Goal: Task Accomplishment & Management: Use online tool/utility

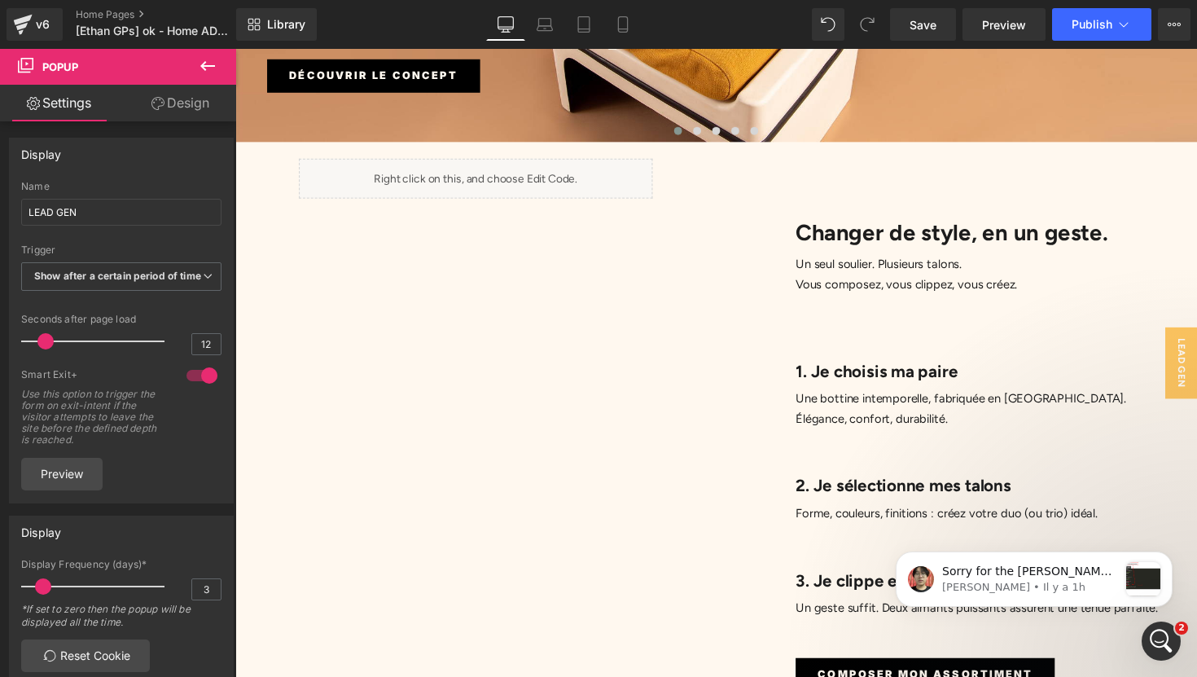
scroll to position [476, 0]
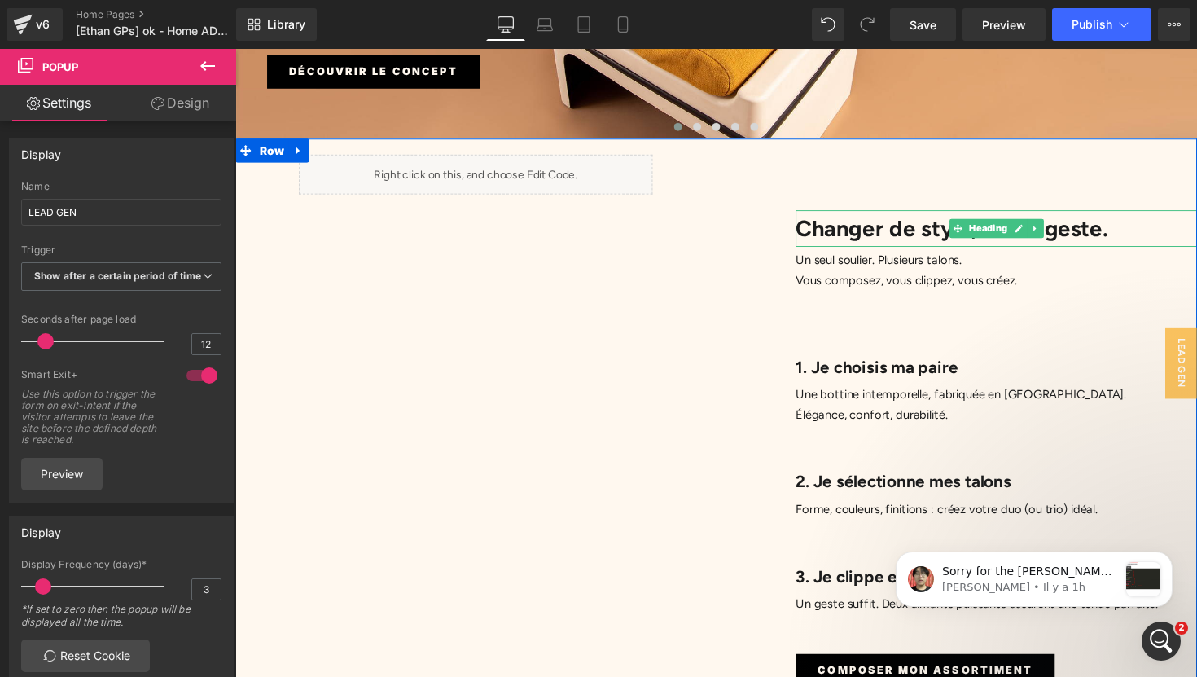
click at [869, 214] on h1 "Changer de style, en un geste." at bounding box center [1014, 232] width 411 height 37
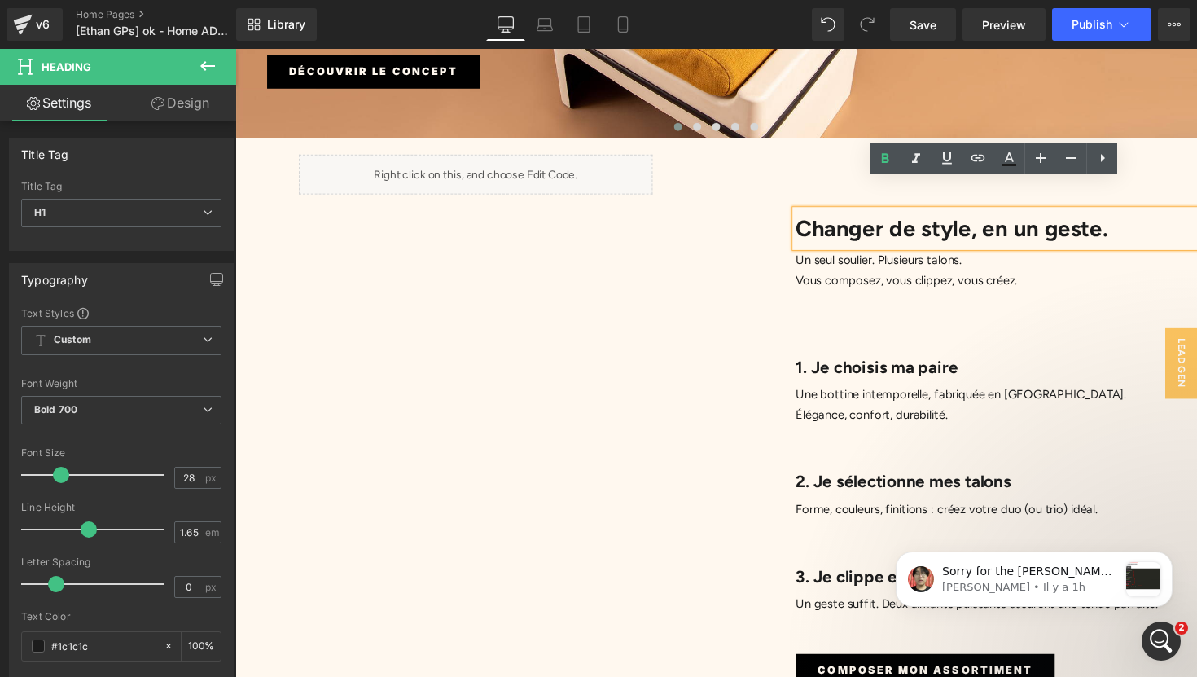
click at [863, 214] on h1 "Changer de style, en un geste." at bounding box center [1014, 232] width 411 height 37
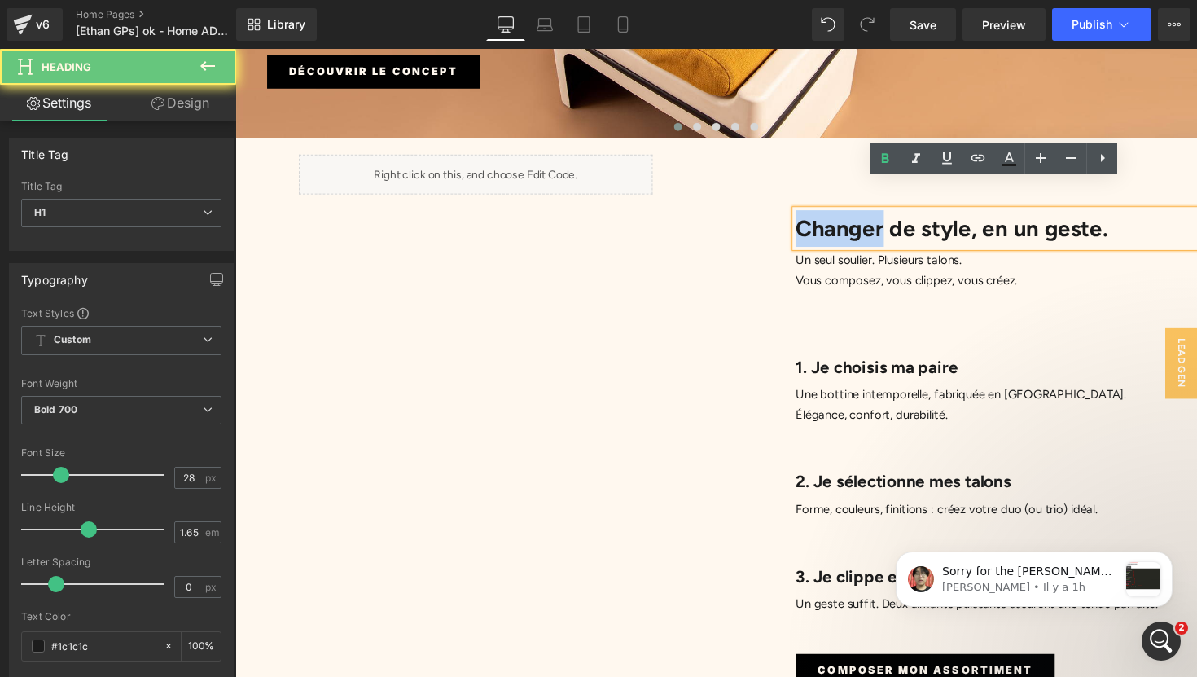
click at [863, 214] on h1 "Changer de style, en un geste." at bounding box center [1014, 232] width 411 height 37
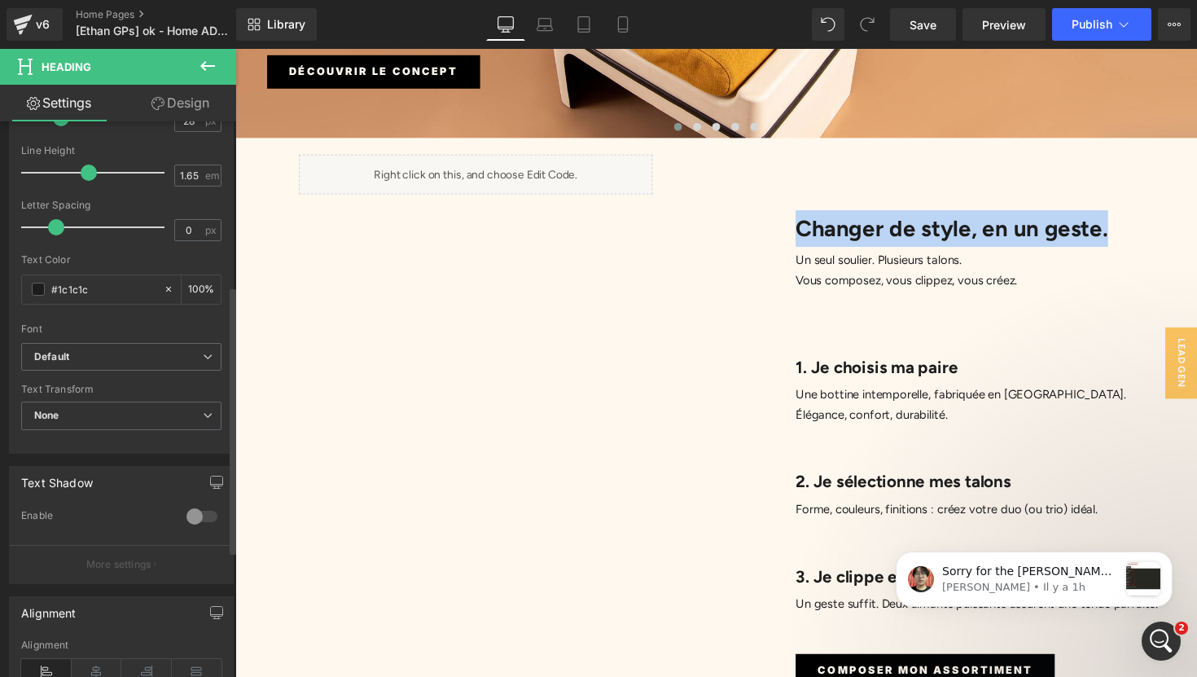
scroll to position [362, 0]
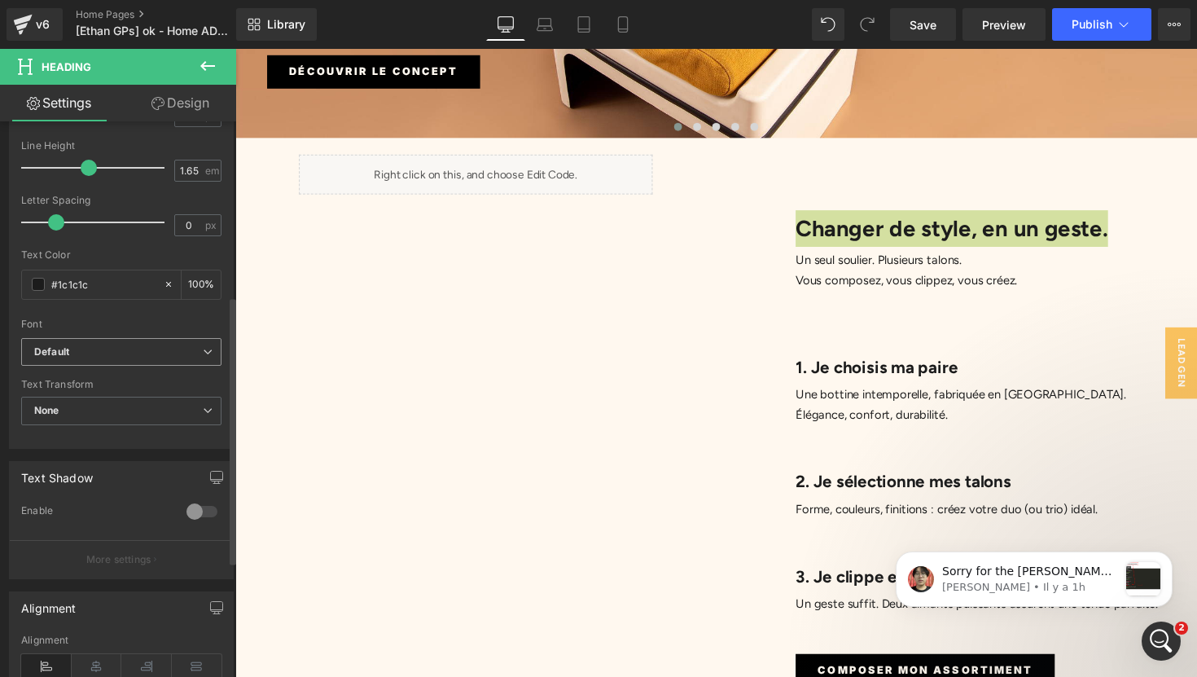
click at [182, 354] on b "Default" at bounding box center [118, 352] width 169 height 14
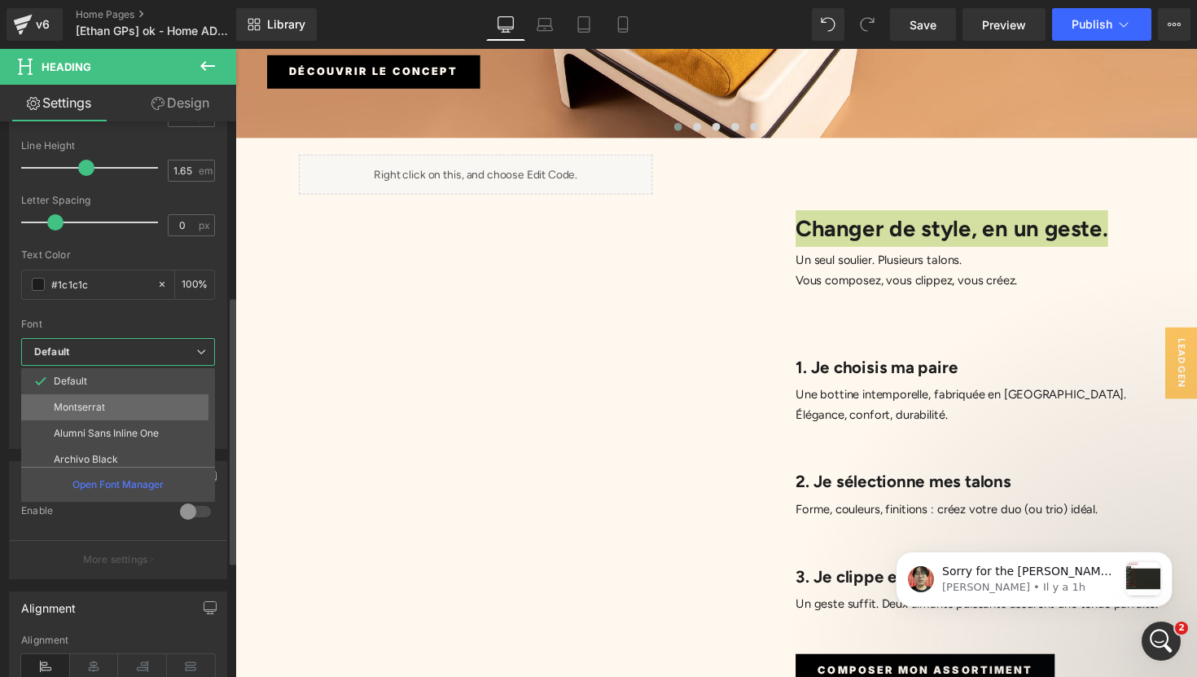
click at [172, 400] on li "Montserrat" at bounding box center [121, 407] width 201 height 26
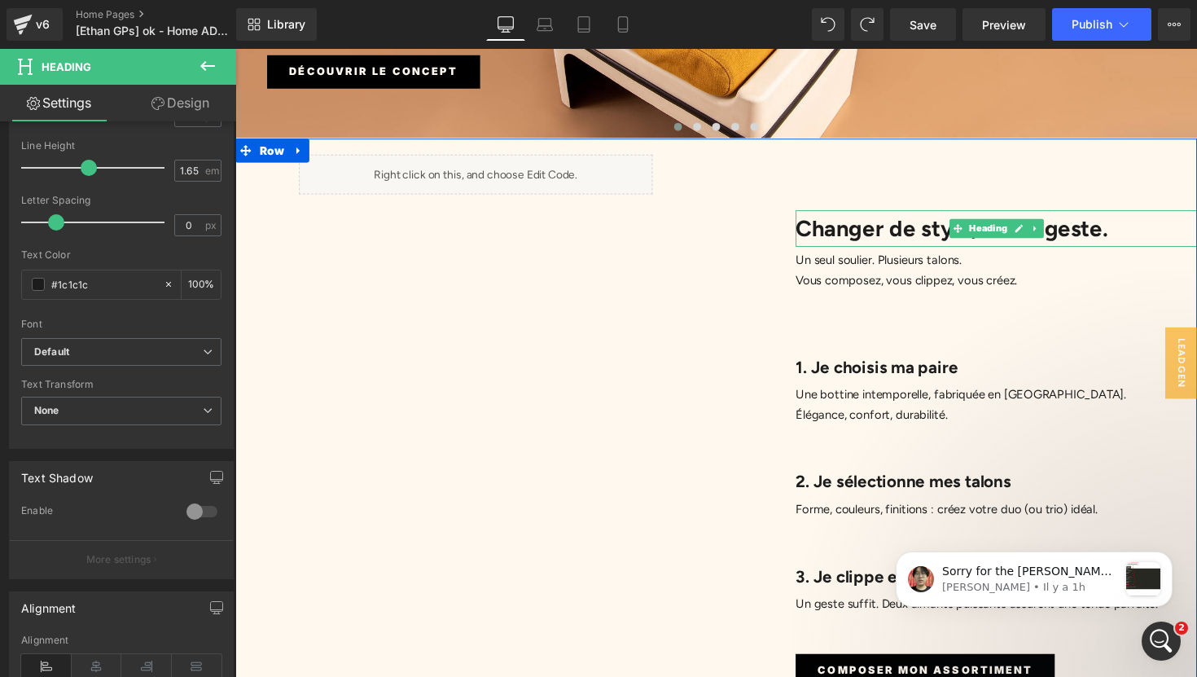
click at [844, 214] on h1 "Changer de style, en un geste." at bounding box center [1014, 232] width 411 height 37
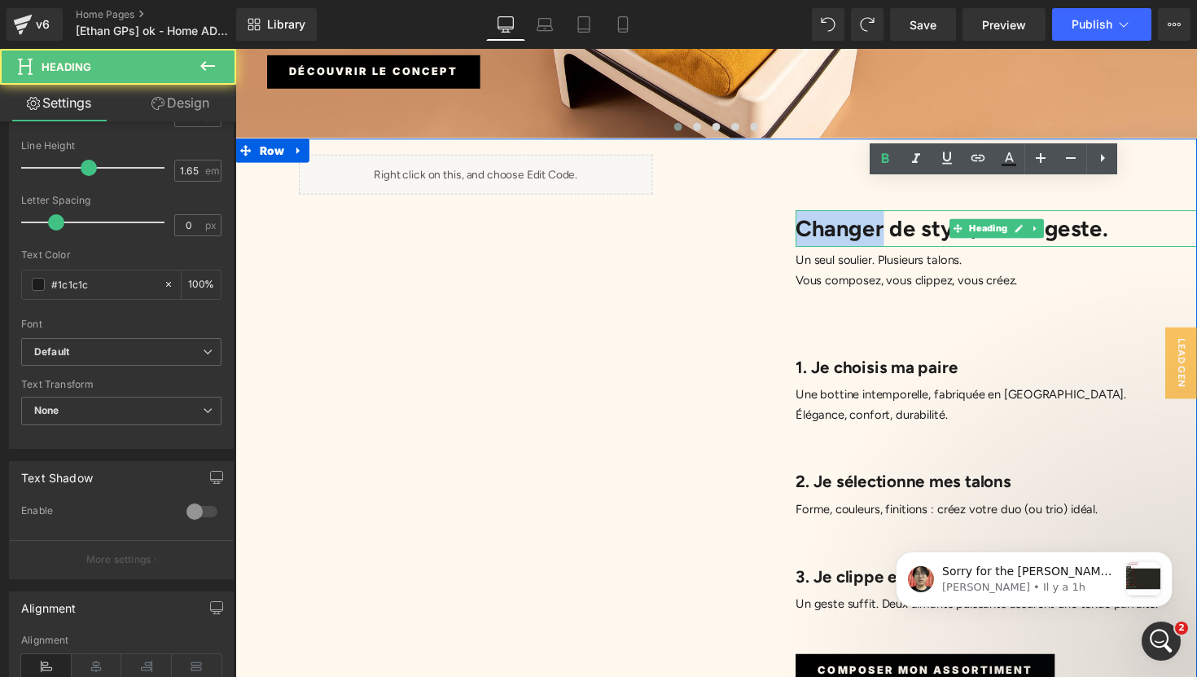
click at [844, 214] on h1 "Changer de style, en un geste." at bounding box center [1014, 232] width 411 height 37
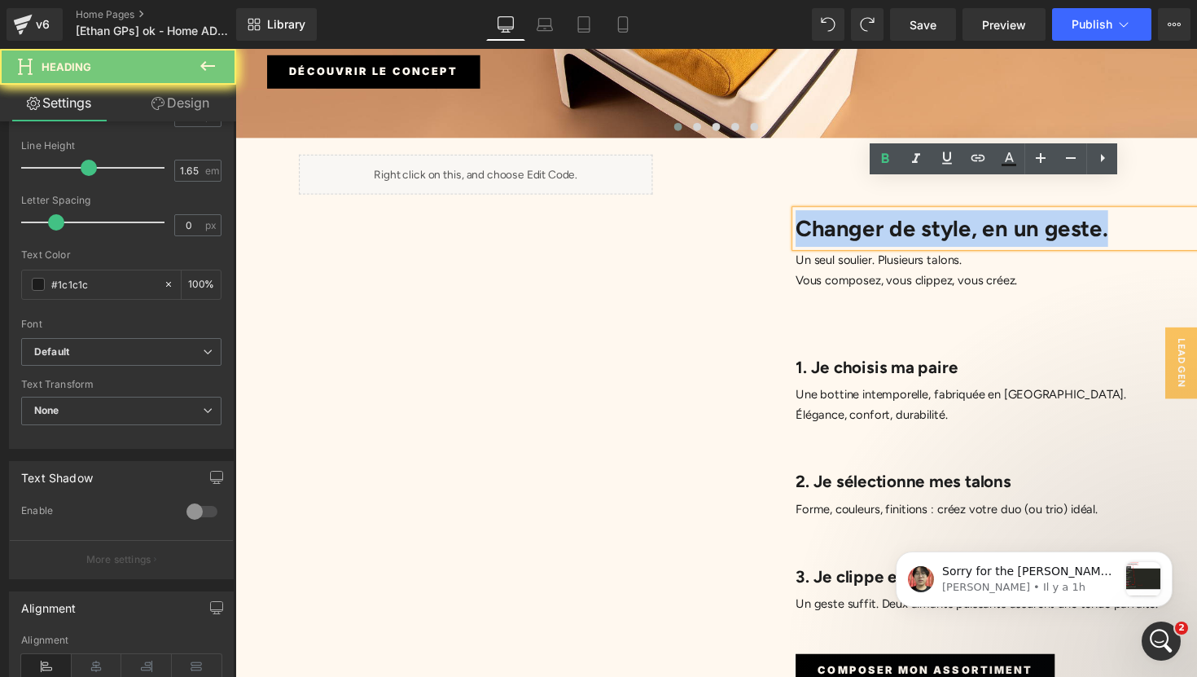
click at [844, 214] on h1 "Changer de style, en un geste." at bounding box center [1014, 232] width 411 height 37
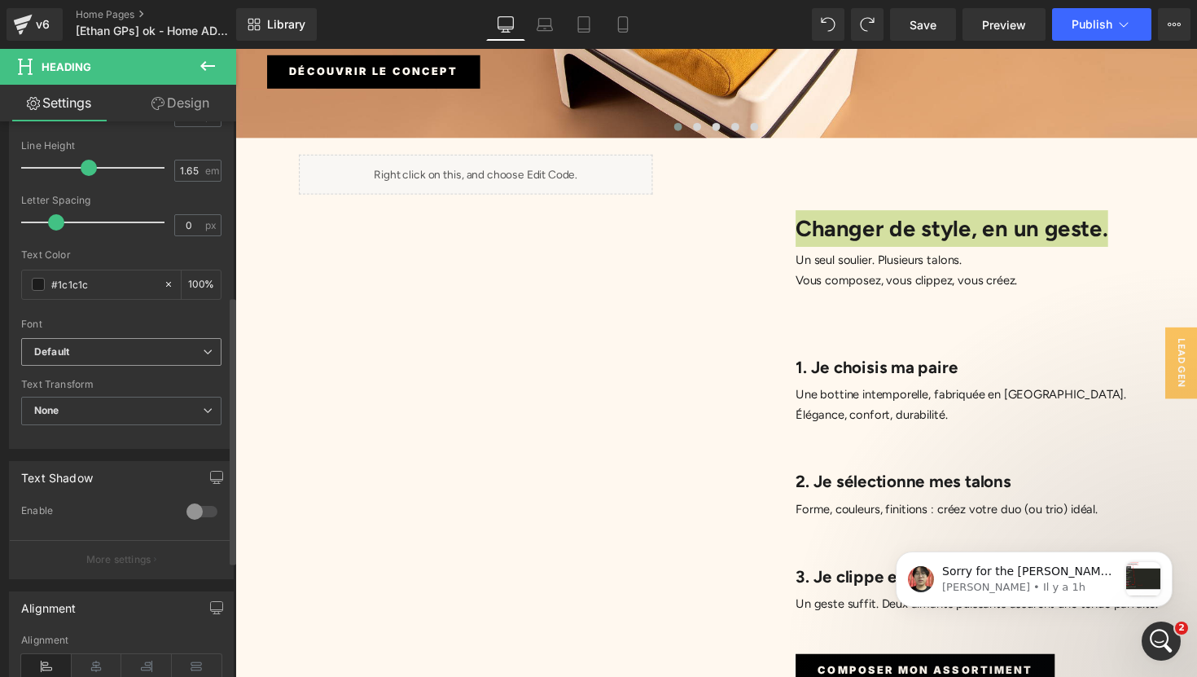
click at [201, 338] on span "Default" at bounding box center [121, 352] width 200 height 28
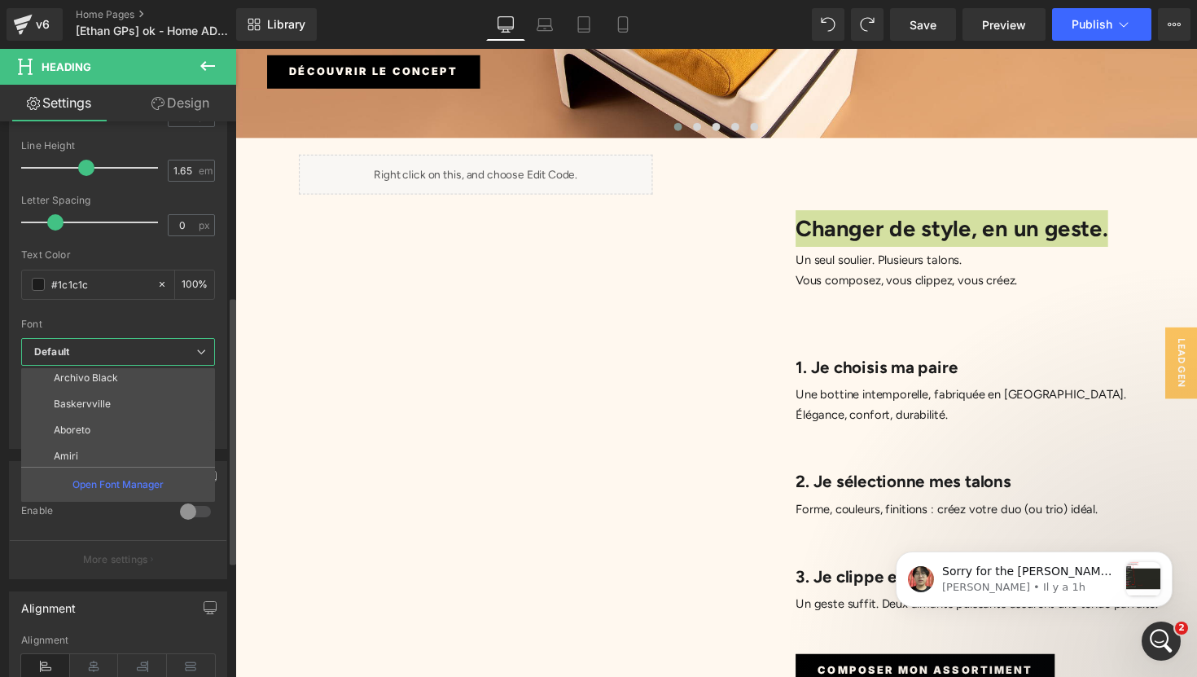
scroll to position [85, 0]
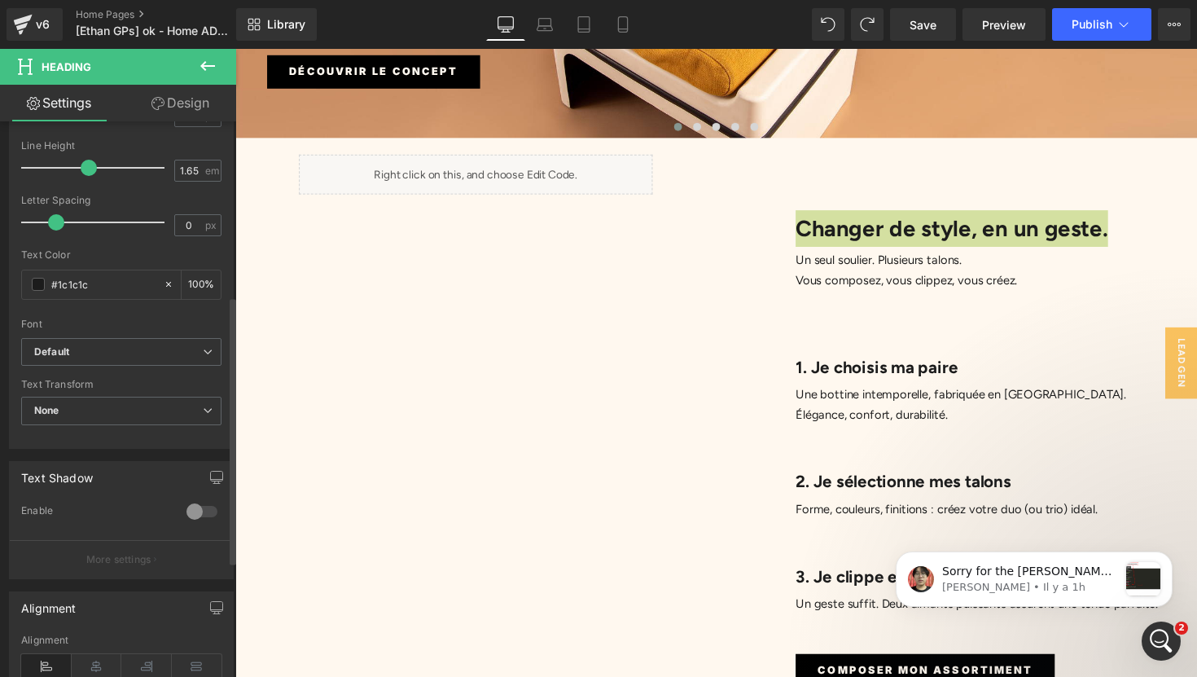
click at [221, 440] on div "Text Styles Custom Custom Setup Global Style Custom Setup Global Style Thin 100…" at bounding box center [121, 196] width 223 height 503
click at [203, 413] on icon at bounding box center [208, 410] width 10 height 10
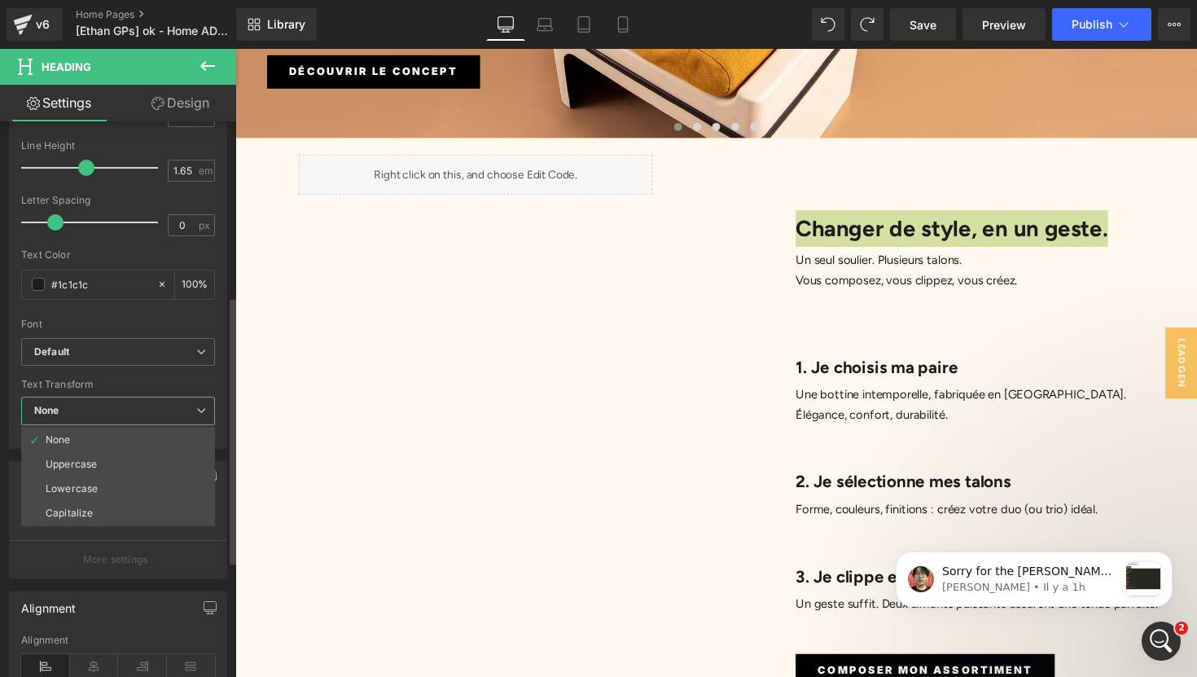
click at [200, 413] on icon at bounding box center [201, 410] width 10 height 10
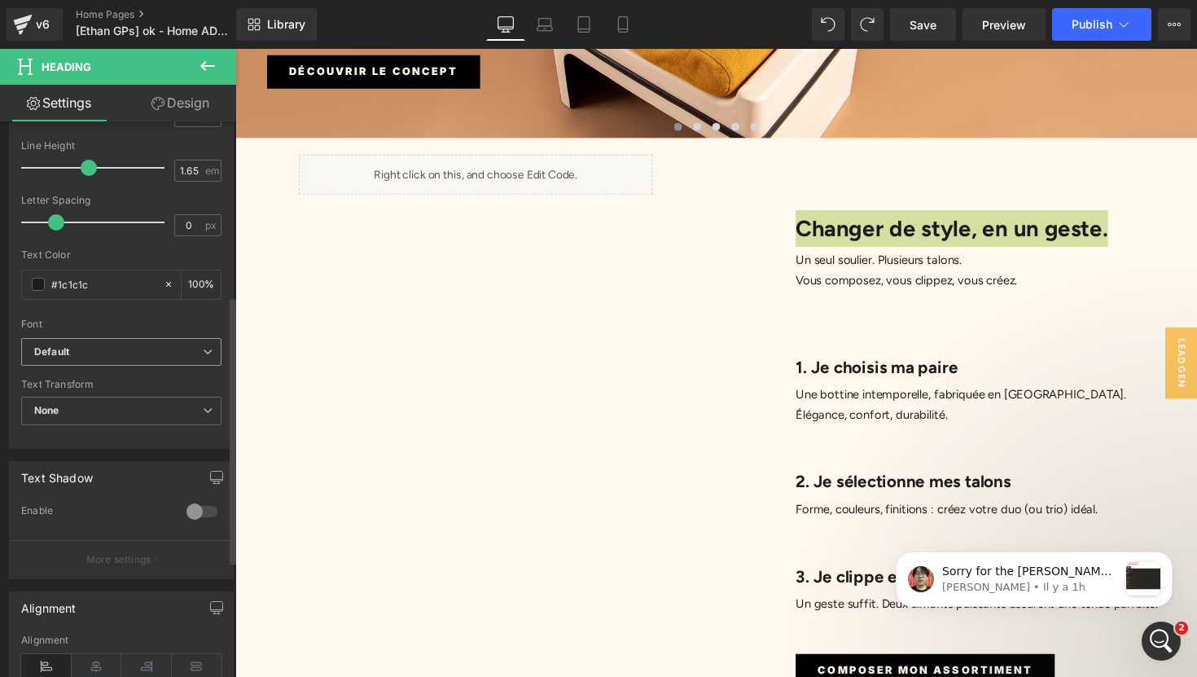
click at [203, 355] on icon at bounding box center [208, 352] width 10 height 10
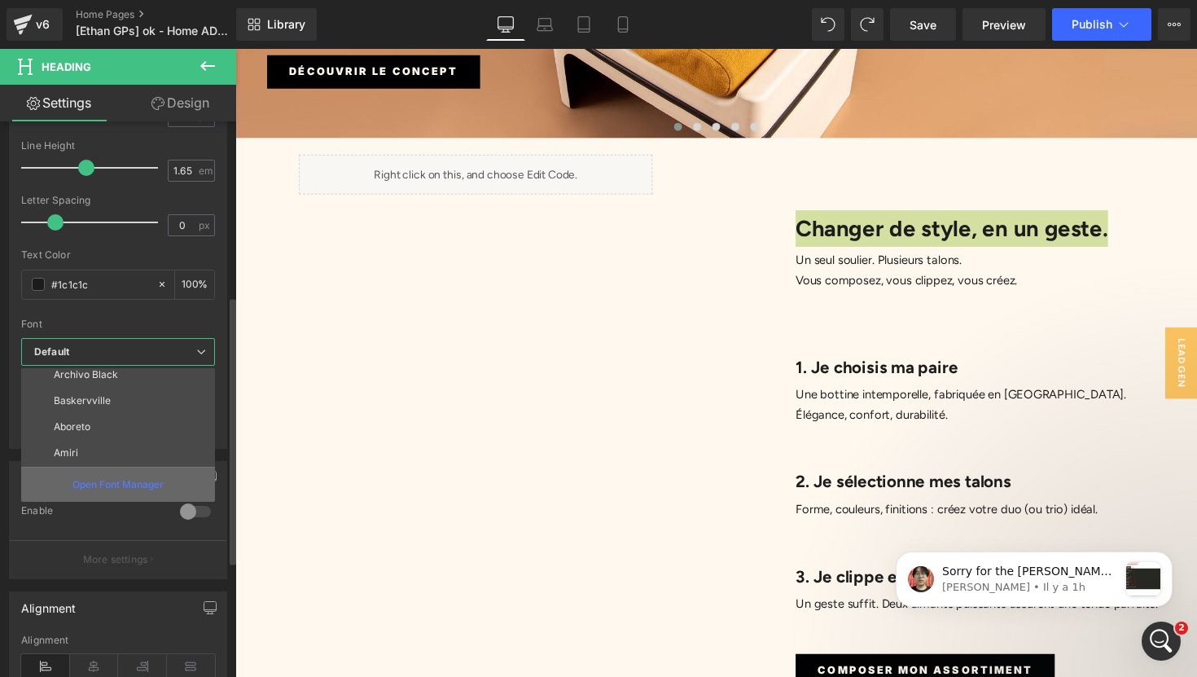
click at [158, 488] on p "Open Font Manager" at bounding box center [117, 484] width 91 height 15
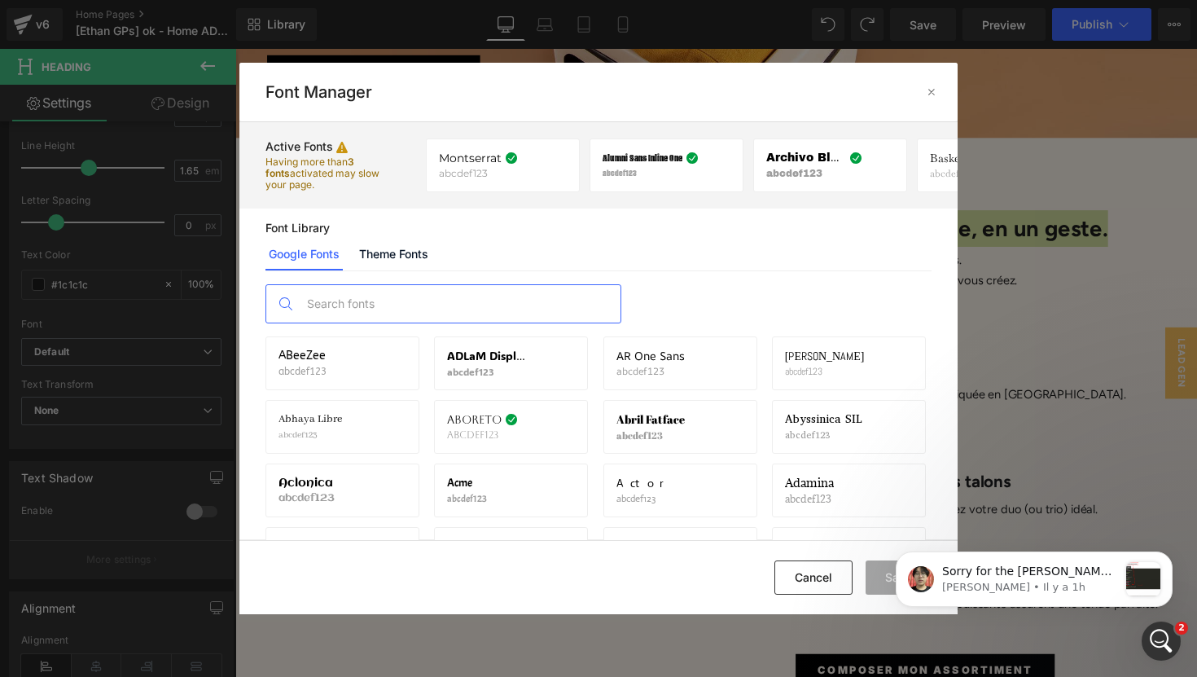
click at [388, 304] on input "text" at bounding box center [460, 303] width 322 height 37
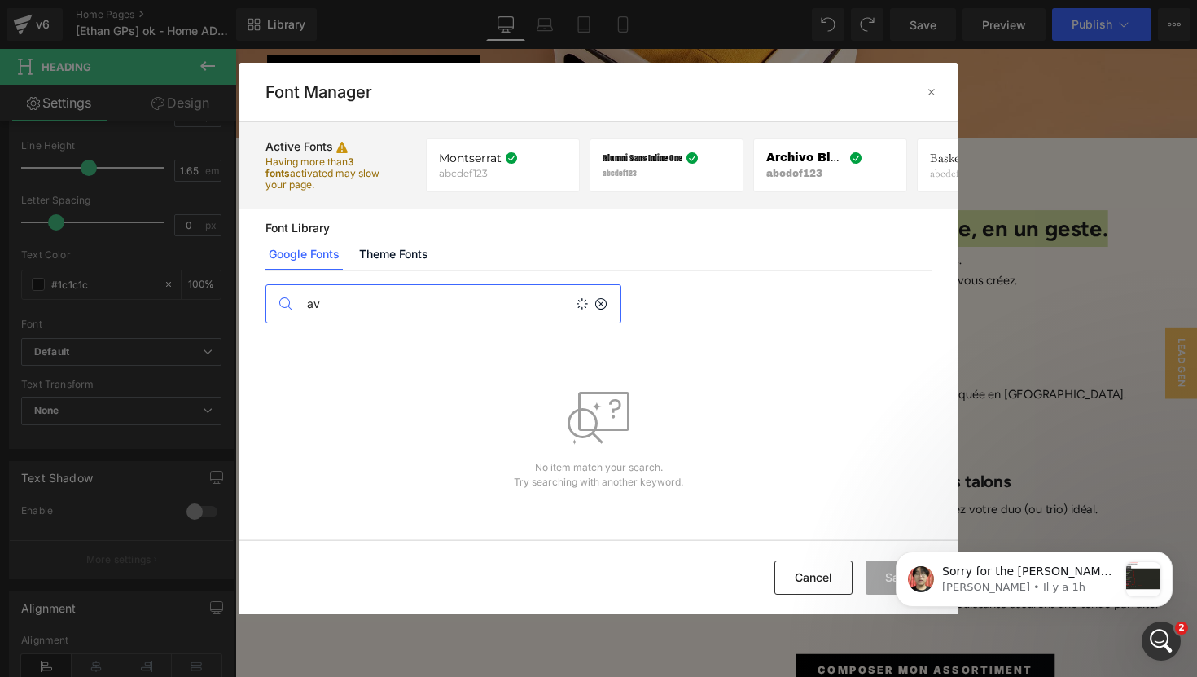
type input "a"
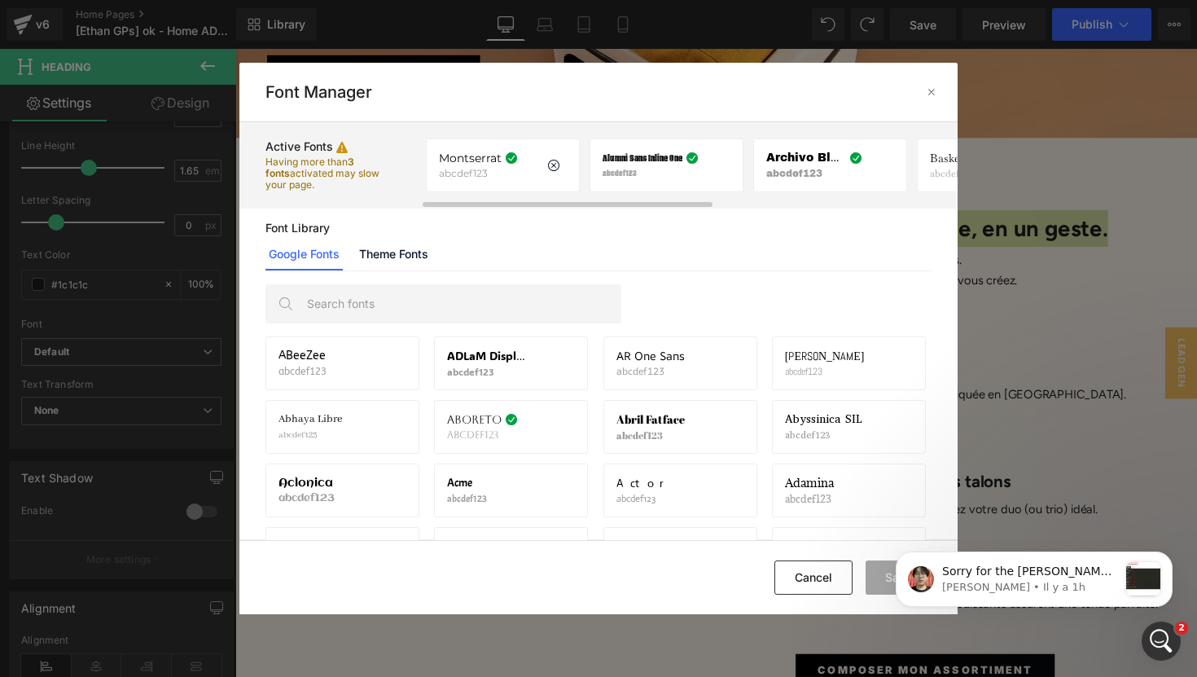
click at [478, 158] on span "Montserrat" at bounding box center [470, 157] width 63 height 13
click at [935, 79] on div at bounding box center [931, 92] width 26 height 26
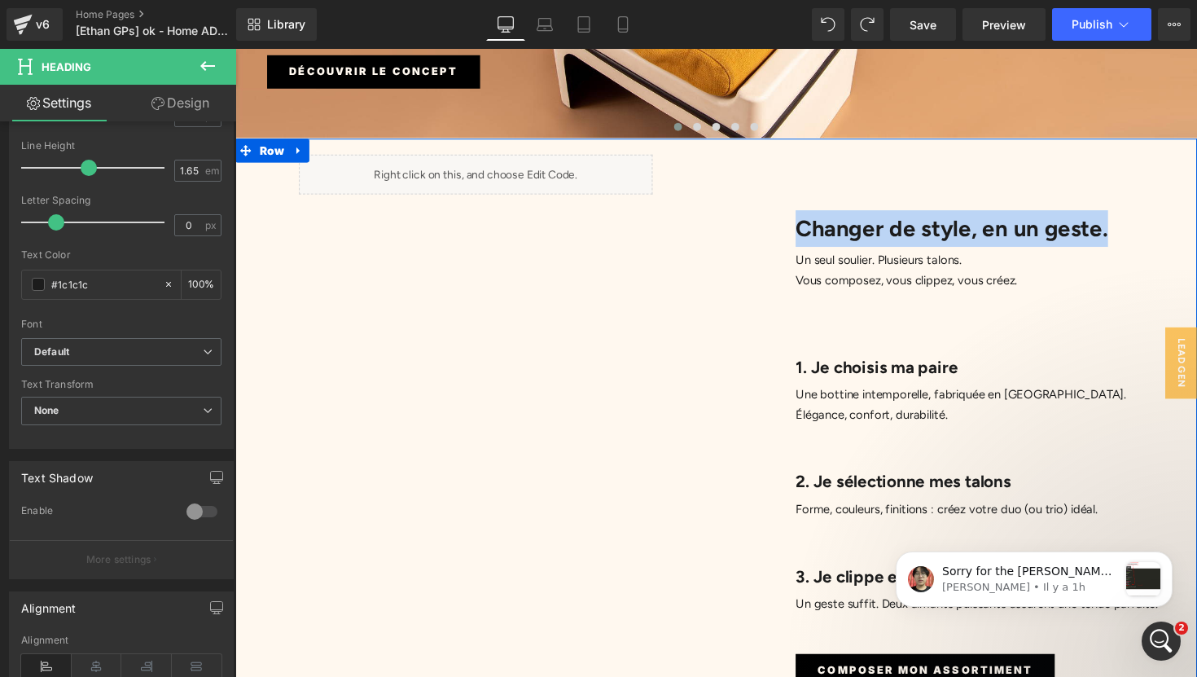
click at [882, 273] on div "Changer de style, en un geste. Heading Un seul soulier. Plusieurs talons. Vous …" at bounding box center [974, 446] width 493 height 562
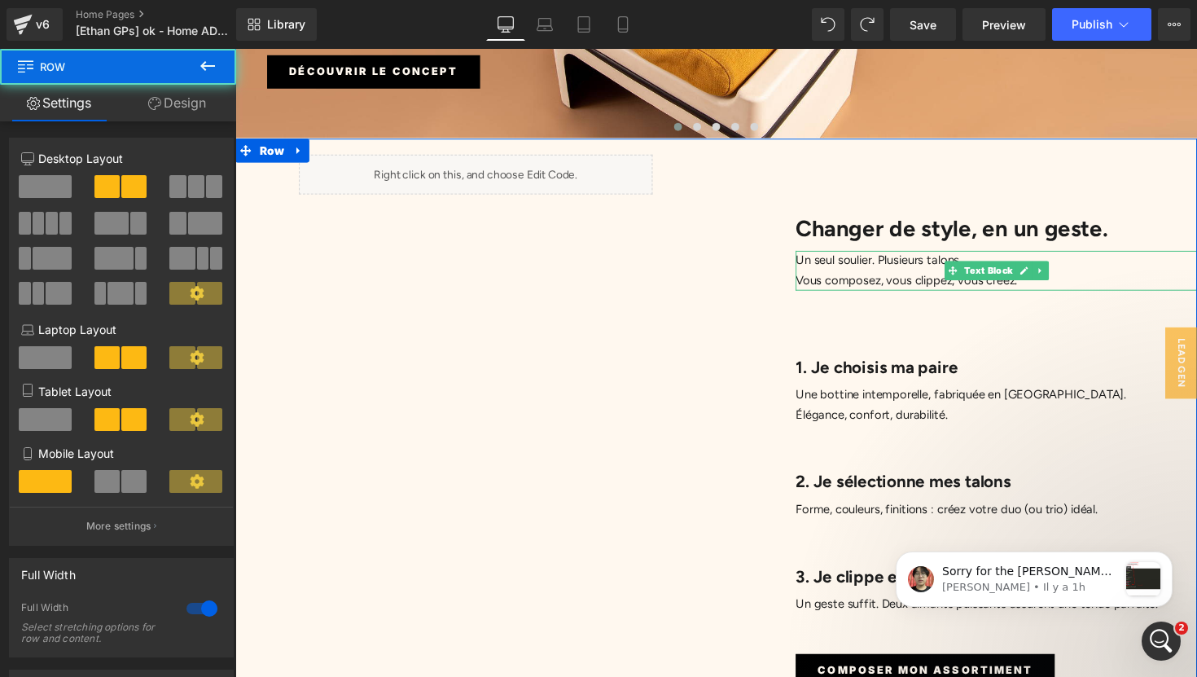
click at [885, 276] on p "Vous composez, vous clippez, vous créez." at bounding box center [1014, 286] width 411 height 20
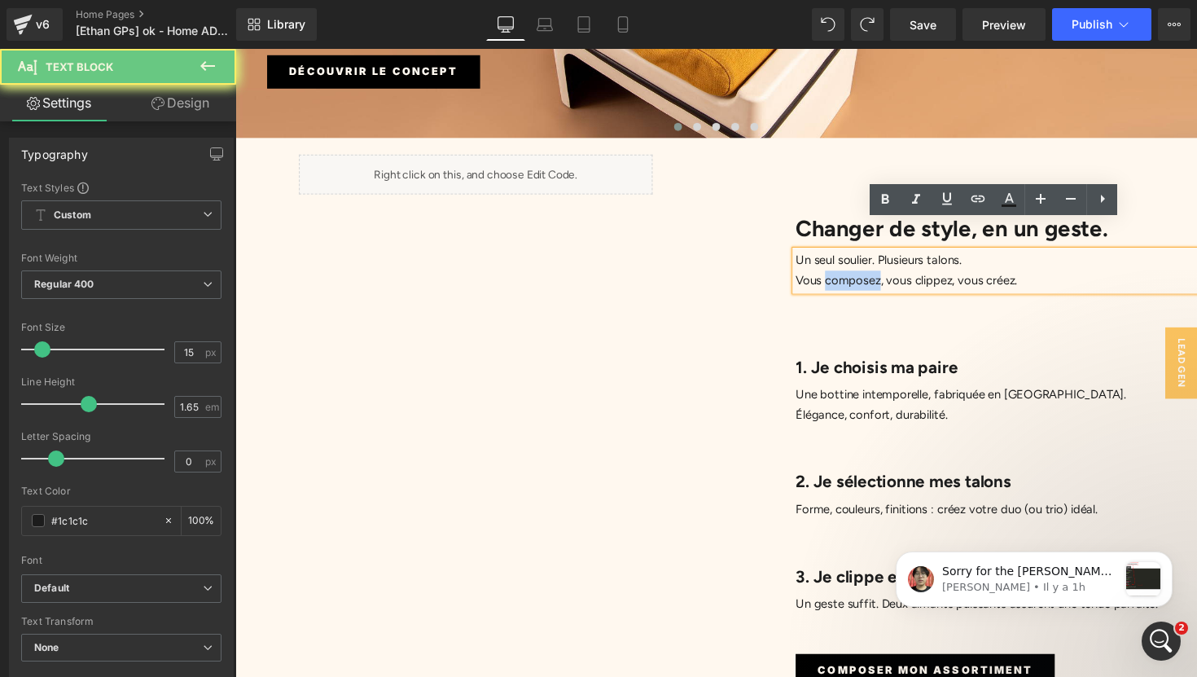
click at [885, 276] on p "Vous composez, vous clippez, vous créez." at bounding box center [1014, 286] width 411 height 20
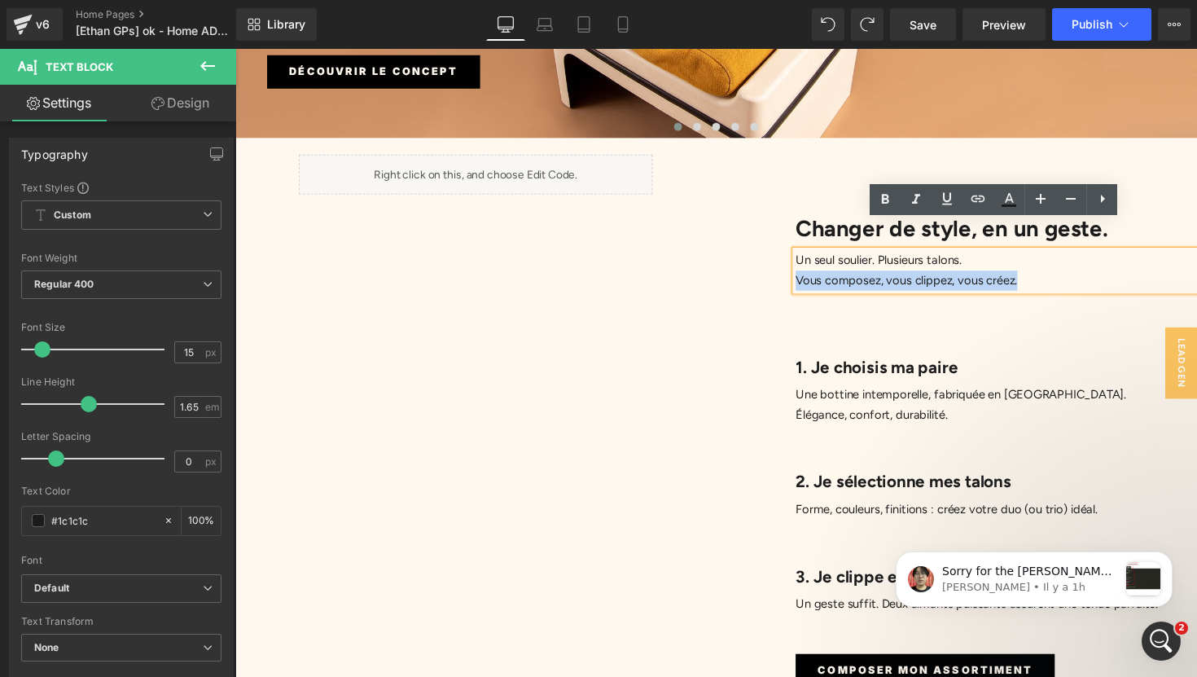
click at [885, 276] on p "Vous composez, vous clippez, vous créez." at bounding box center [1014, 286] width 411 height 20
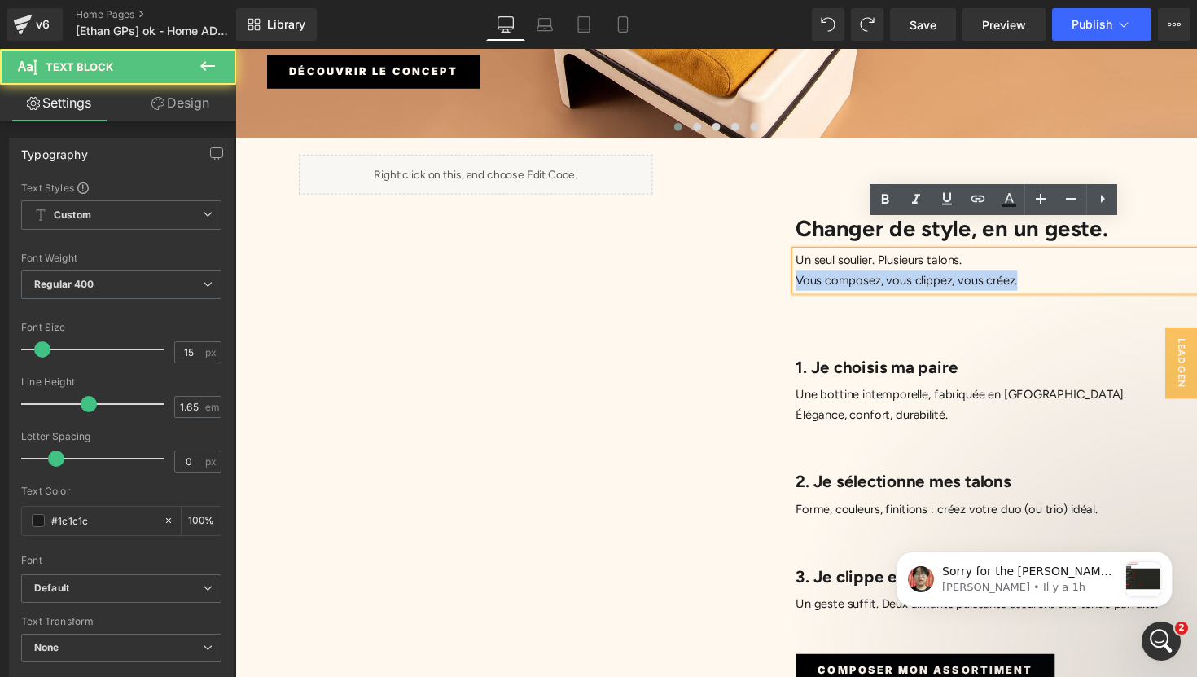
click at [885, 276] on p "Vous composez, vous clippez, vous créez." at bounding box center [1014, 286] width 411 height 20
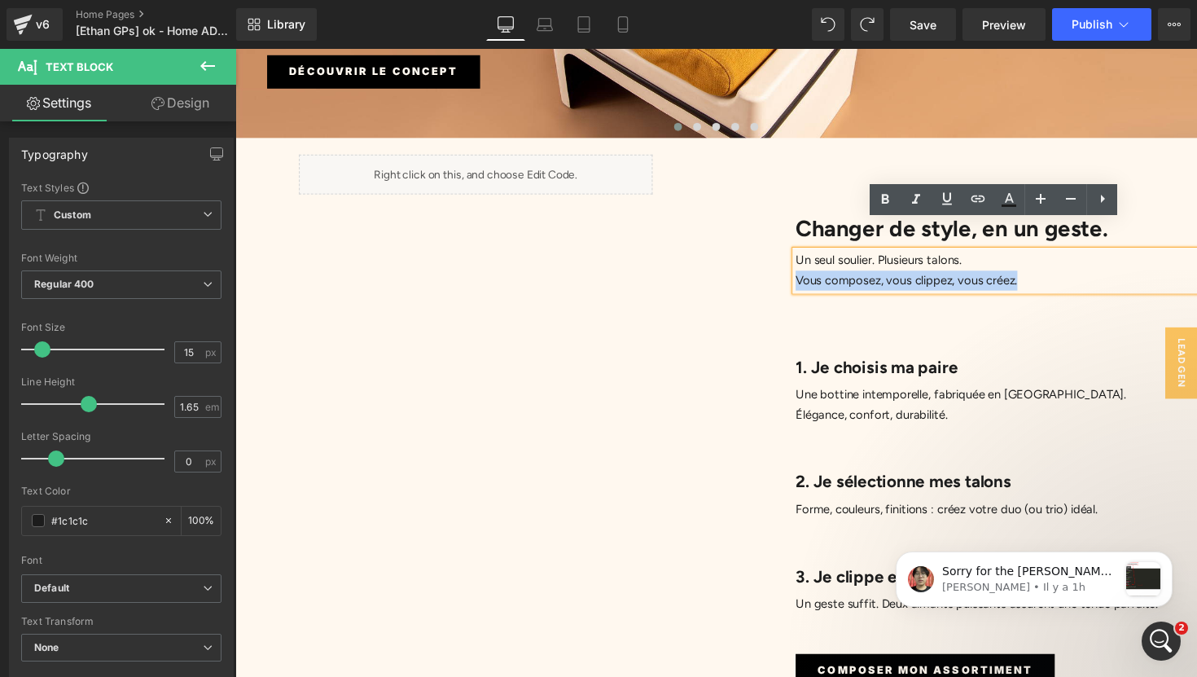
click at [885, 276] on p "Vous composez, vous clippez, vous créez." at bounding box center [1014, 286] width 411 height 20
click at [852, 256] on p "Un seul soulier. Plusieurs talons." at bounding box center [1014, 266] width 411 height 20
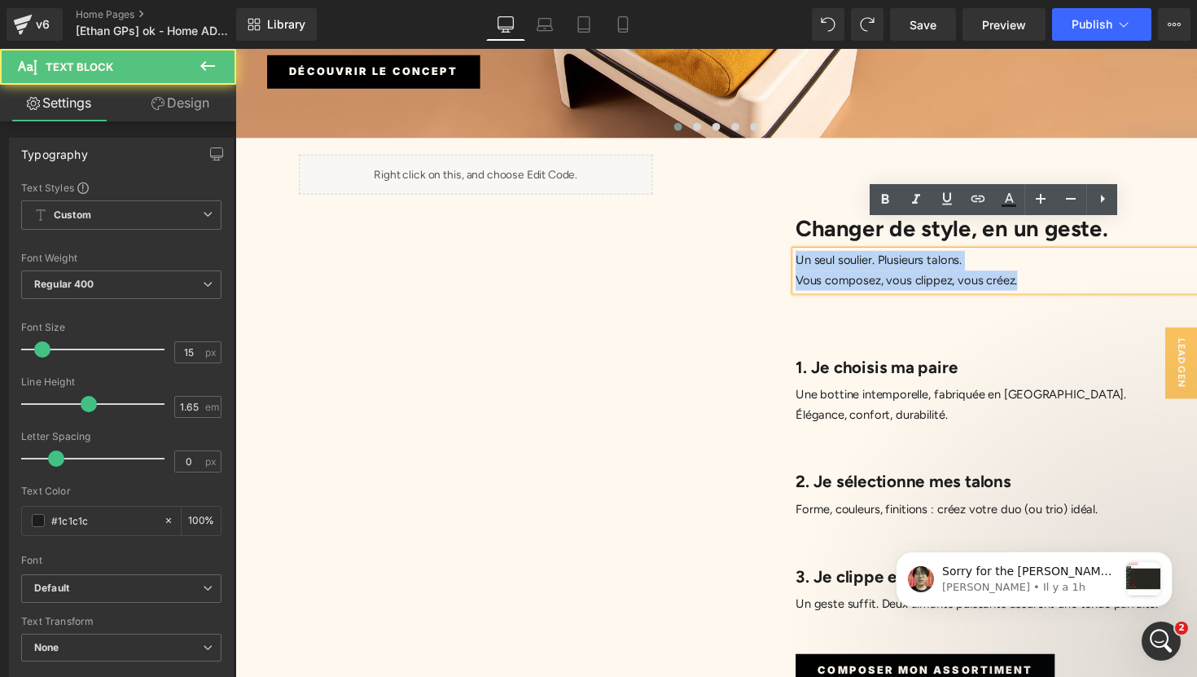
drag, startPoint x: 809, startPoint y: 234, endPoint x: 1098, endPoint y: 256, distance: 289.0
click at [1098, 256] on div "Un seul soulier. Plusieurs talons. Vous composez, vous clippez, vous créez." at bounding box center [1014, 276] width 411 height 41
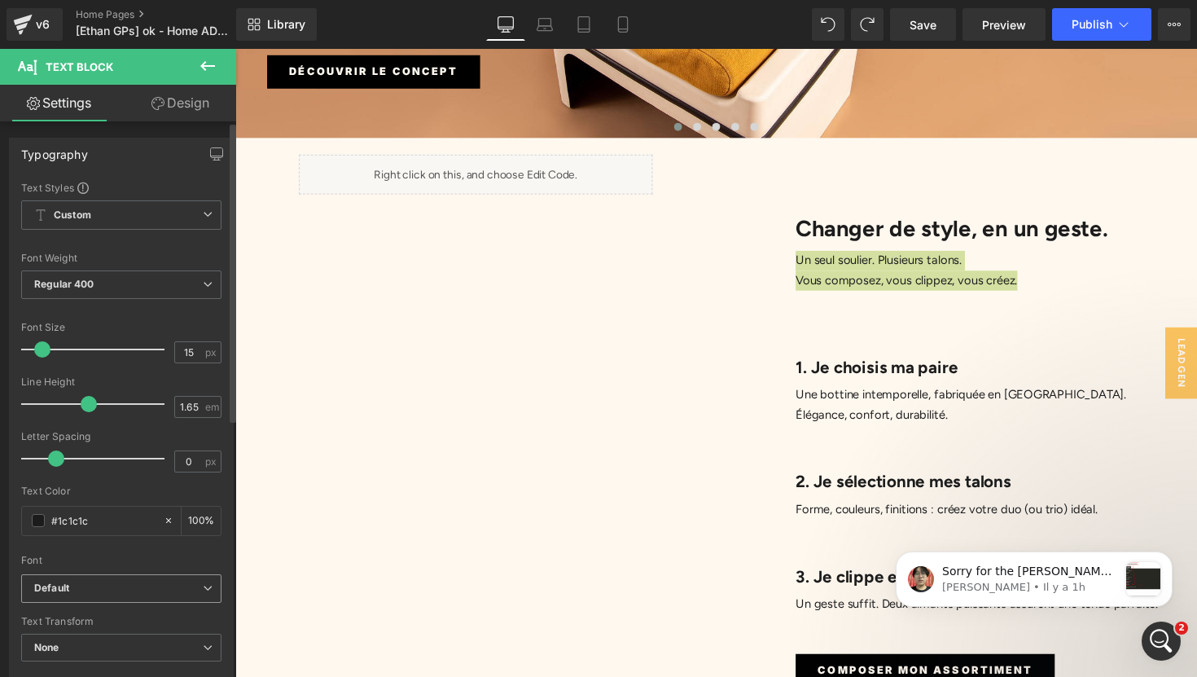
click at [151, 589] on b "Default" at bounding box center [118, 588] width 169 height 14
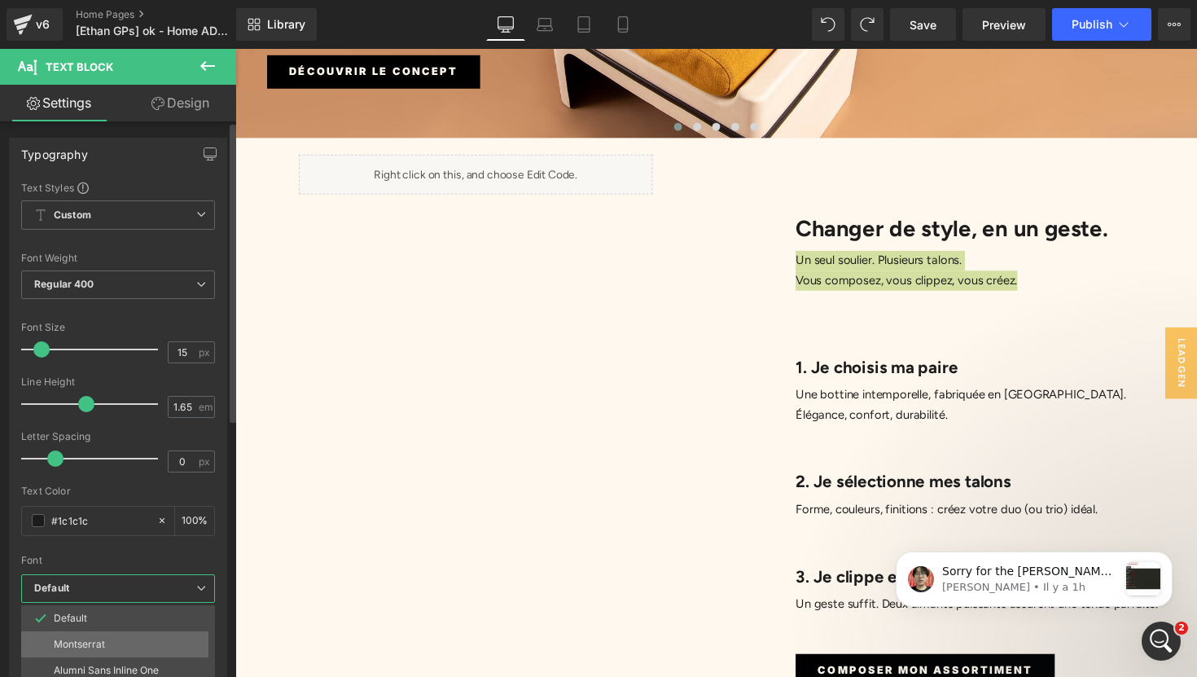
click at [138, 638] on li "Montserrat" at bounding box center [121, 644] width 201 height 26
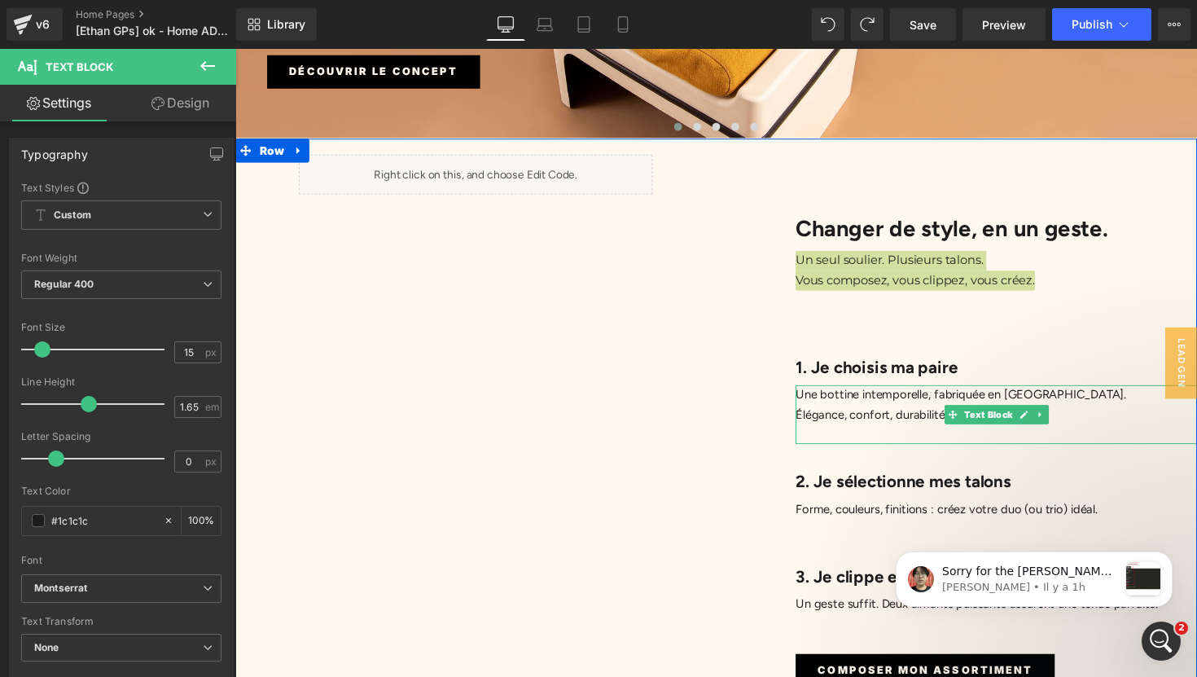
click at [846, 393] on div at bounding box center [1014, 395] width 411 height 4
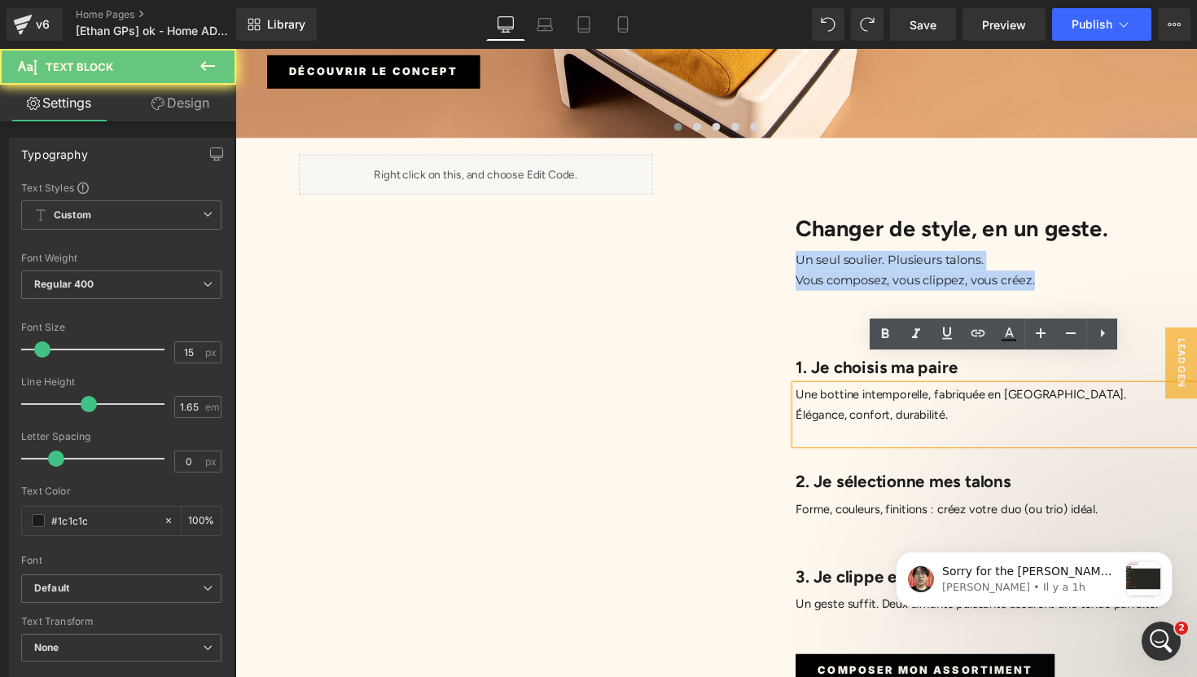
click at [846, 393] on p "Une bottine intemporelle, fabriquée en [GEOGRAPHIC_DATA]." at bounding box center [1014, 403] width 411 height 20
click at [845, 414] on p "Élégance, confort, durabilité." at bounding box center [1014, 424] width 411 height 20
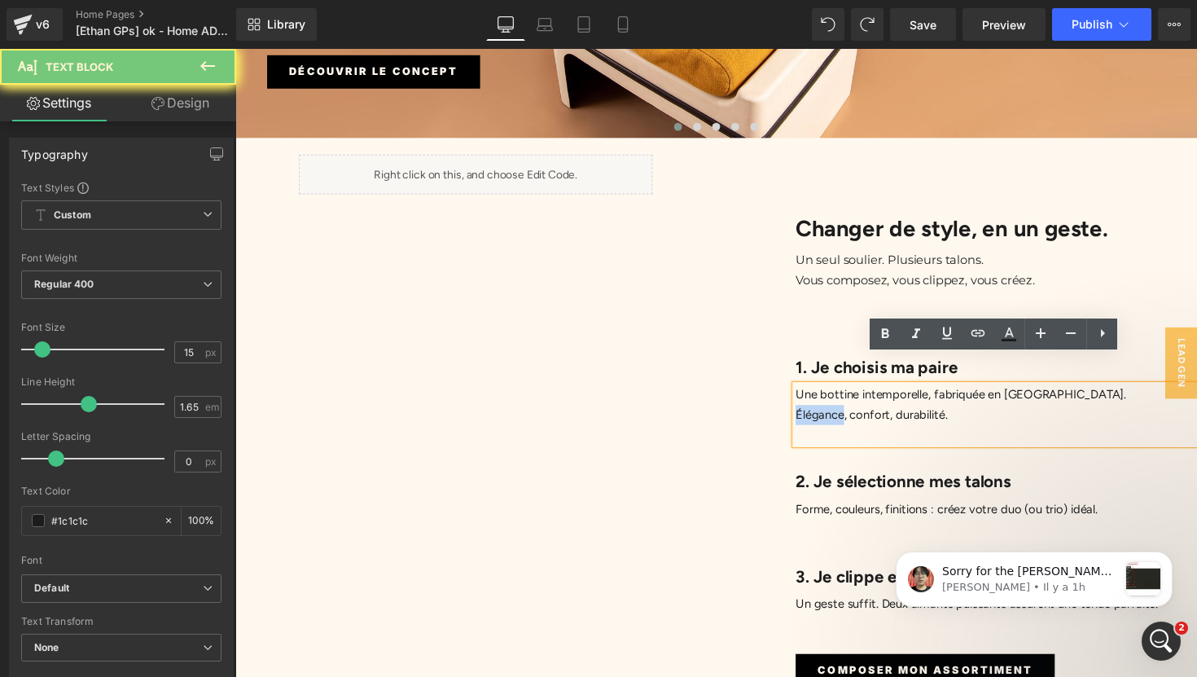
click at [845, 414] on p "Élégance, confort, durabilité." at bounding box center [1014, 424] width 411 height 20
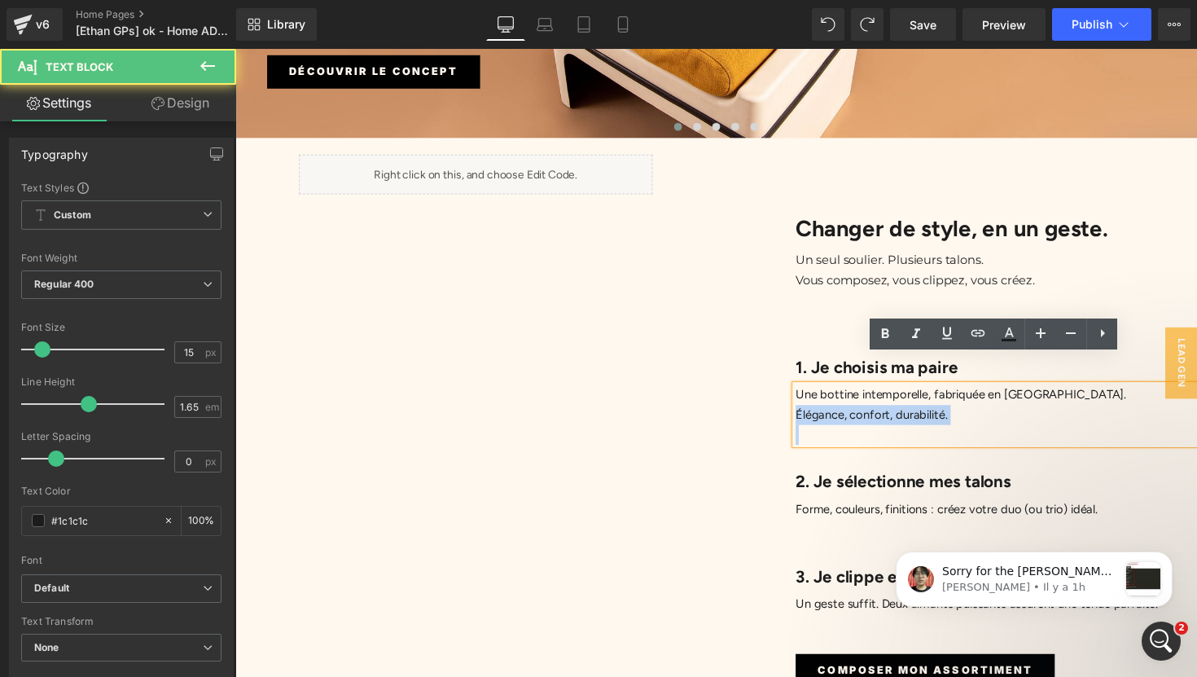
click at [845, 414] on p "Élégance, confort, durabilité." at bounding box center [1014, 424] width 411 height 20
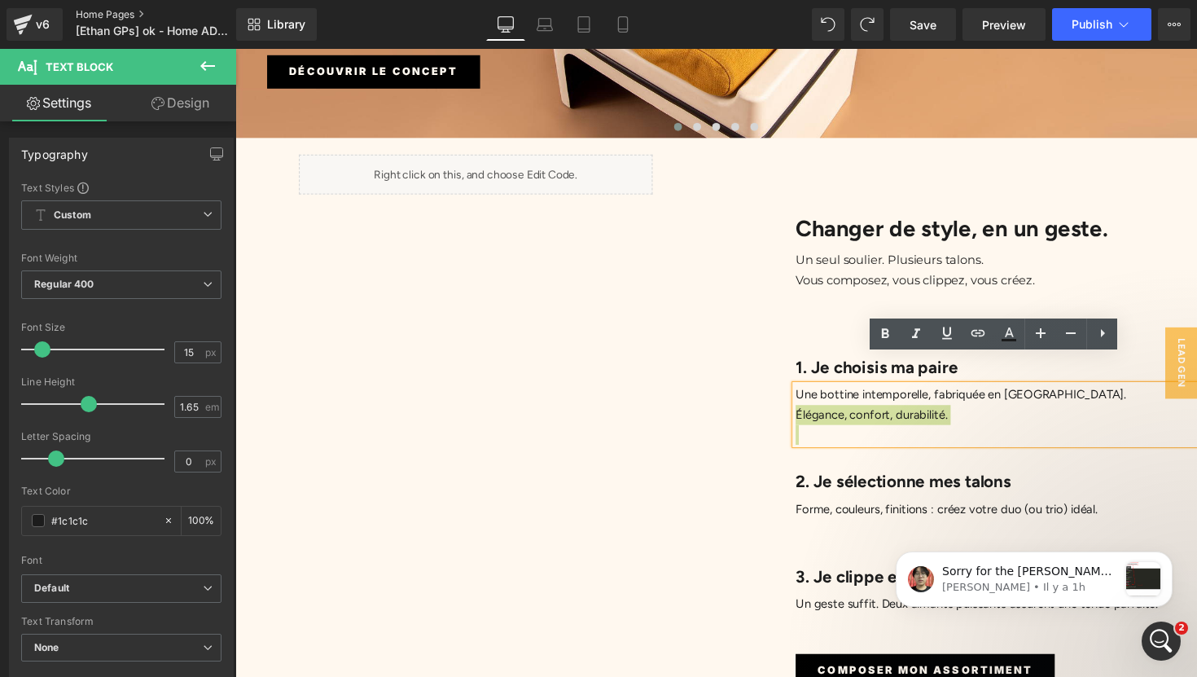
click at [109, 12] on link "Home Pages" at bounding box center [169, 14] width 187 height 13
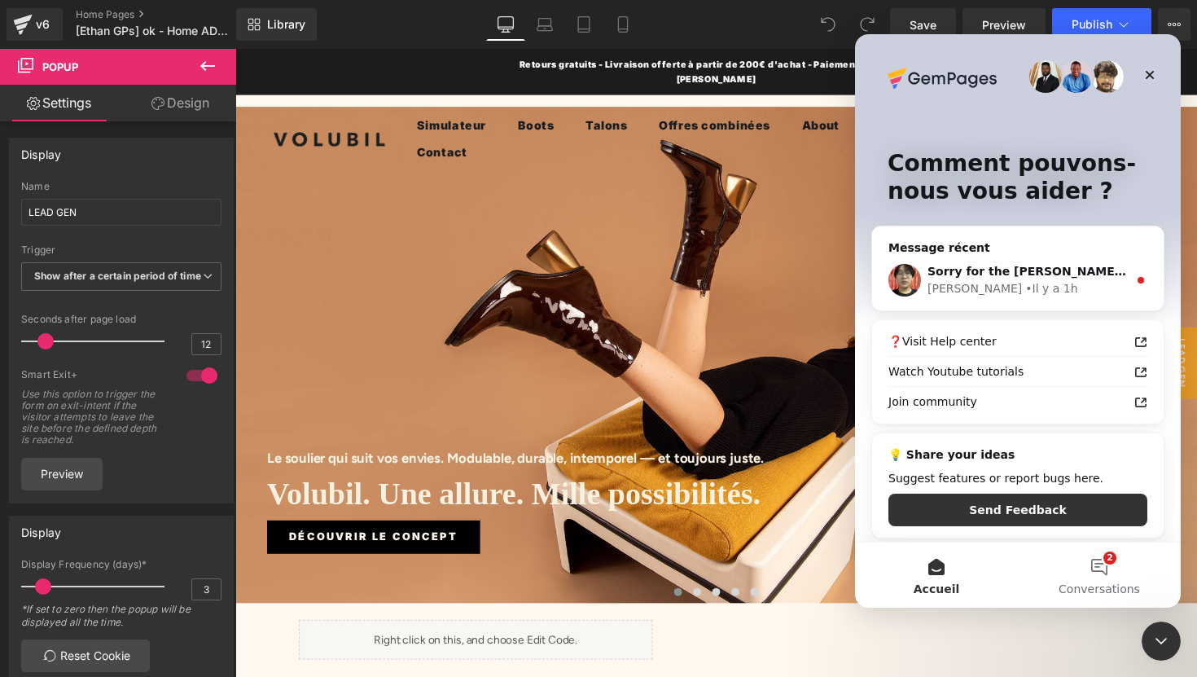
click at [103, 18] on div at bounding box center [598, 314] width 1197 height 628
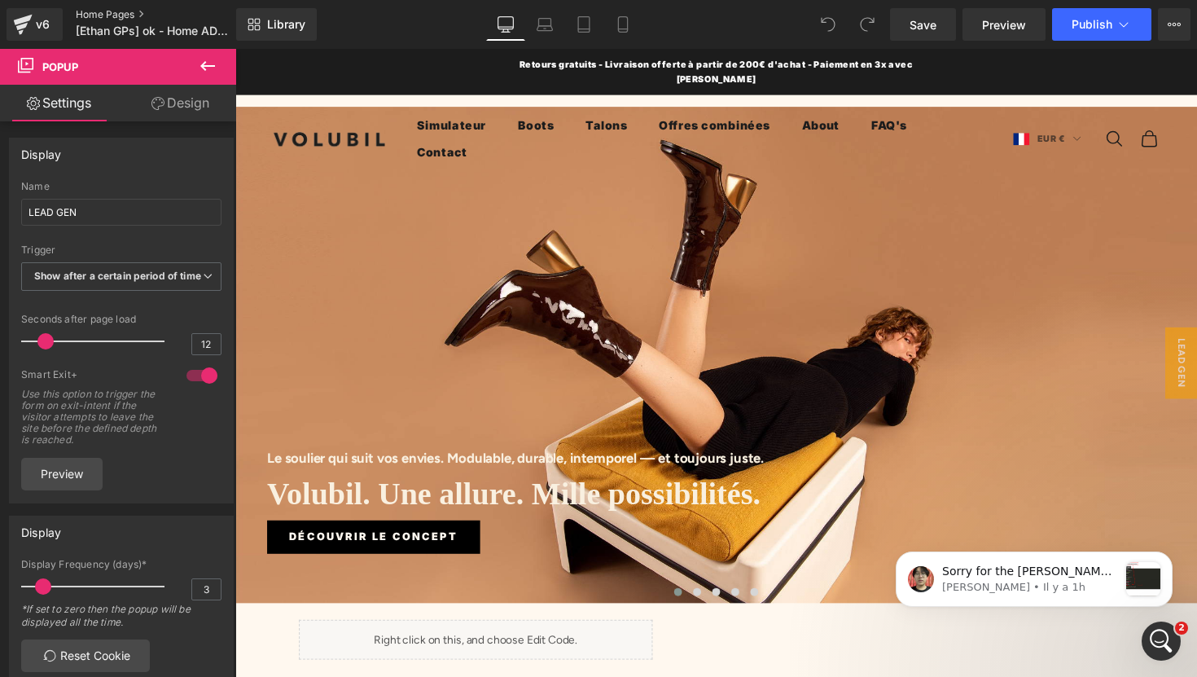
click at [112, 12] on link "Home Pages" at bounding box center [169, 14] width 187 height 13
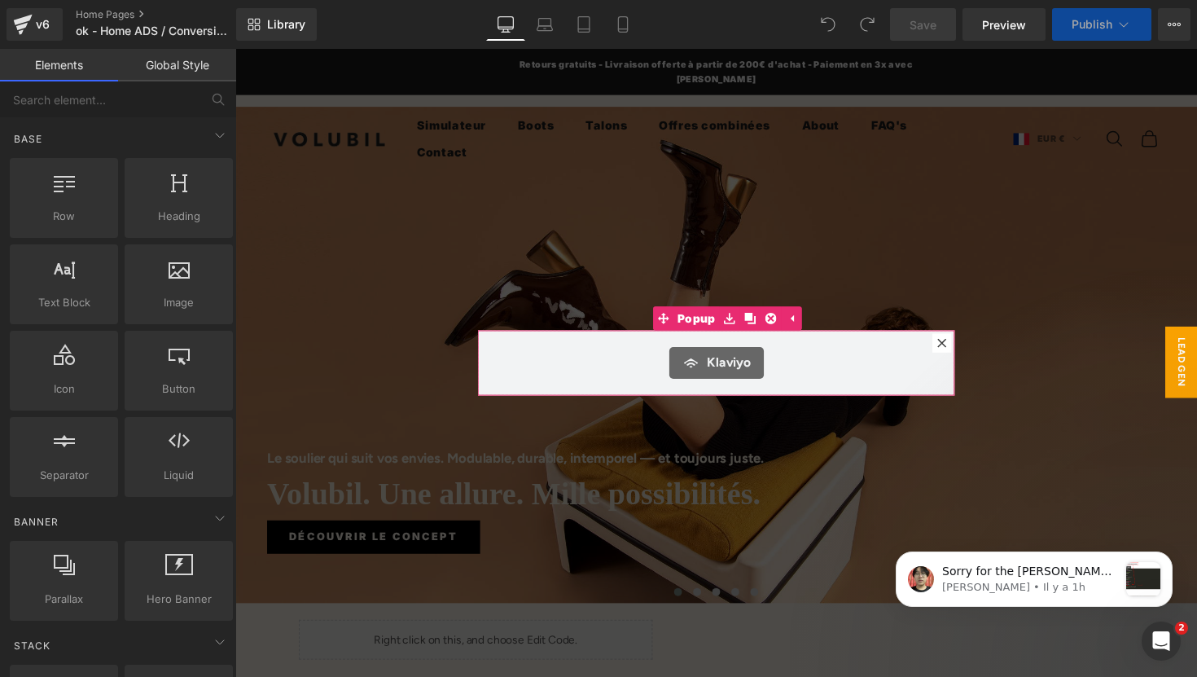
click at [962, 351] on icon at bounding box center [959, 350] width 10 height 10
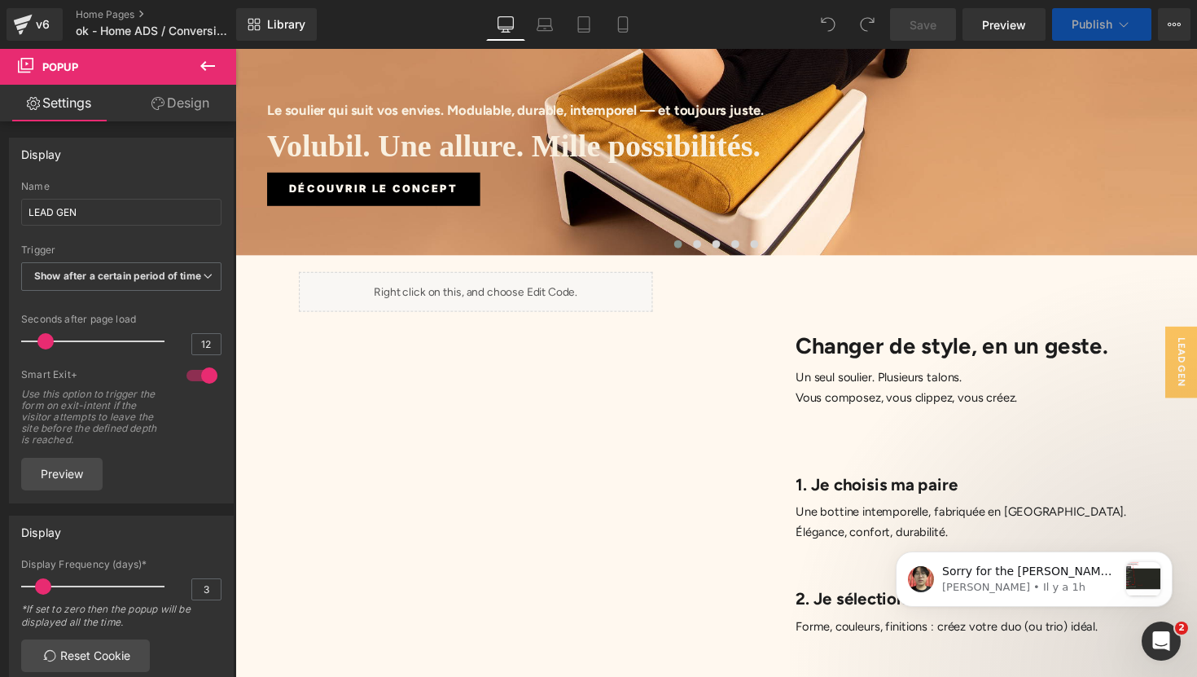
scroll to position [364, 0]
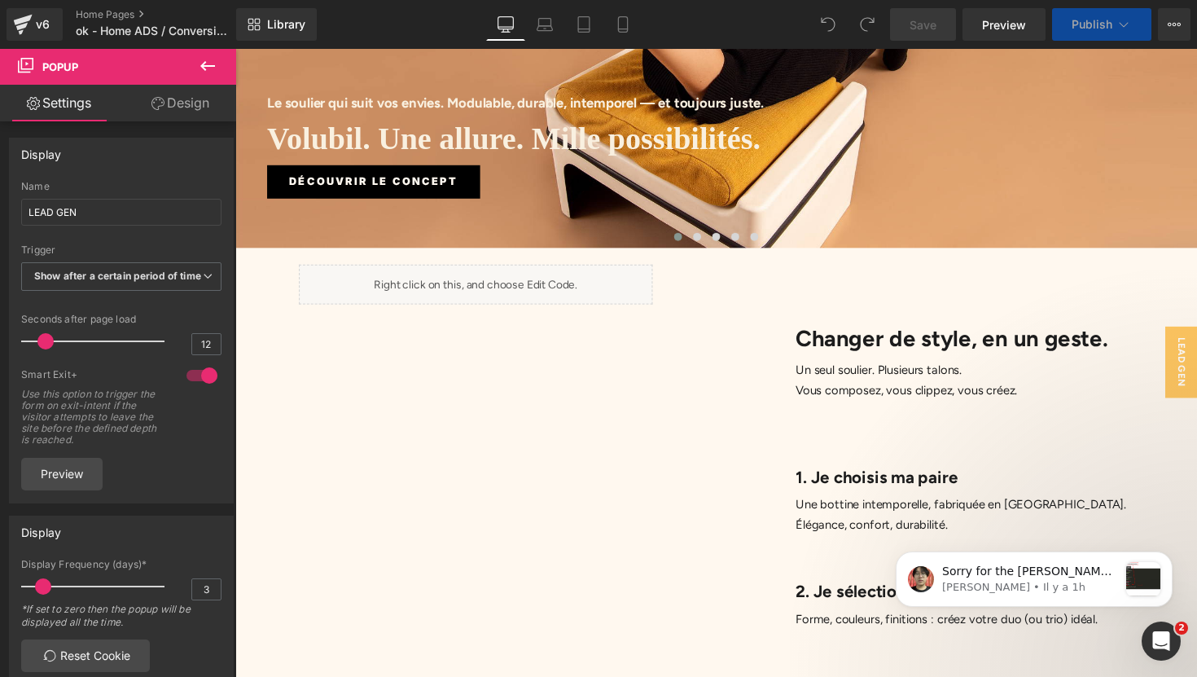
click at [900, 388] on p "Vous composez, vous clippez, vous créez." at bounding box center [1014, 398] width 411 height 20
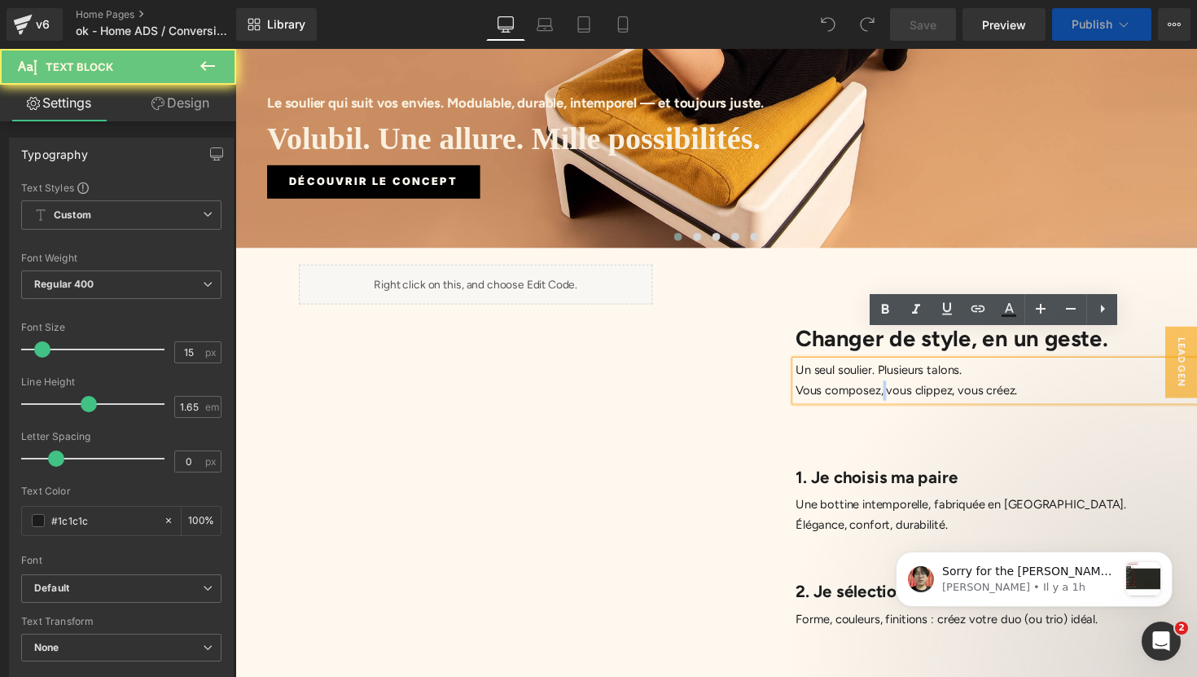
click at [900, 388] on p "Vous composez, vous clippez, vous créez." at bounding box center [1014, 398] width 411 height 20
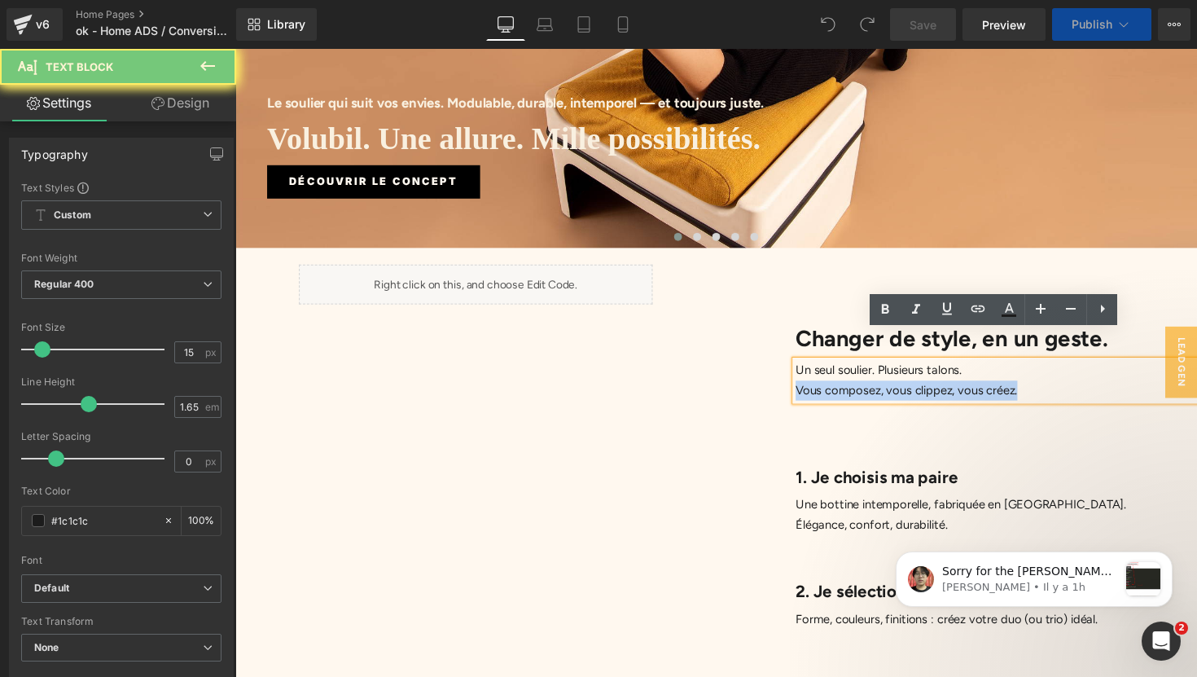
click at [900, 388] on p "Vous composez, vous clippez, vous créez." at bounding box center [1014, 398] width 411 height 20
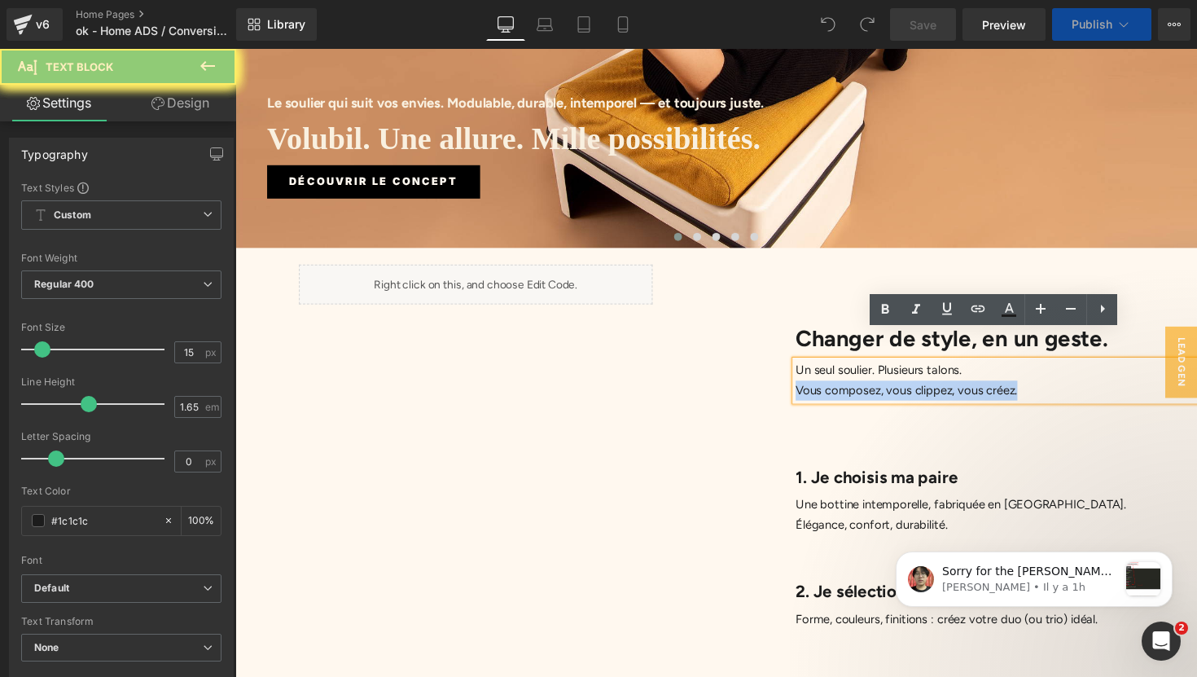
click at [900, 388] on p "Vous composez, vous clippez, vous créez." at bounding box center [1014, 398] width 411 height 20
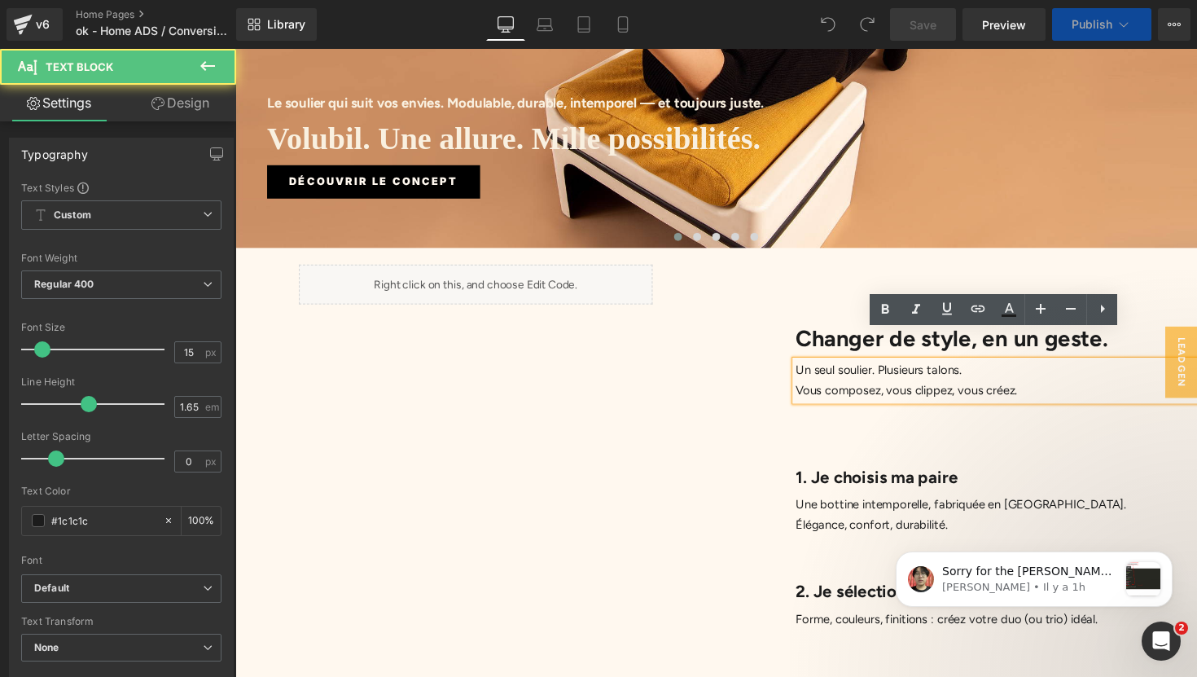
click at [809, 368] on p "Un seul soulier. Plusieurs talons." at bounding box center [1014, 378] width 411 height 20
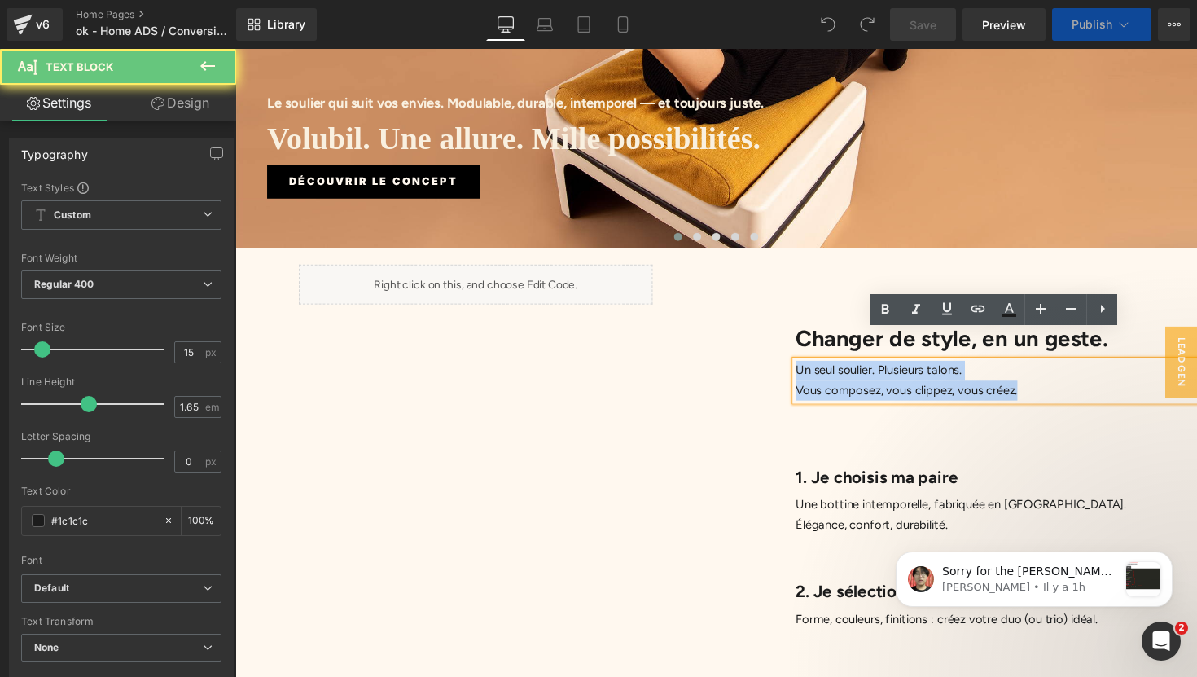
drag, startPoint x: 809, startPoint y: 350, endPoint x: 870, endPoint y: 385, distance: 69.7
click at [870, 385] on div "Changer de style, en un geste. Heading Un seul soulier. Plusieurs talons. Vous …" at bounding box center [974, 559] width 493 height 562
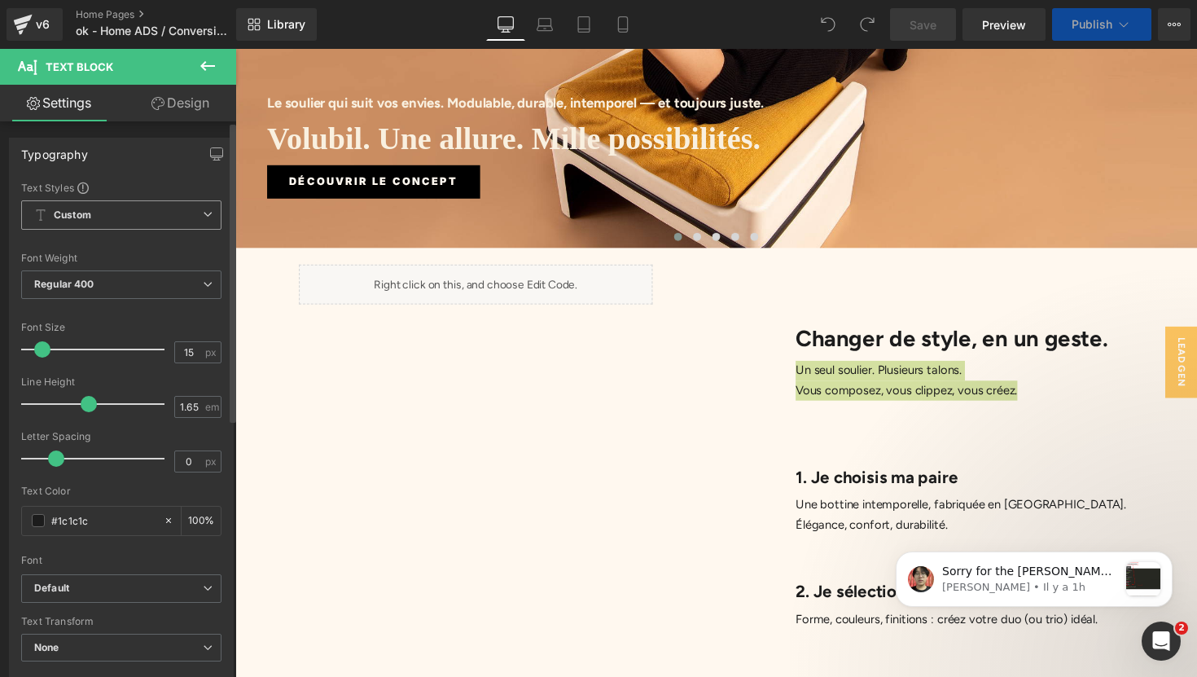
click at [182, 219] on span "Custom Setup Global Style" at bounding box center [121, 214] width 200 height 29
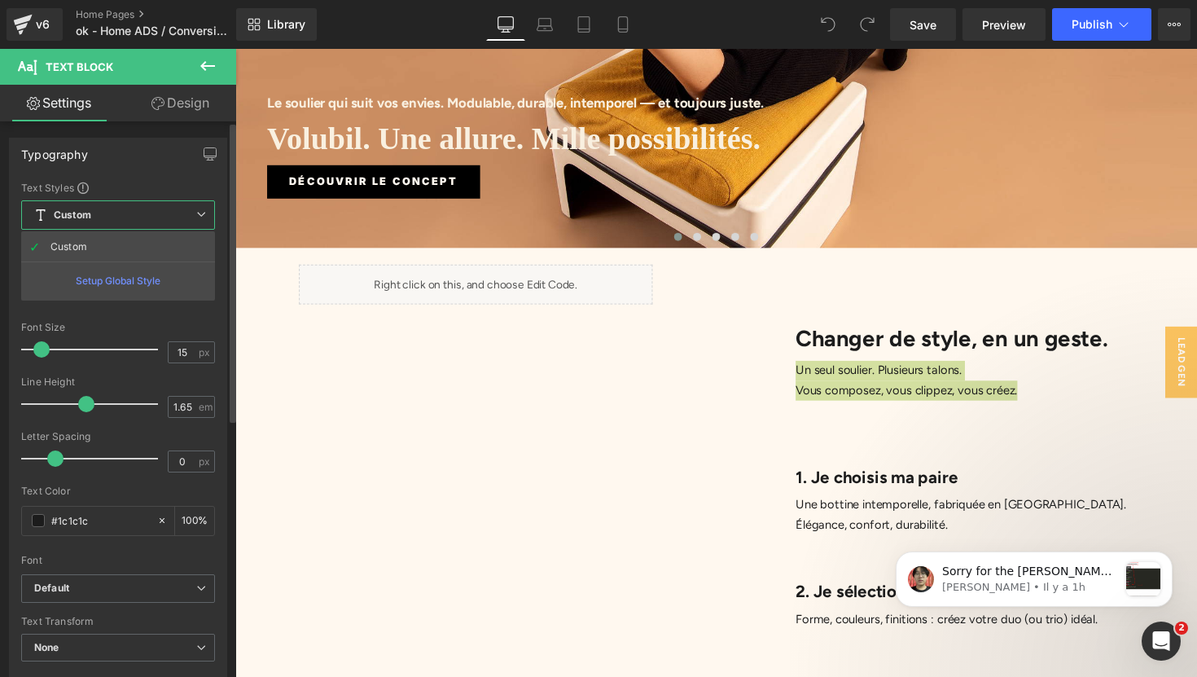
click at [182, 219] on span "Custom Setup Global Style" at bounding box center [118, 214] width 194 height 29
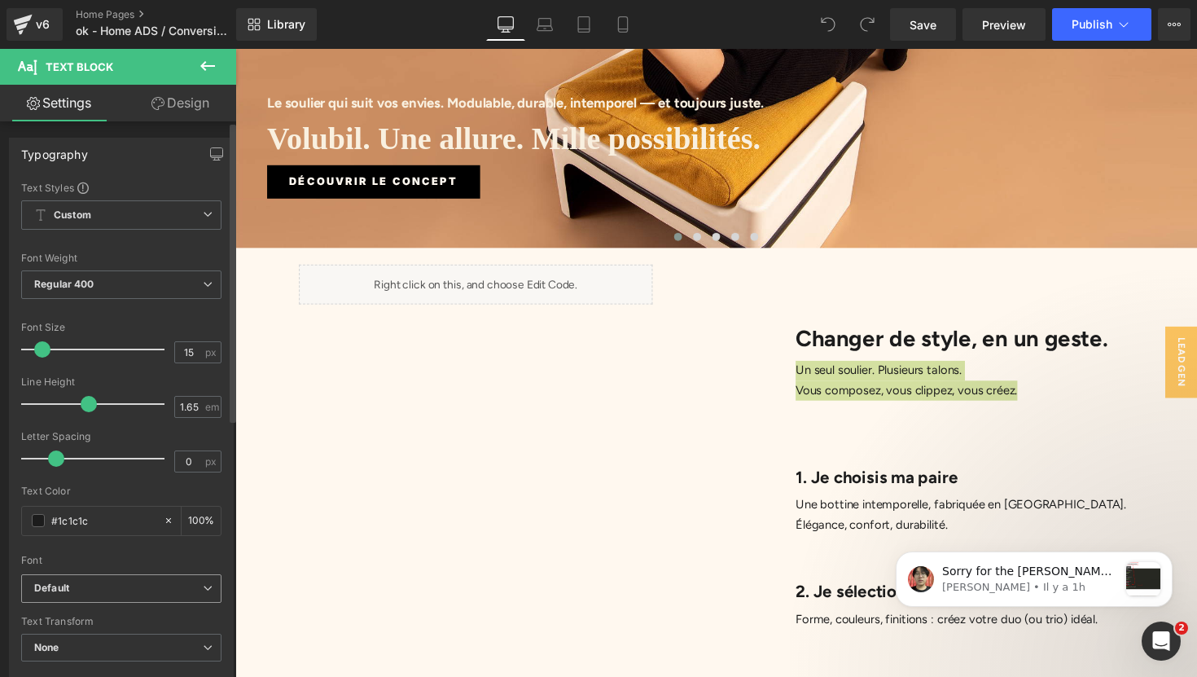
click at [190, 595] on span "Default" at bounding box center [121, 588] width 200 height 28
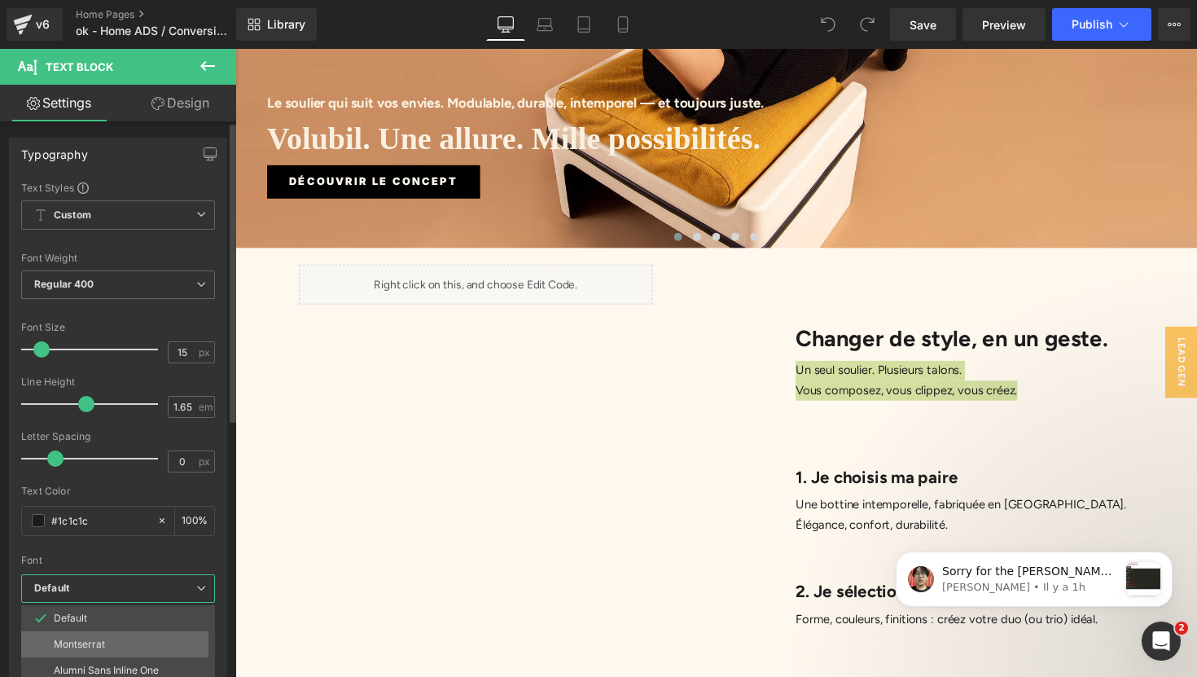
click at [182, 642] on li "Montserrat" at bounding box center [121, 644] width 201 height 26
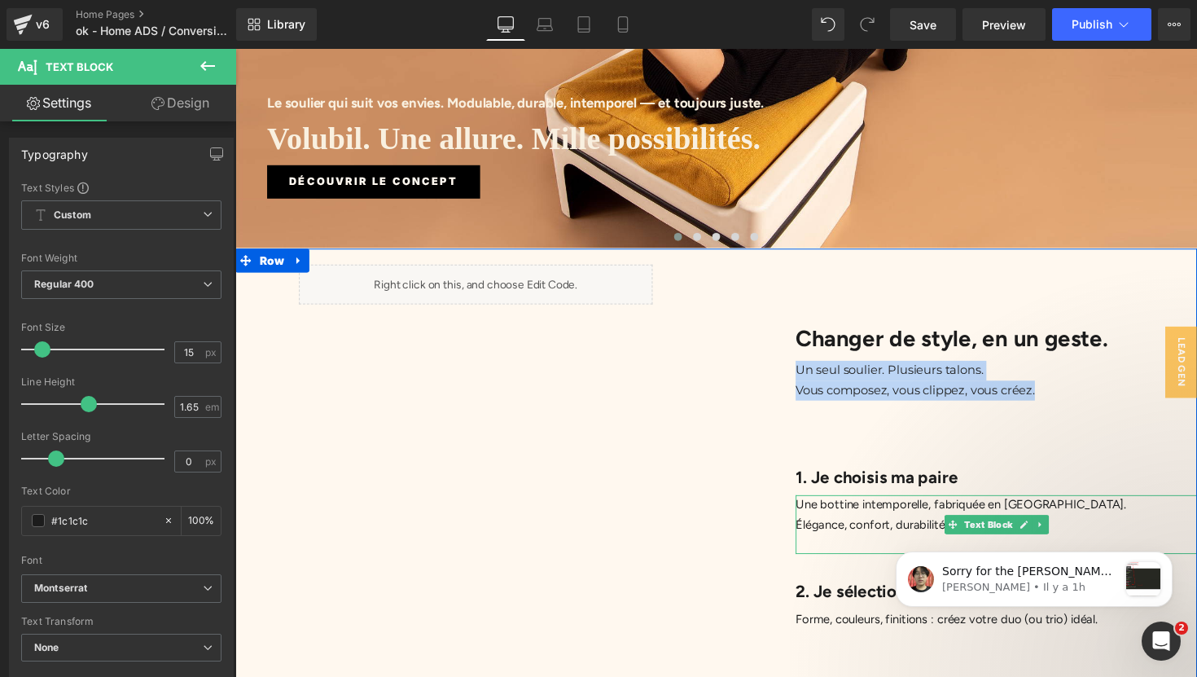
click at [826, 506] on p "Une bottine intemporelle, fabriquée en [GEOGRAPHIC_DATA]." at bounding box center [1014, 516] width 411 height 20
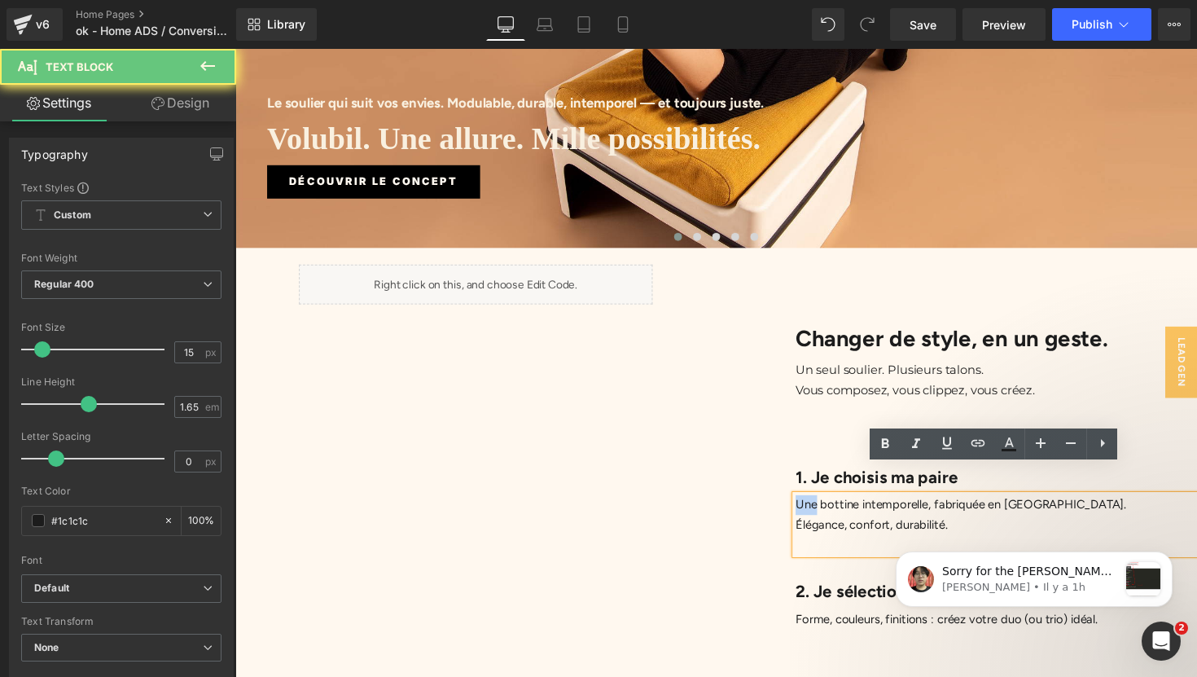
click at [826, 506] on p "Une bottine intemporelle, fabriquée en [GEOGRAPHIC_DATA]." at bounding box center [1014, 516] width 411 height 20
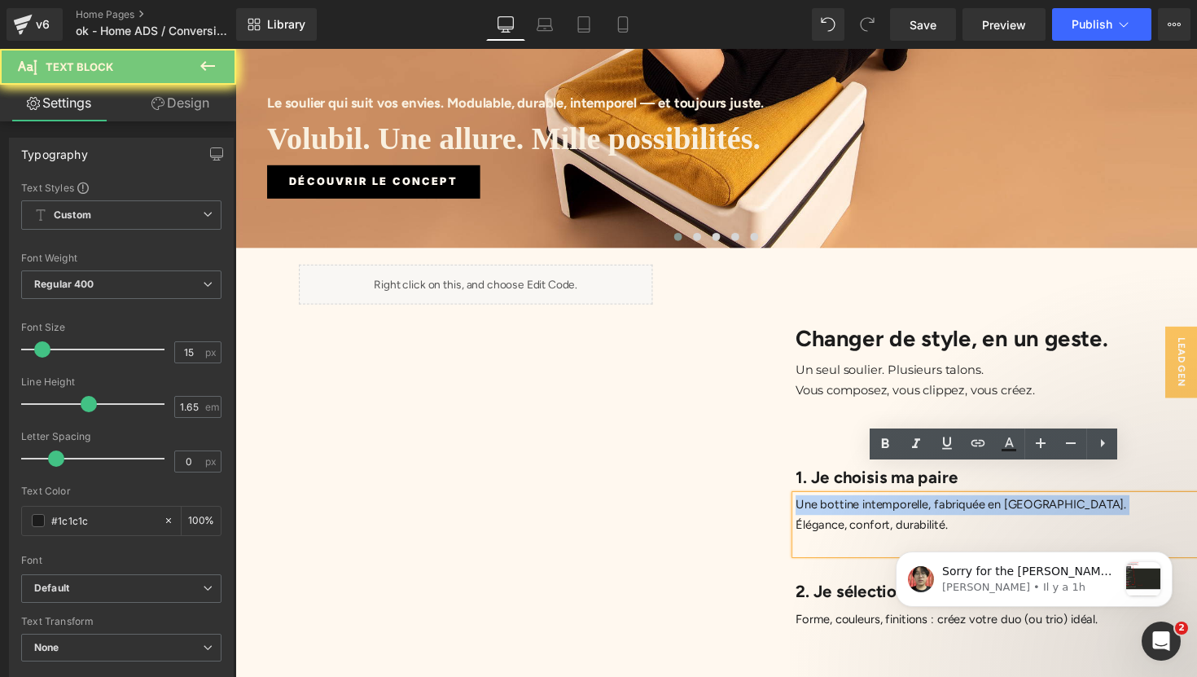
click at [826, 506] on p "Une bottine intemporelle, fabriquée en [GEOGRAPHIC_DATA]." at bounding box center [1014, 516] width 411 height 20
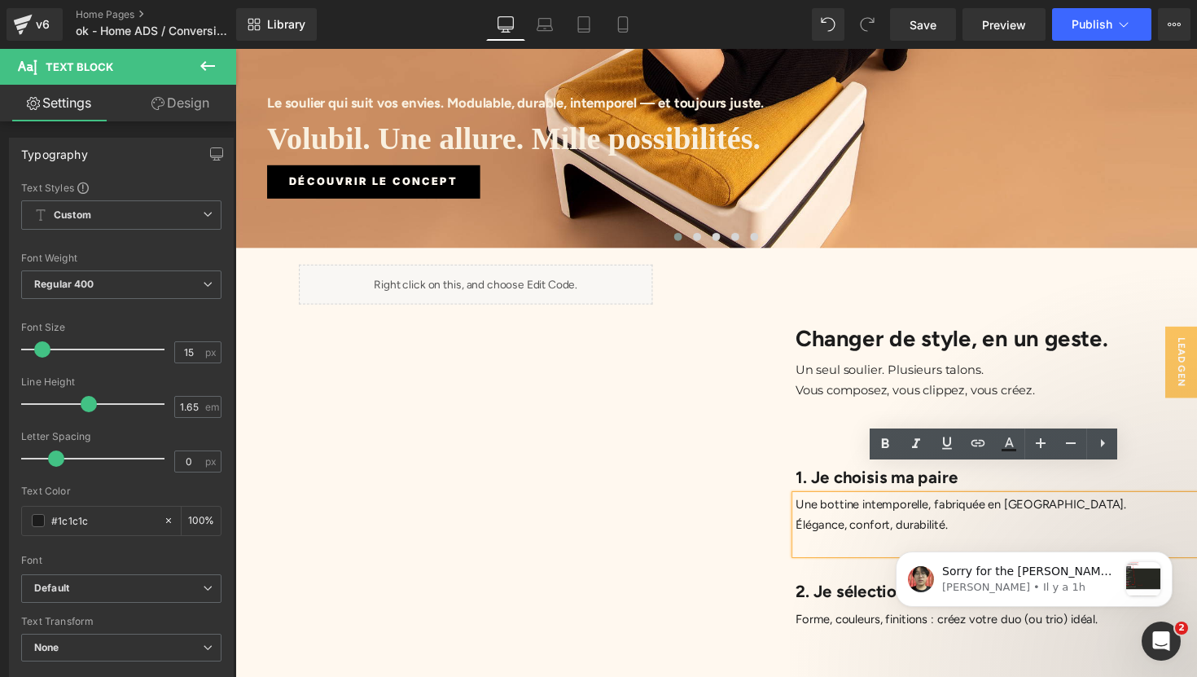
click at [895, 526] on p "Élégance, confort, durabilité." at bounding box center [1014, 536] width 411 height 20
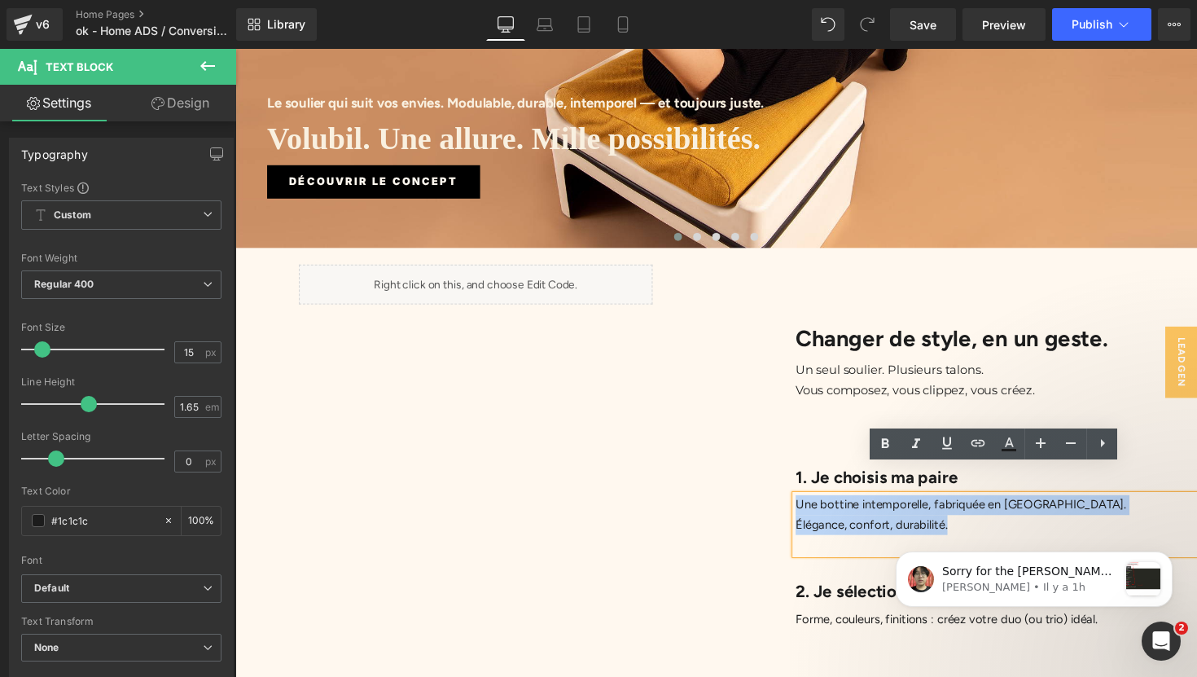
drag, startPoint x: 991, startPoint y: 509, endPoint x: 812, endPoint y: 479, distance: 181.6
click at [812, 506] on div "Une bottine intemporelle, fabriquée en Europe. Élégance, confort, durabilité." at bounding box center [1014, 536] width 411 height 60
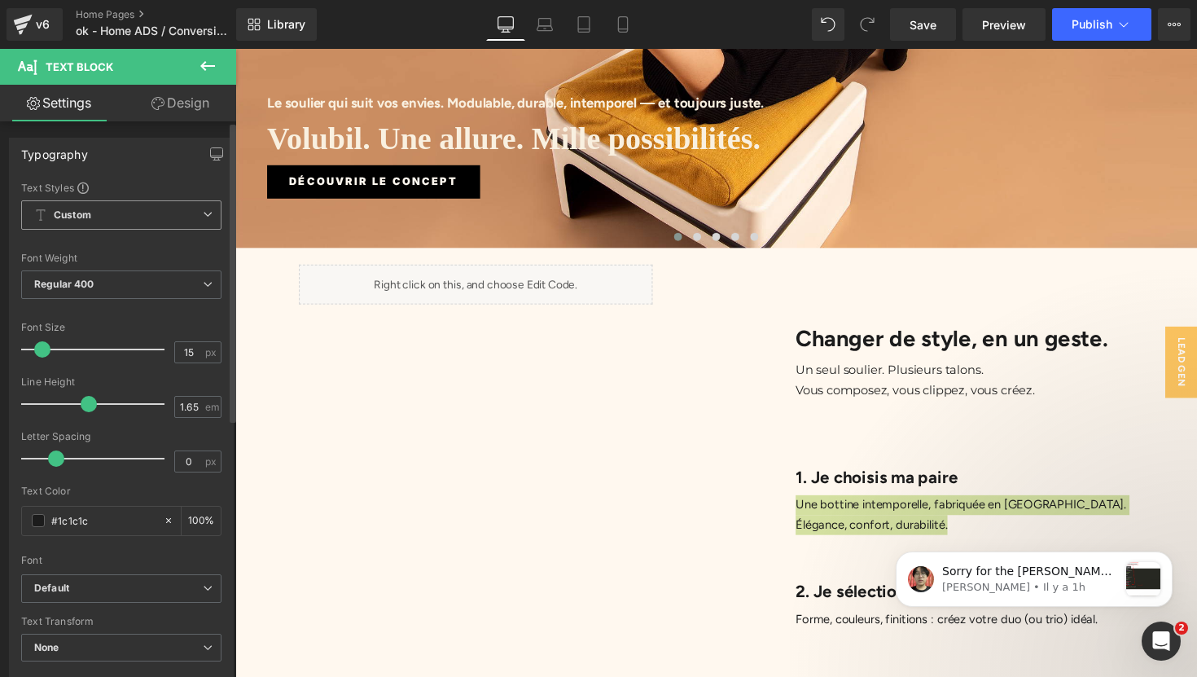
click at [187, 216] on span "Custom Setup Global Style" at bounding box center [121, 214] width 200 height 29
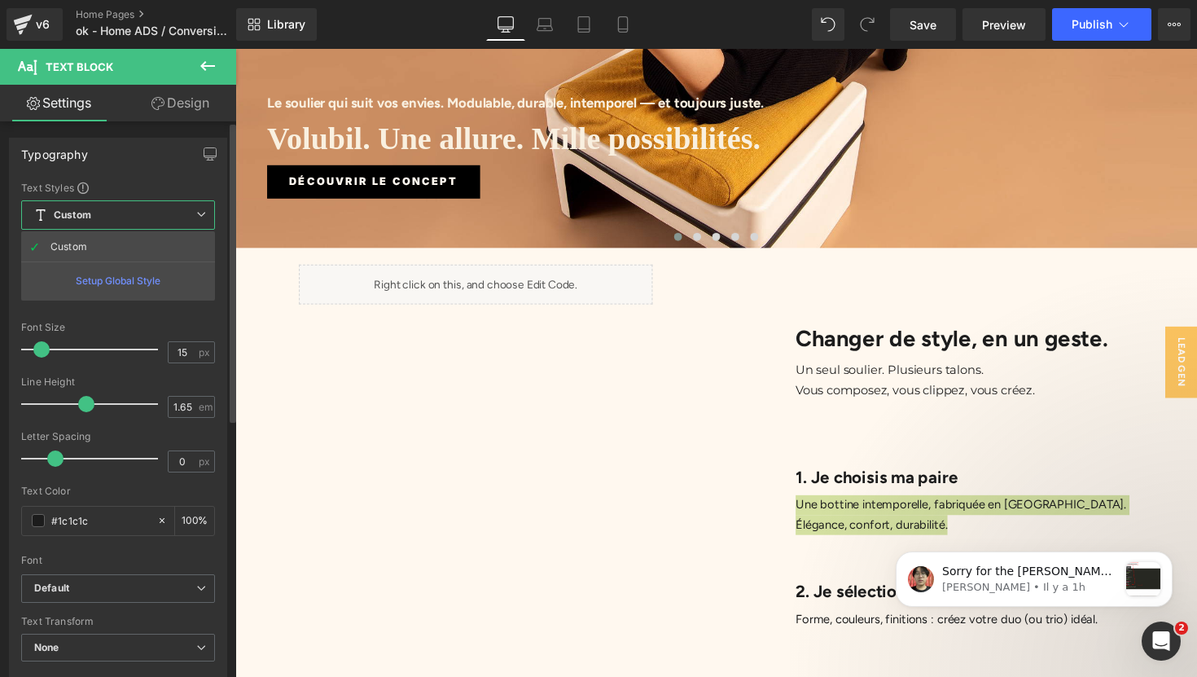
click at [186, 219] on span "Custom Setup Global Style" at bounding box center [118, 214] width 194 height 29
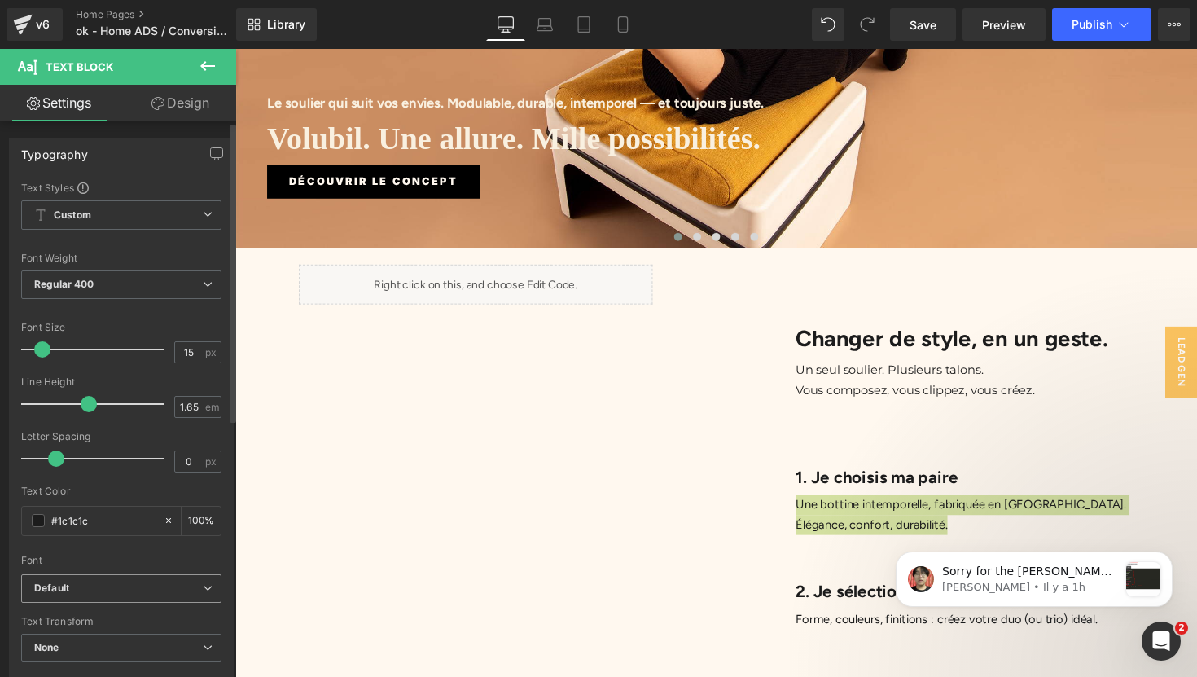
click at [165, 589] on b "Default" at bounding box center [118, 588] width 169 height 14
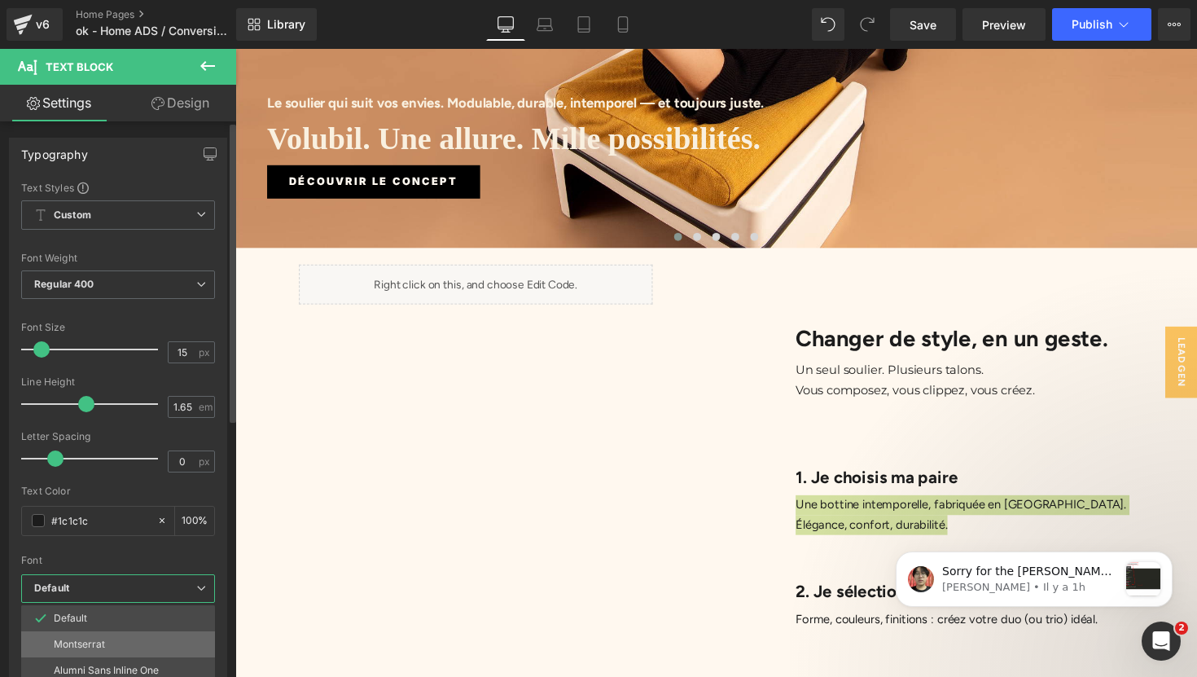
click at [160, 642] on li "Montserrat" at bounding box center [121, 644] width 201 height 26
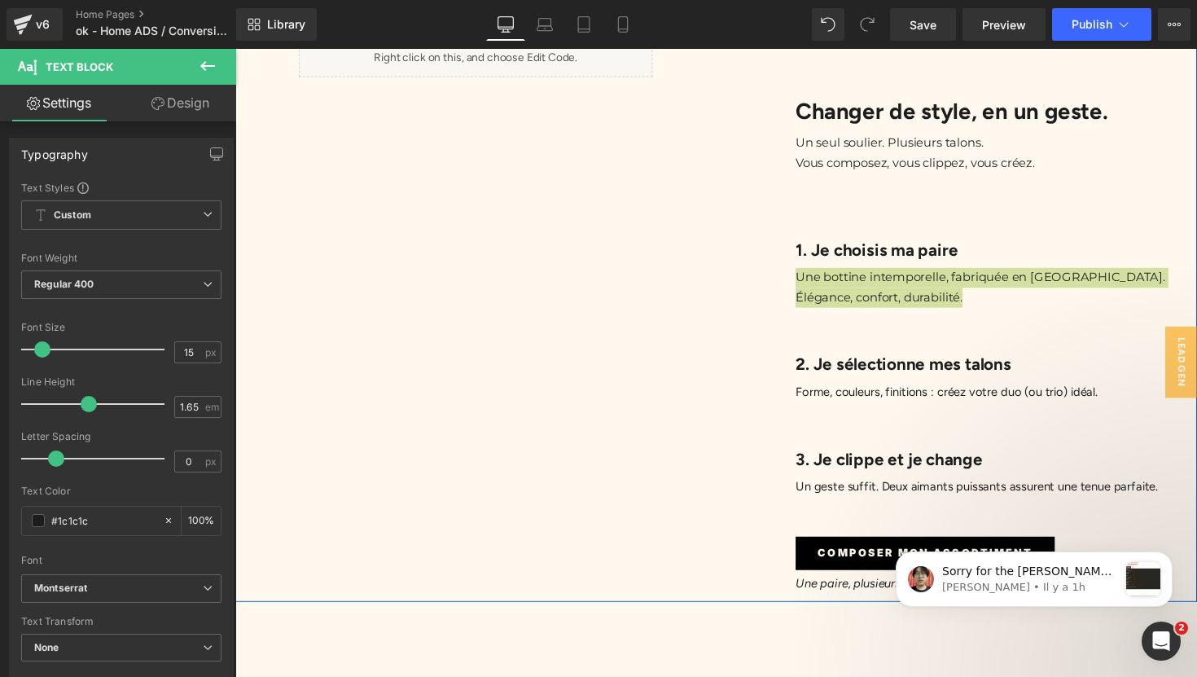
scroll to position [603, 0]
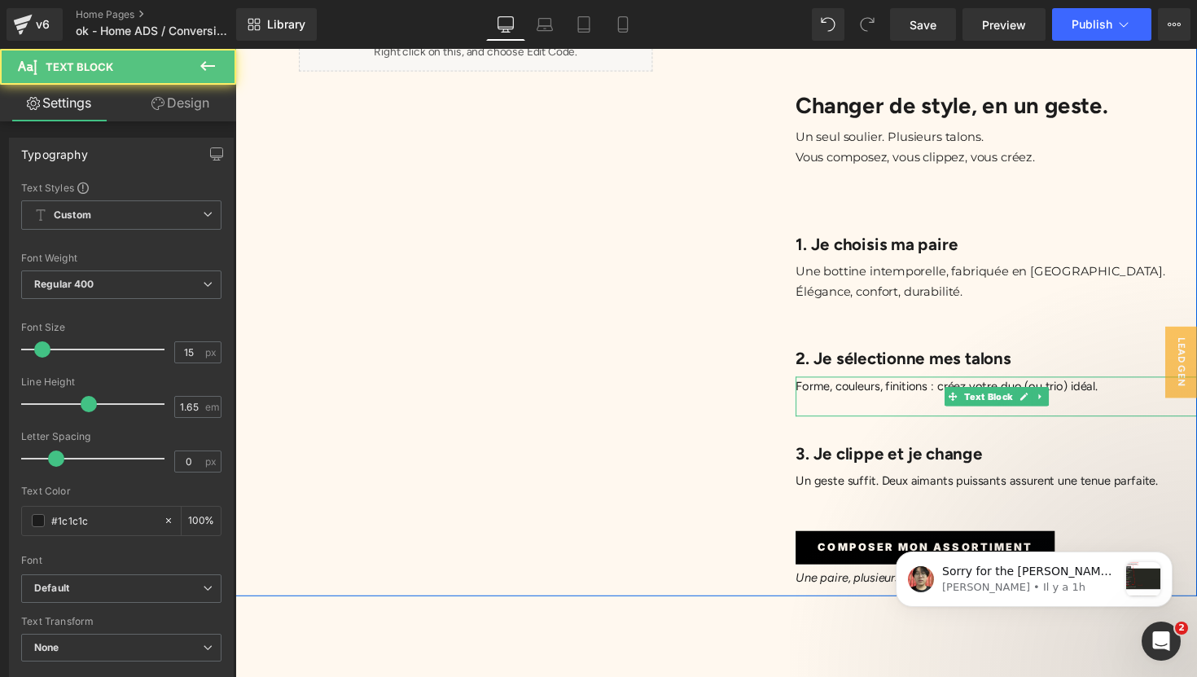
click at [823, 387] on span "Forme, couleurs, finitions : créez votre duo (ou trio) idéal." at bounding box center [963, 394] width 309 height 15
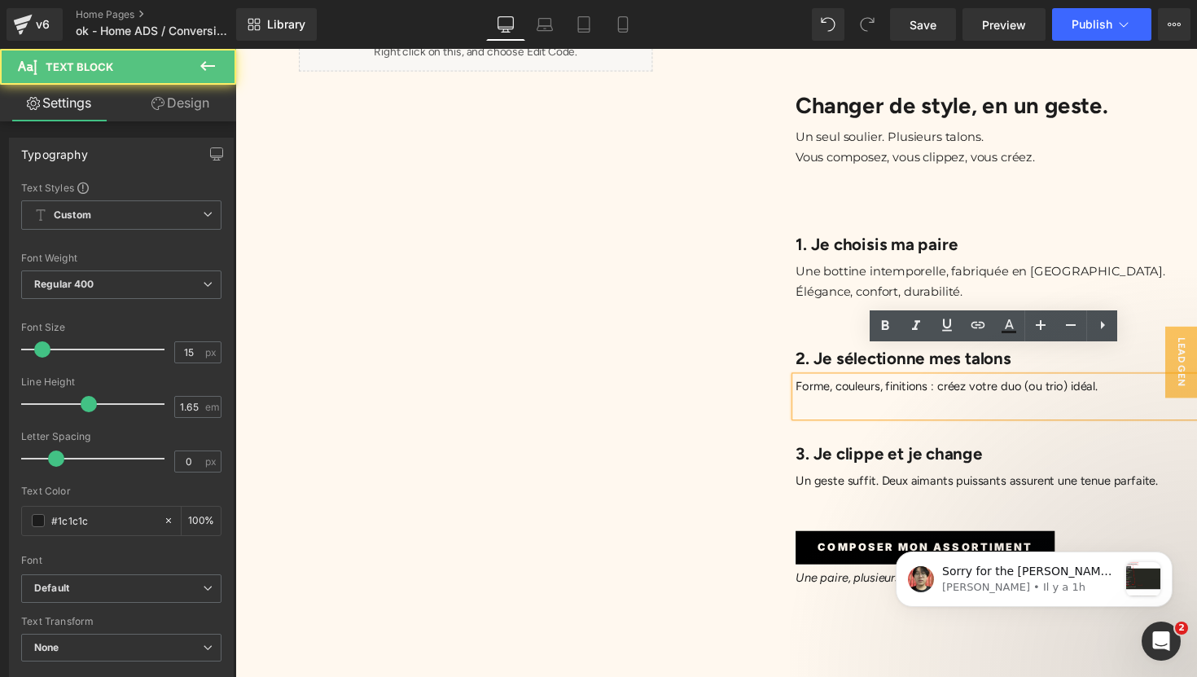
click at [809, 387] on span "Forme, couleurs, finitions : créez votre duo (ou trio) idéal." at bounding box center [963, 394] width 309 height 15
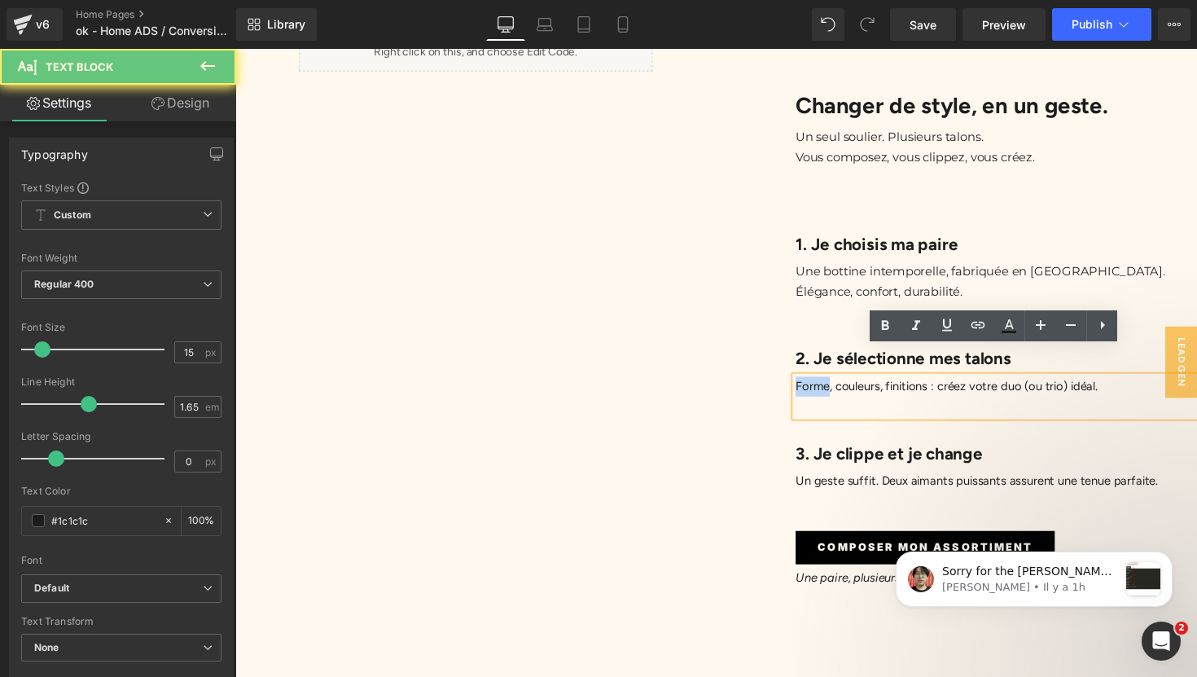
click at [809, 387] on span "Forme, couleurs, finitions : créez votre duo (ou trio) idéal." at bounding box center [963, 394] width 309 height 15
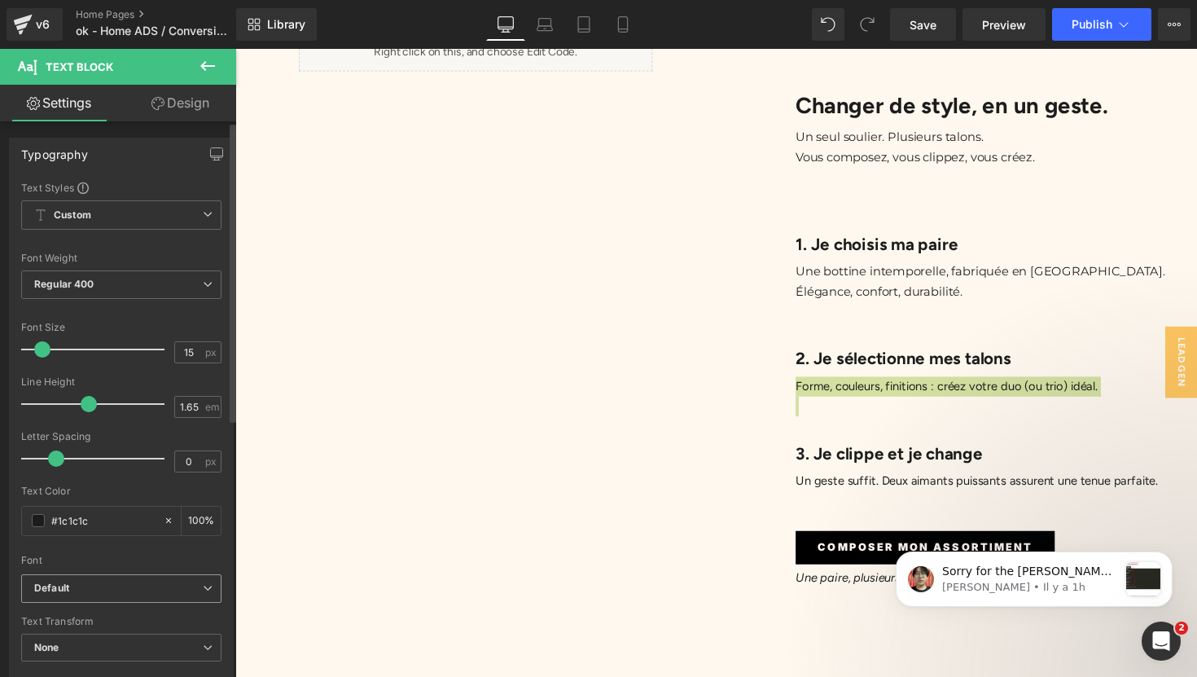
click at [164, 586] on b "Default" at bounding box center [118, 588] width 169 height 14
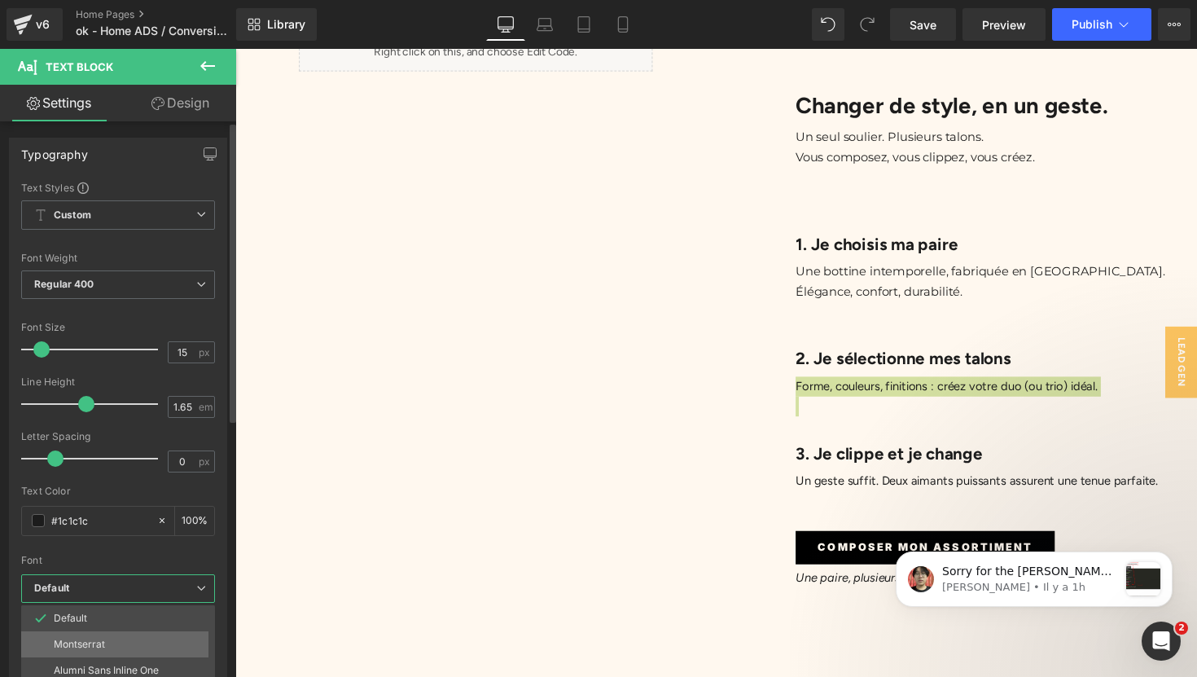
click at [156, 638] on li "Montserrat" at bounding box center [121, 644] width 201 height 26
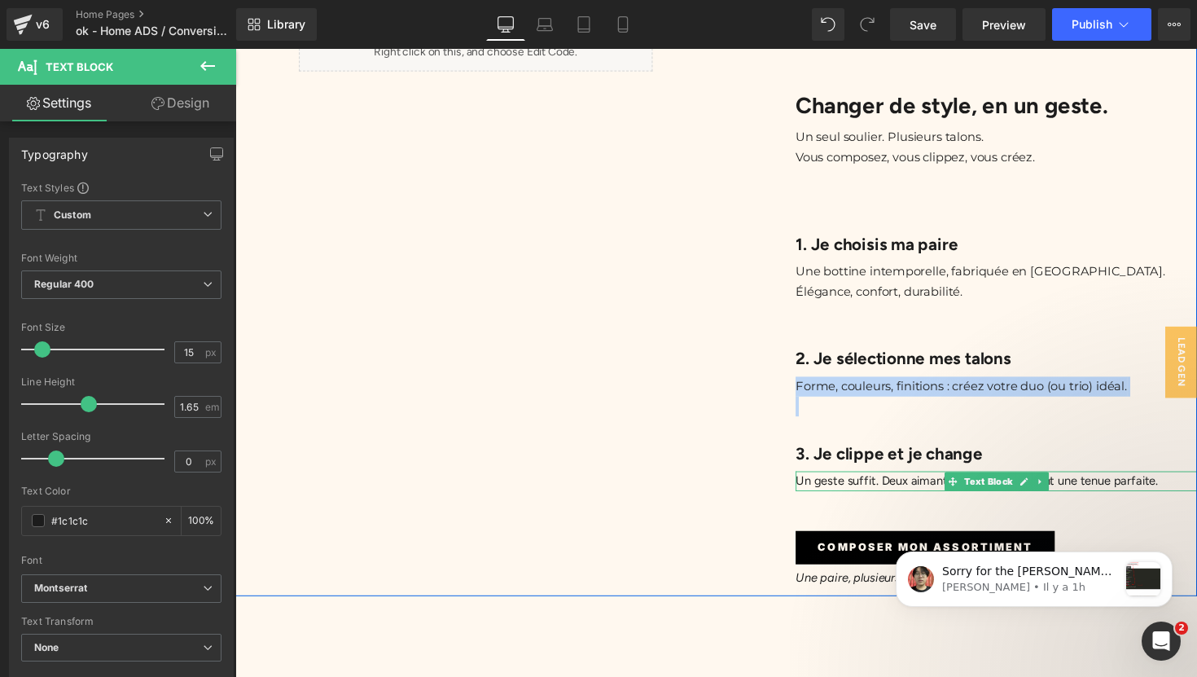
click at [843, 481] on p "Un geste suffit. Deux aimants puissants assurent une tenue parfaite." at bounding box center [1014, 491] width 411 height 20
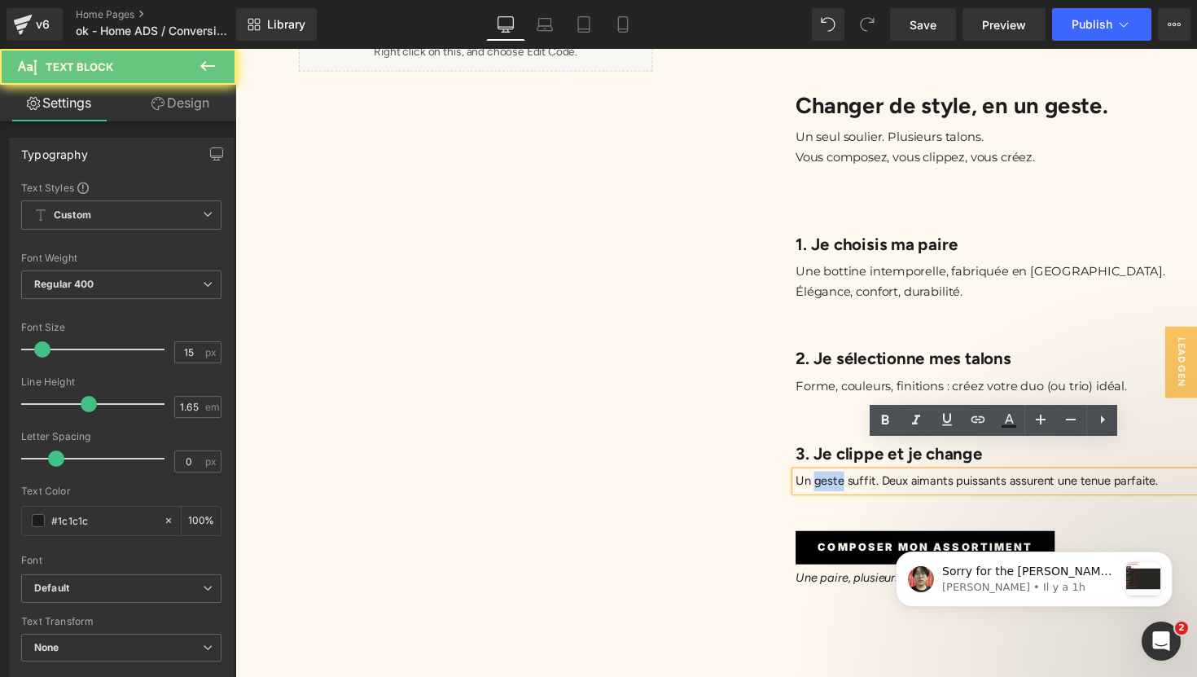
click at [843, 481] on p "Un geste suffit. Deux aimants puissants assurent une tenue parfaite." at bounding box center [1014, 491] width 411 height 20
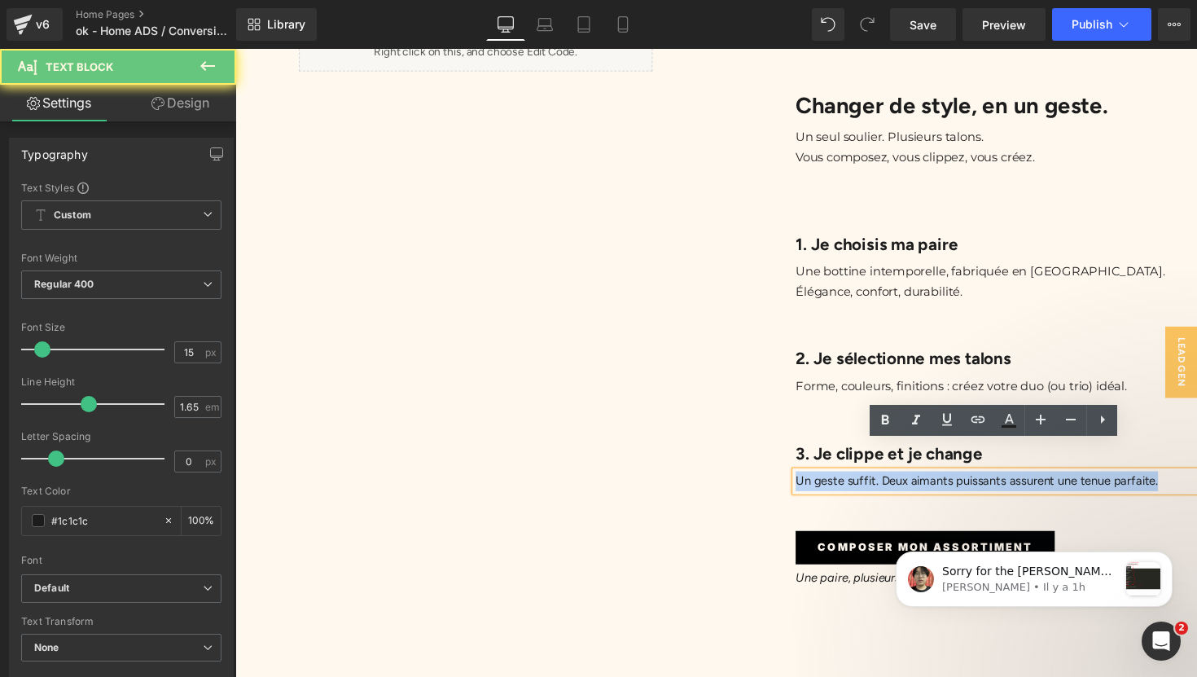
click at [843, 481] on p "Un geste suffit. Deux aimants puissants assurent une tenue parfaite." at bounding box center [1014, 491] width 411 height 20
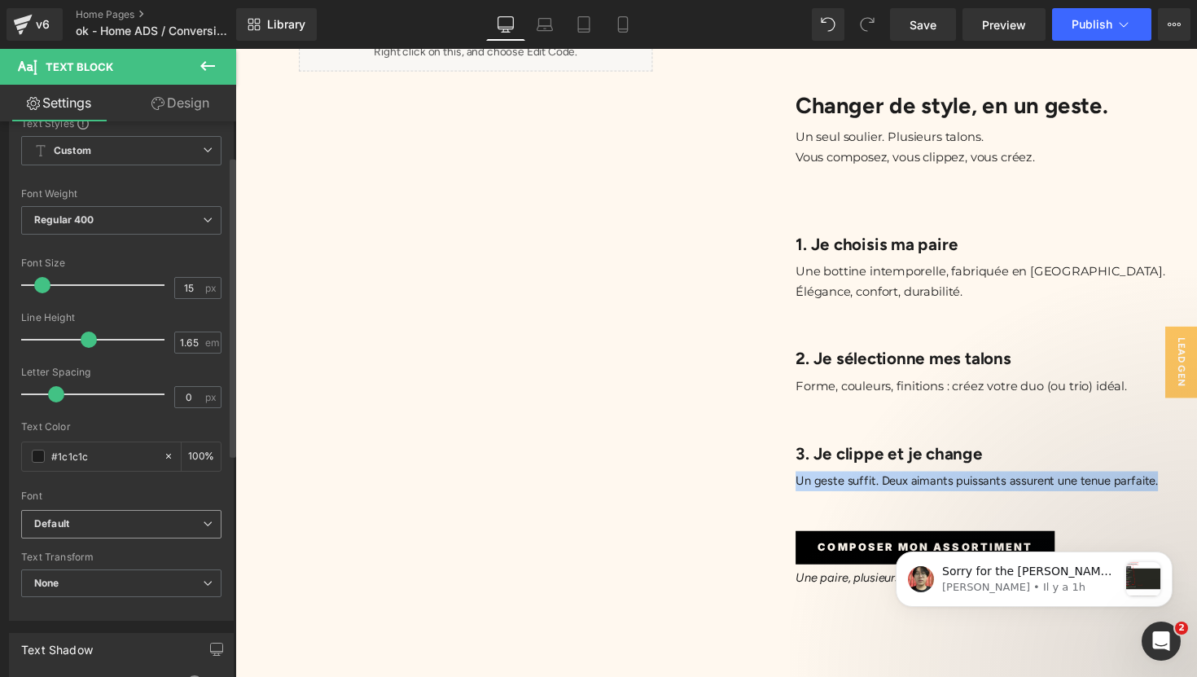
scroll to position [85, 0]
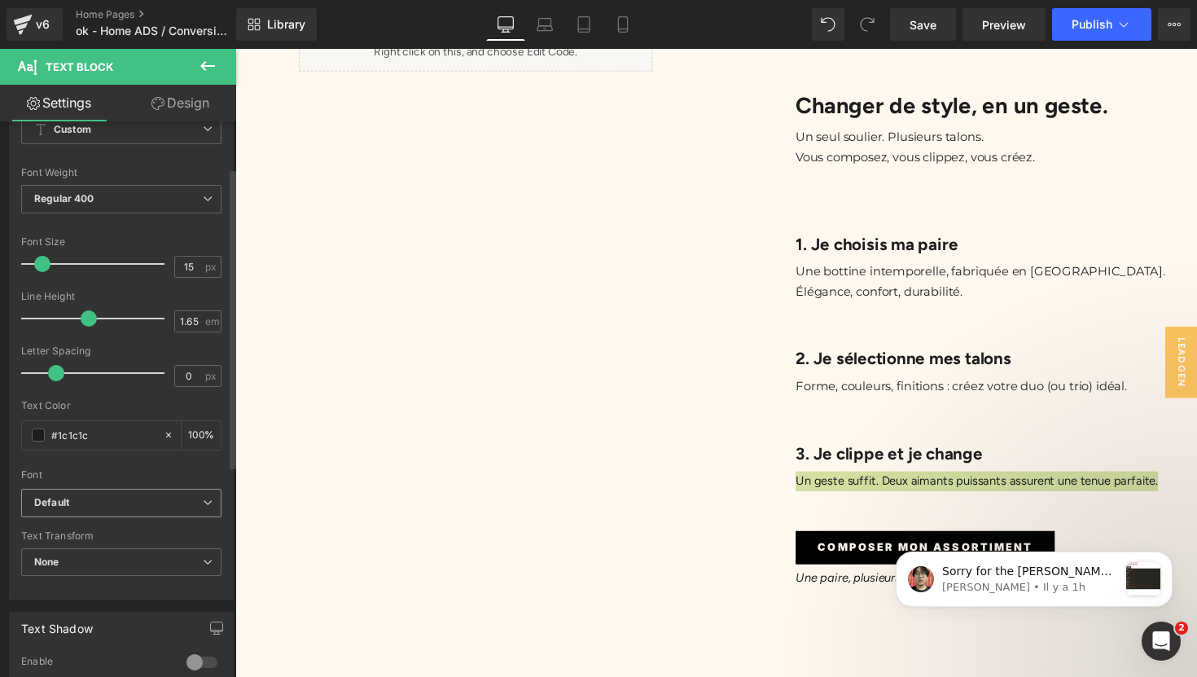
click at [187, 511] on span "Default" at bounding box center [121, 503] width 200 height 28
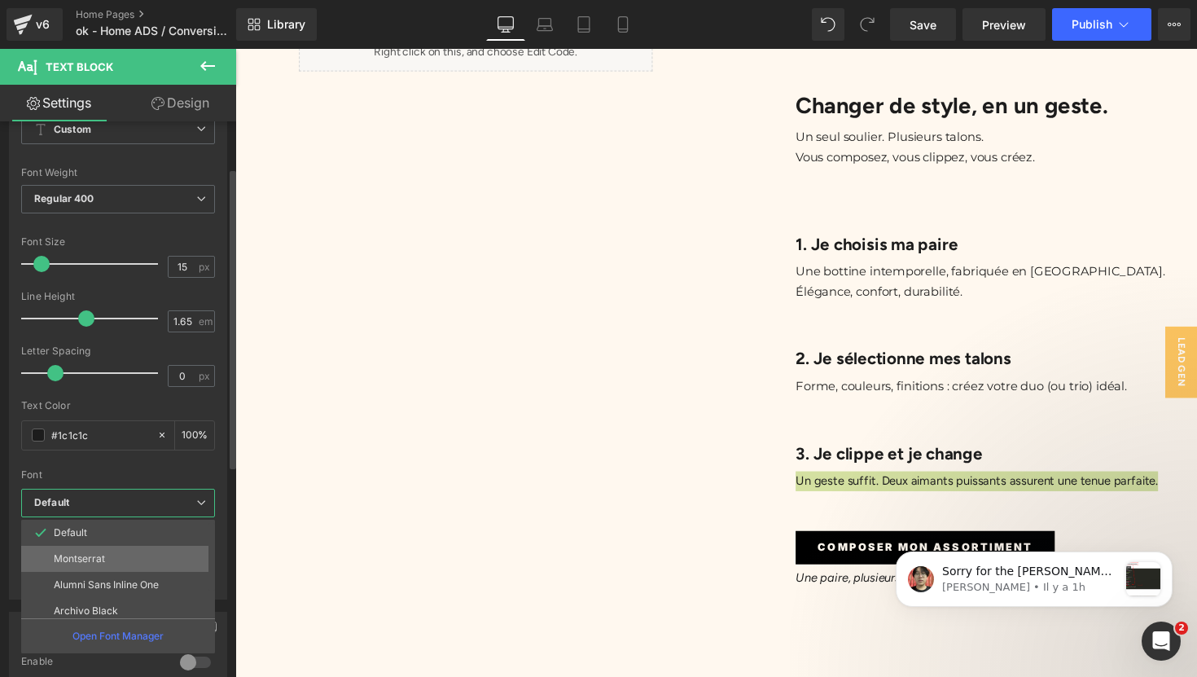
click at [177, 551] on li "Montserrat" at bounding box center [121, 559] width 201 height 26
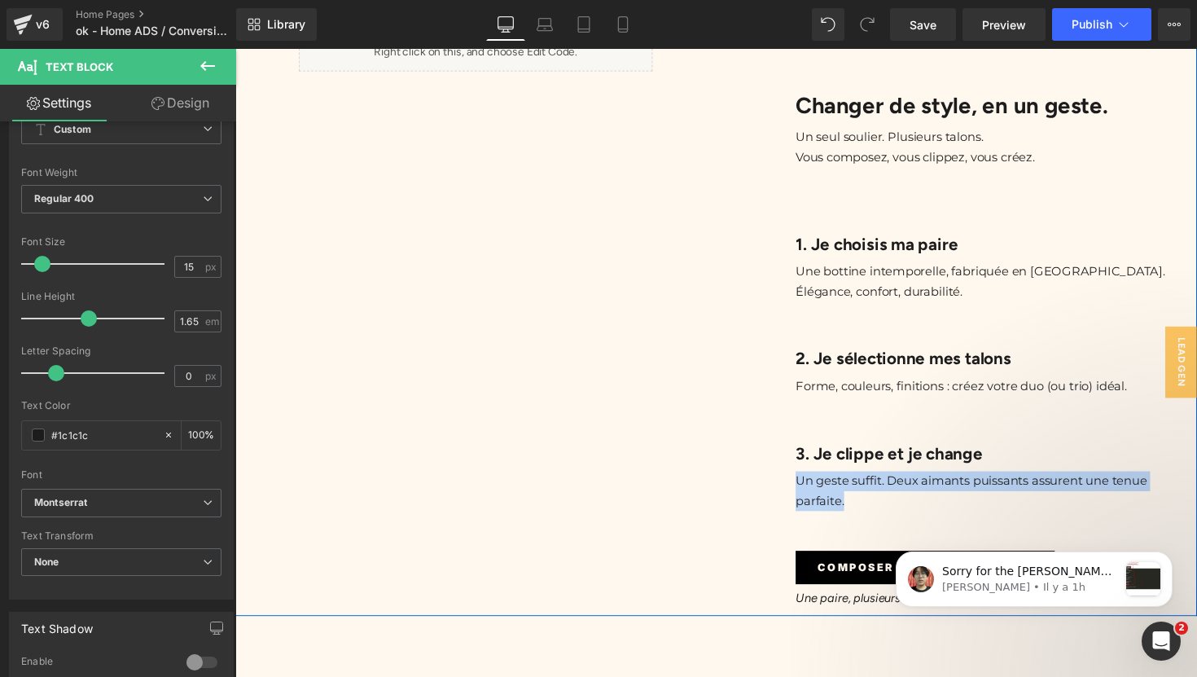
click at [480, 508] on div "Liquid Changer de style, en un geste. Heading Un seul soulier. Plusieurs talons…" at bounding box center [727, 322] width 985 height 615
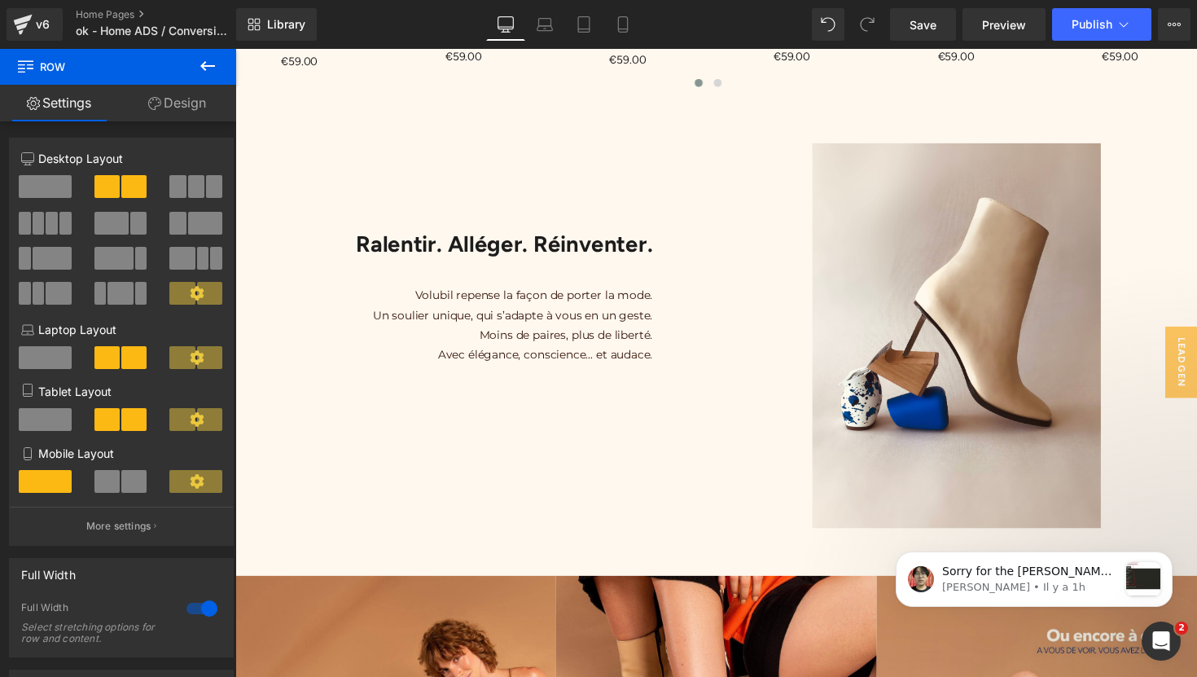
scroll to position [1510, 0]
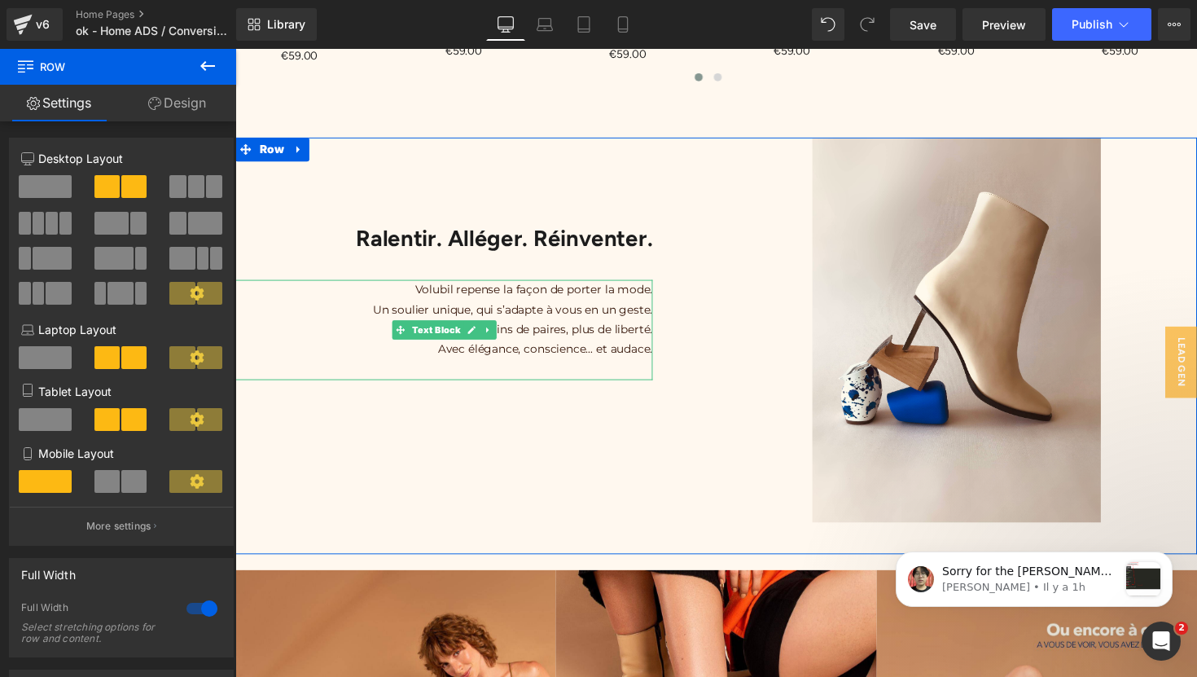
click at [565, 329] on span "Moins de paires, plus de liberté." at bounding box center [573, 336] width 177 height 15
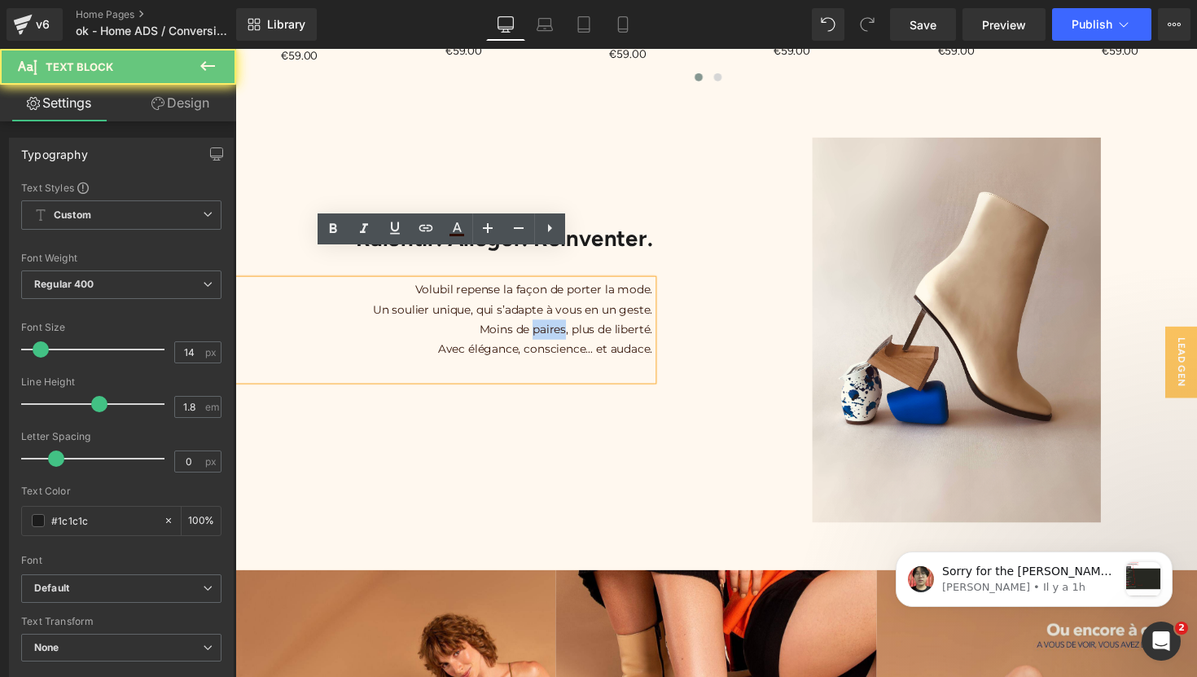
click at [565, 329] on span "Moins de paires, plus de liberté." at bounding box center [573, 336] width 177 height 15
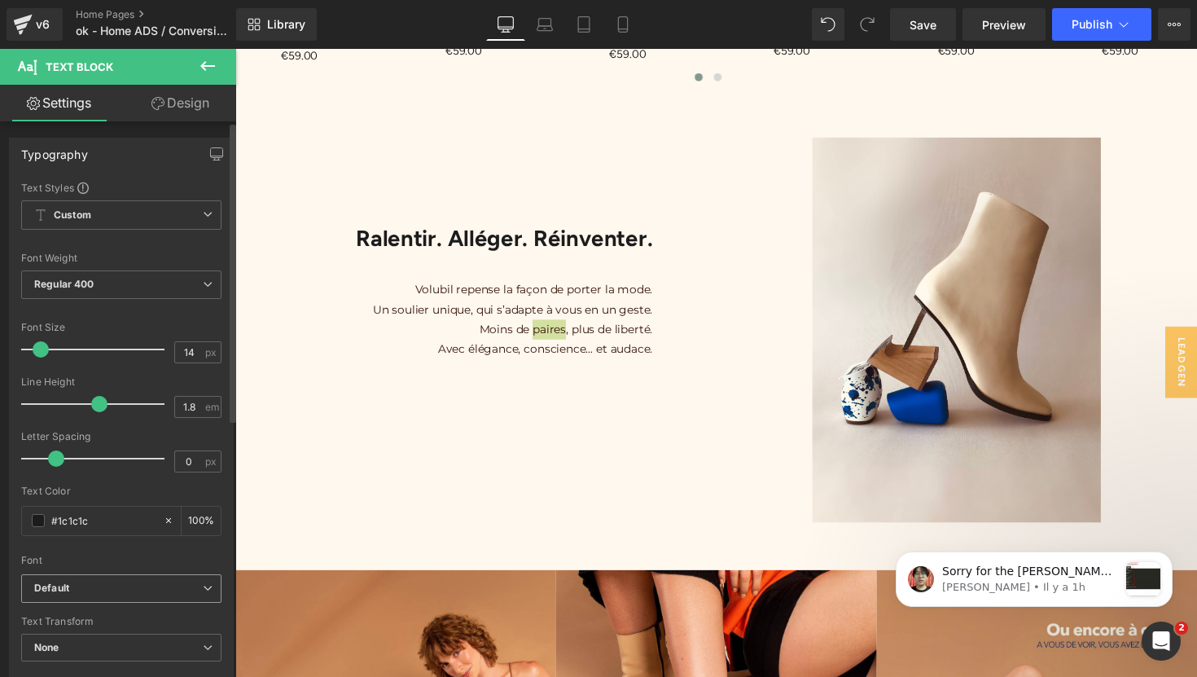
click at [204, 592] on icon at bounding box center [208, 588] width 10 height 10
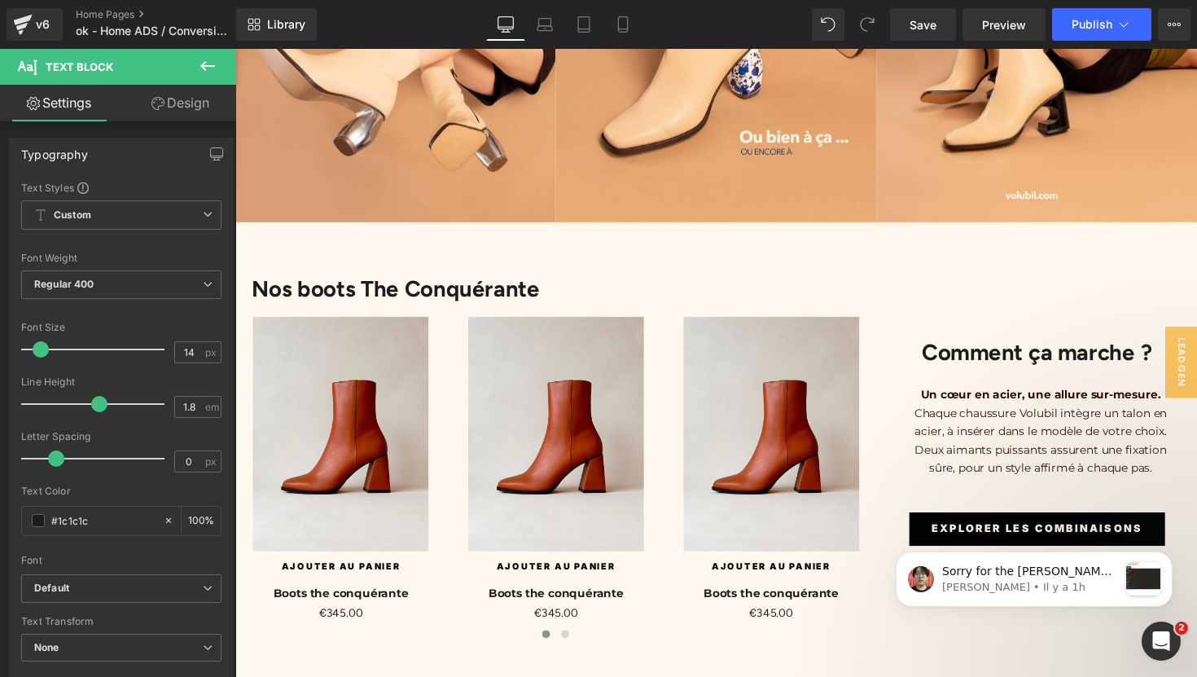
scroll to position [2273, 0]
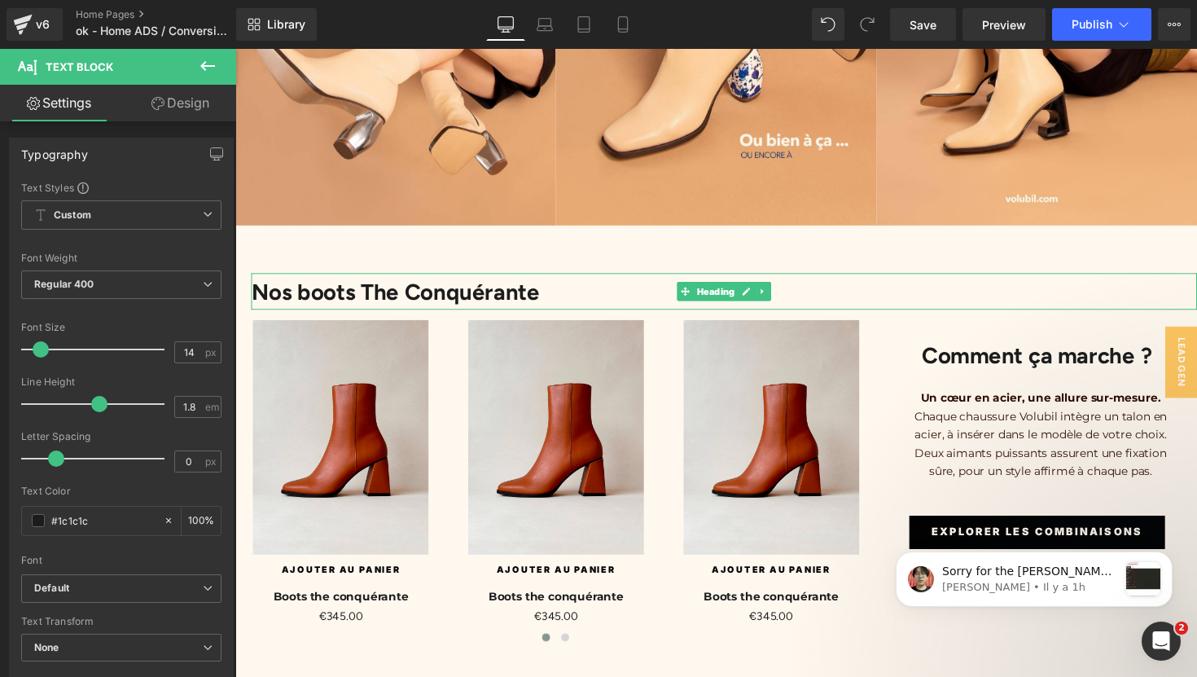
click at [436, 278] on h1 "Nos boots The Conquérante" at bounding box center [736, 296] width 969 height 37
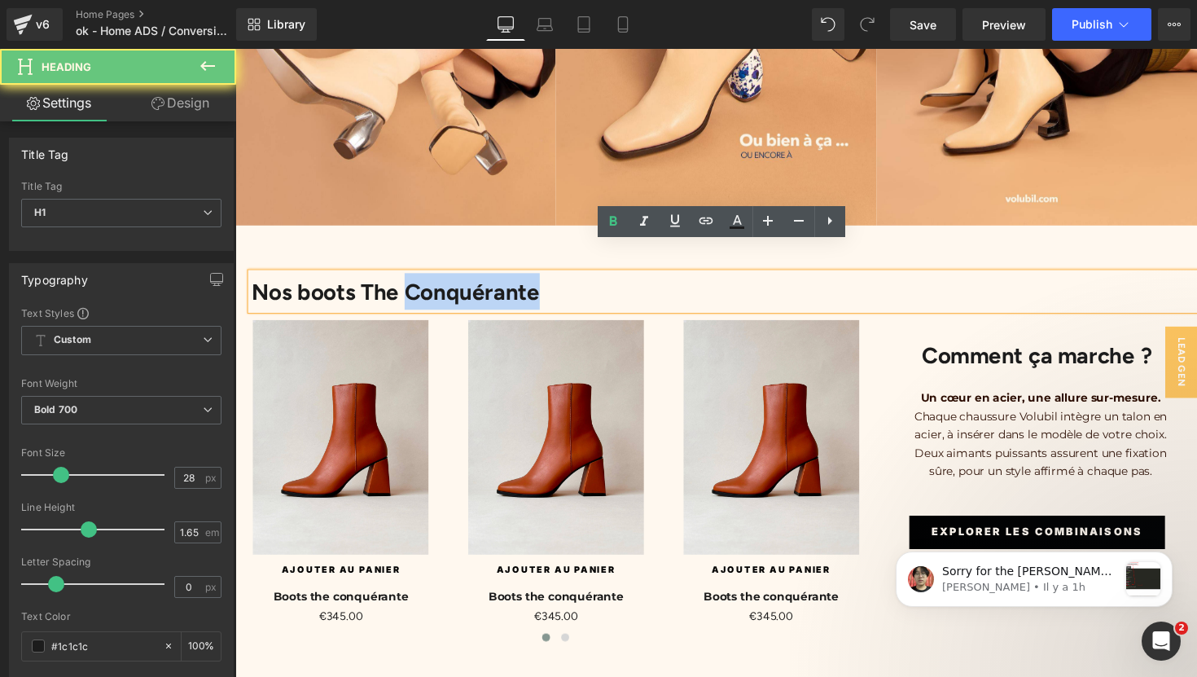
click at [436, 278] on h1 "Nos boots The Conquérante" at bounding box center [736, 296] width 969 height 37
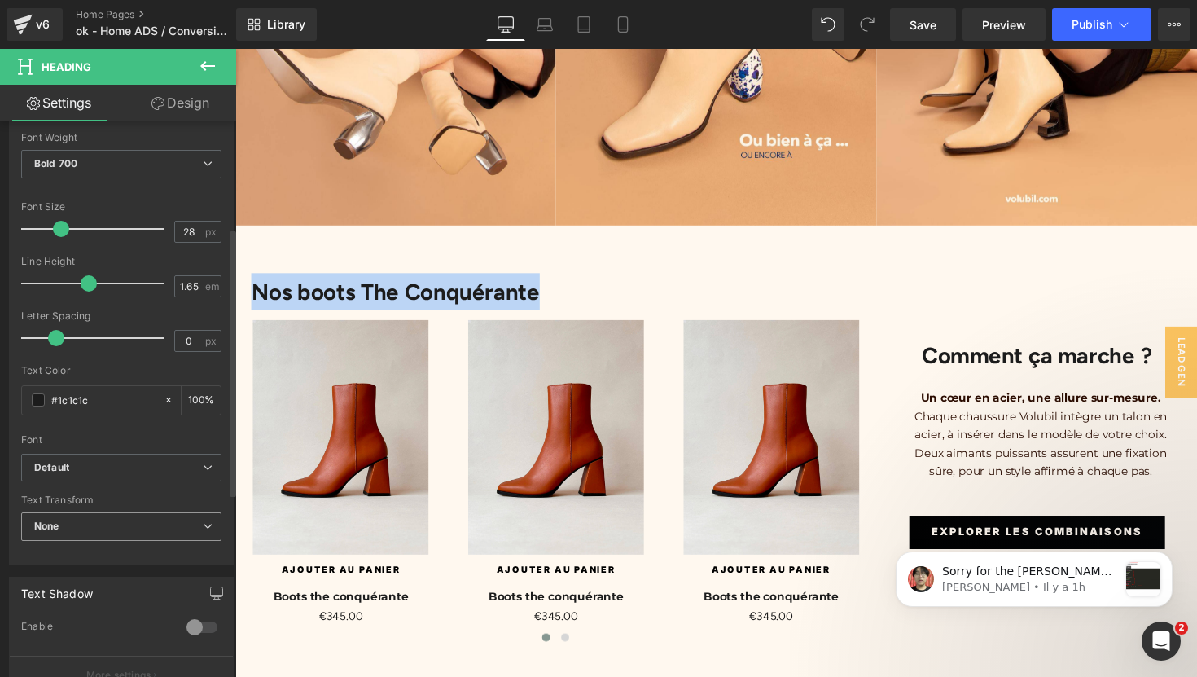
scroll to position [251, 0]
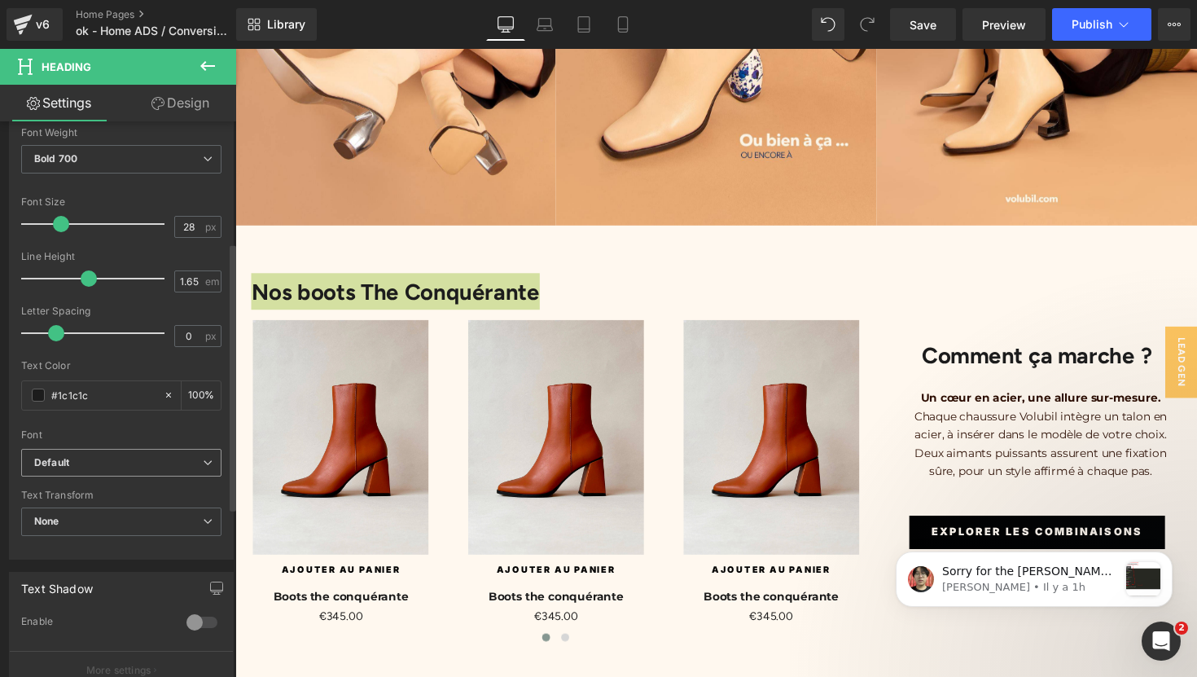
click at [183, 462] on b "Default" at bounding box center [118, 463] width 169 height 14
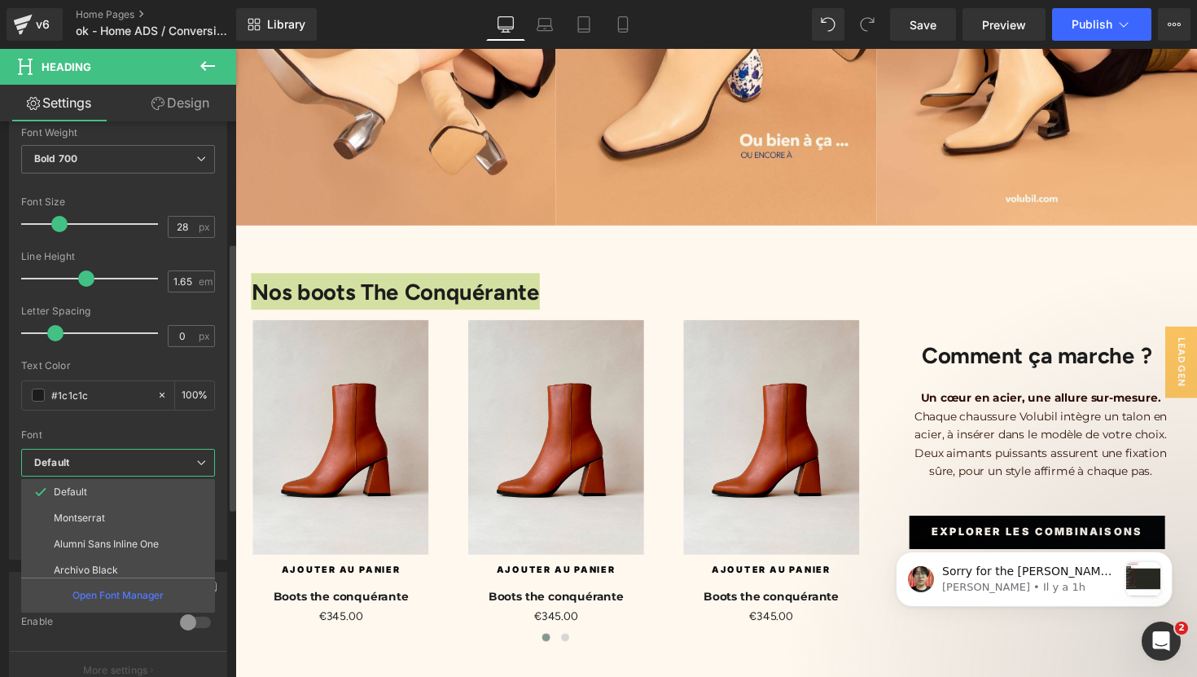
click at [183, 462] on b "Default" at bounding box center [115, 463] width 162 height 14
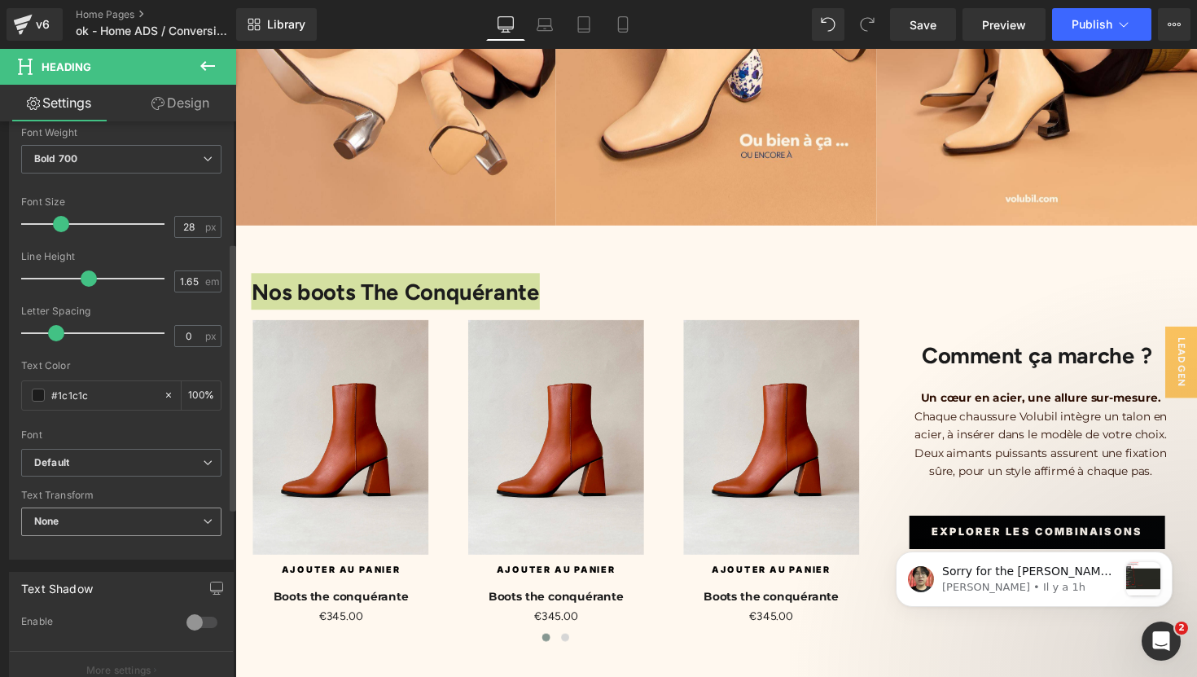
click at [182, 517] on span "None" at bounding box center [121, 521] width 200 height 28
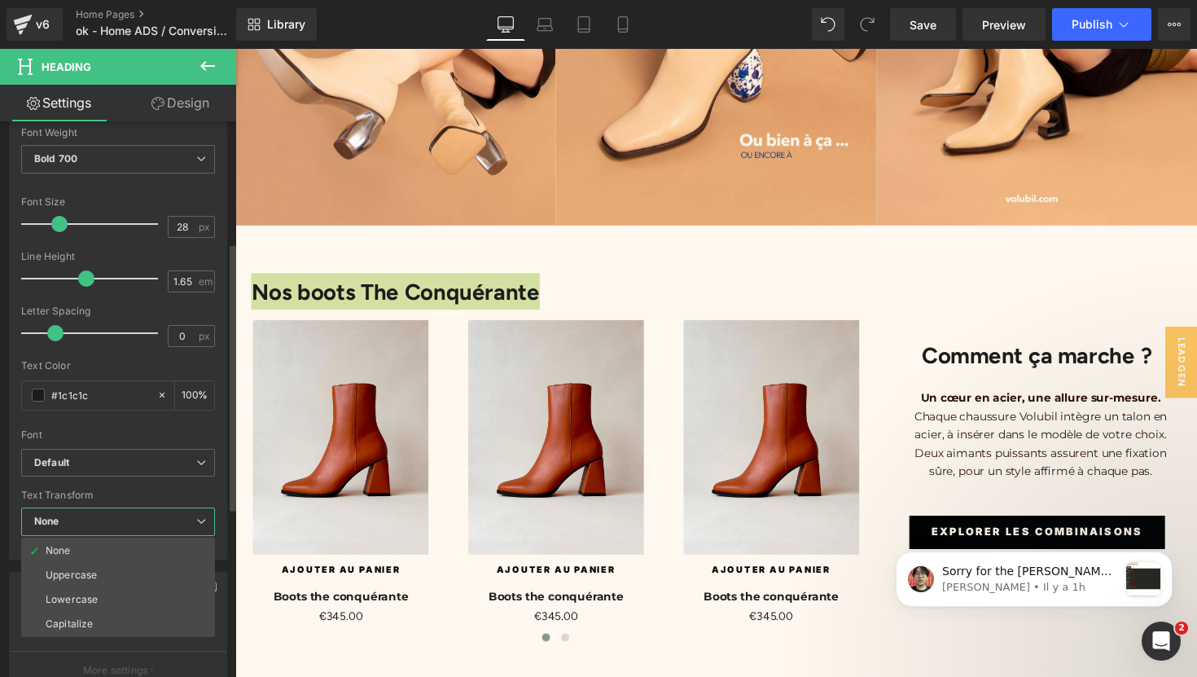
click at [182, 517] on span "None" at bounding box center [118, 521] width 194 height 28
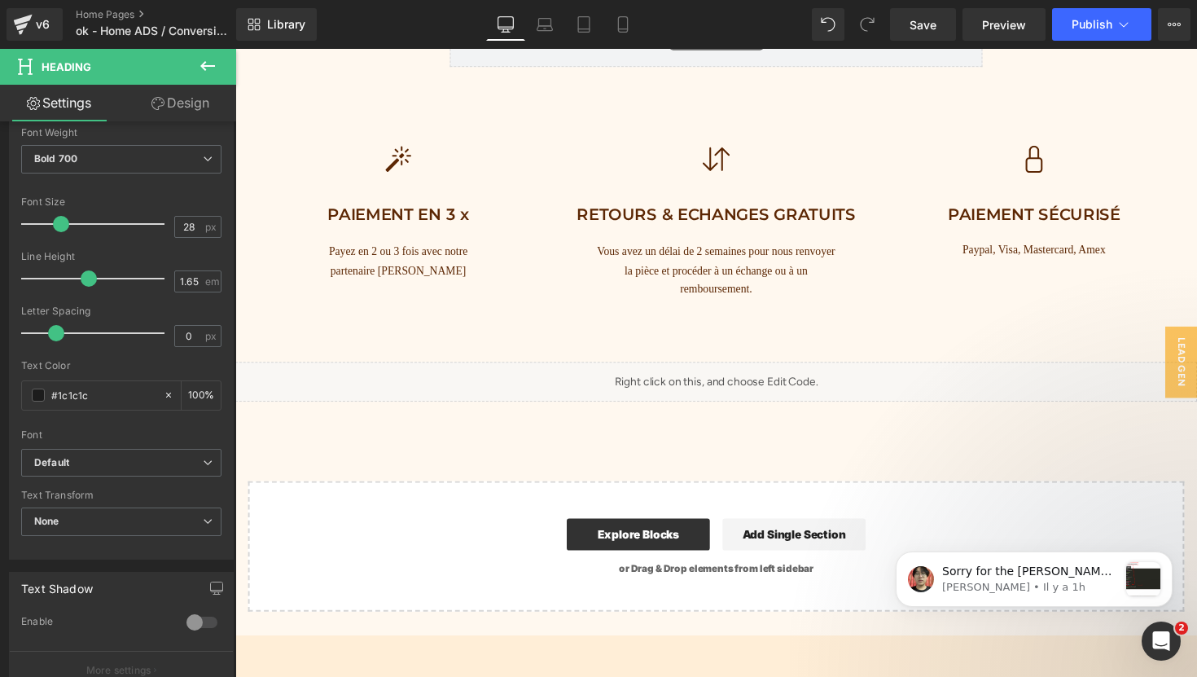
scroll to position [5942, 0]
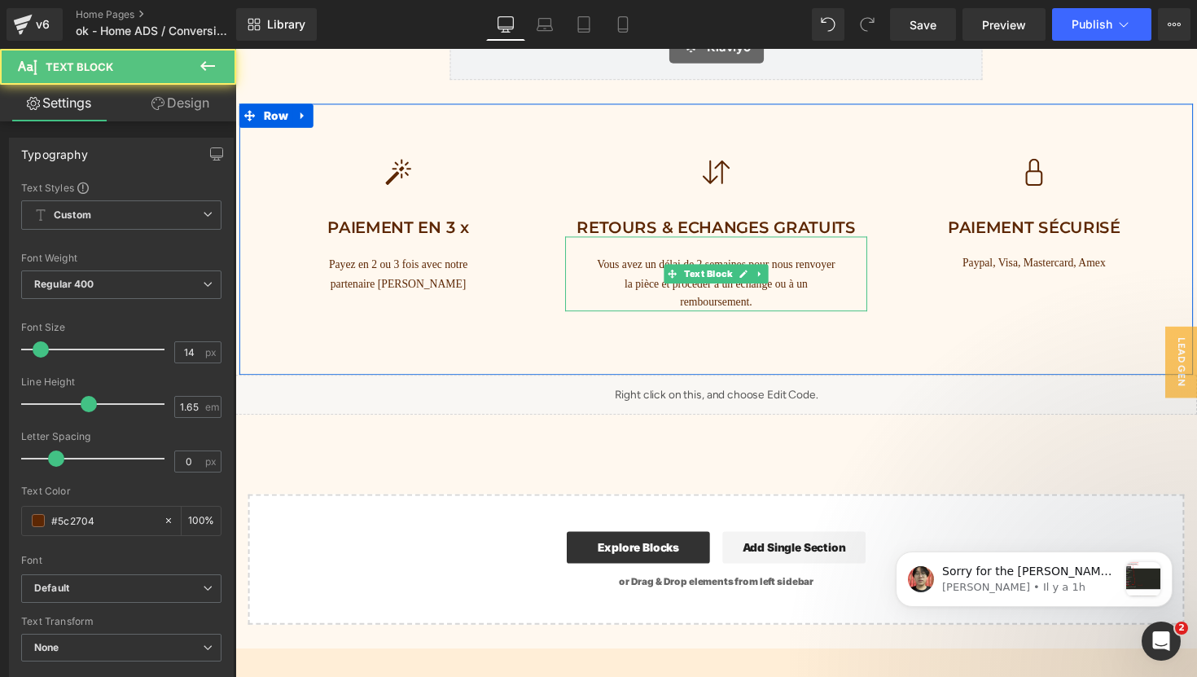
click at [789, 279] on p "Vous avez un délai de 2 semaines pour nous renvoyer la pièce et procéder à un é…" at bounding box center [728, 289] width 248 height 56
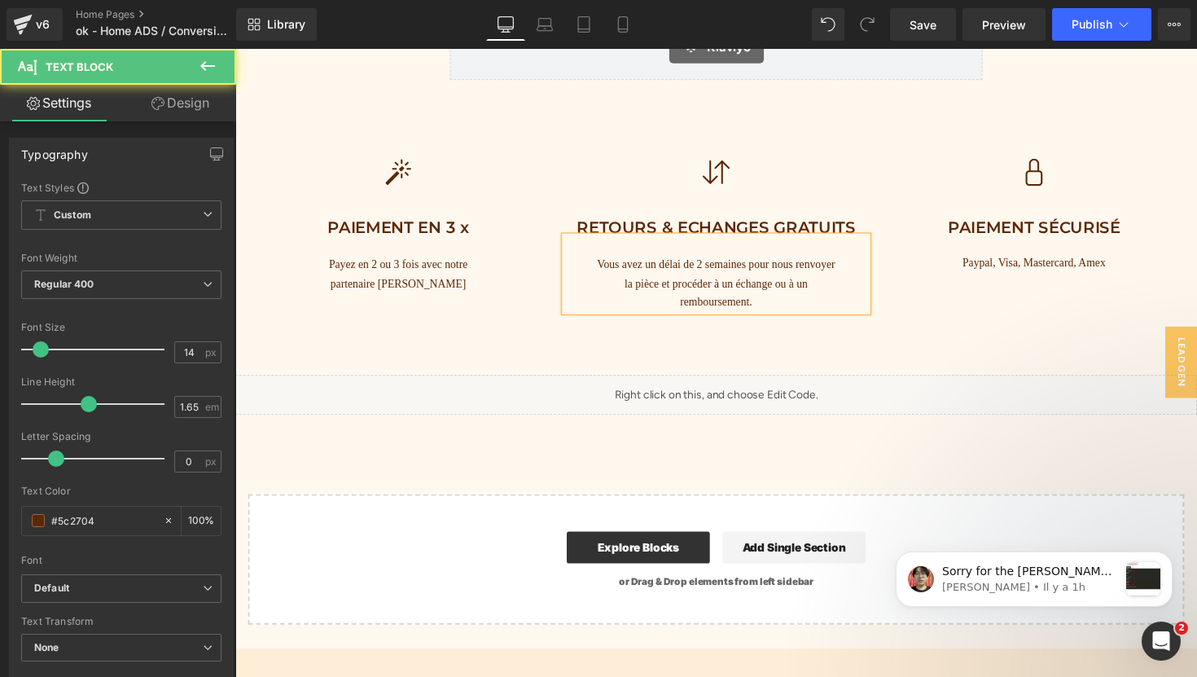
click at [789, 279] on p "Vous avez un délai de 2 semaines pour nous renvoyer la pièce et procéder à un é…" at bounding box center [728, 289] width 248 height 56
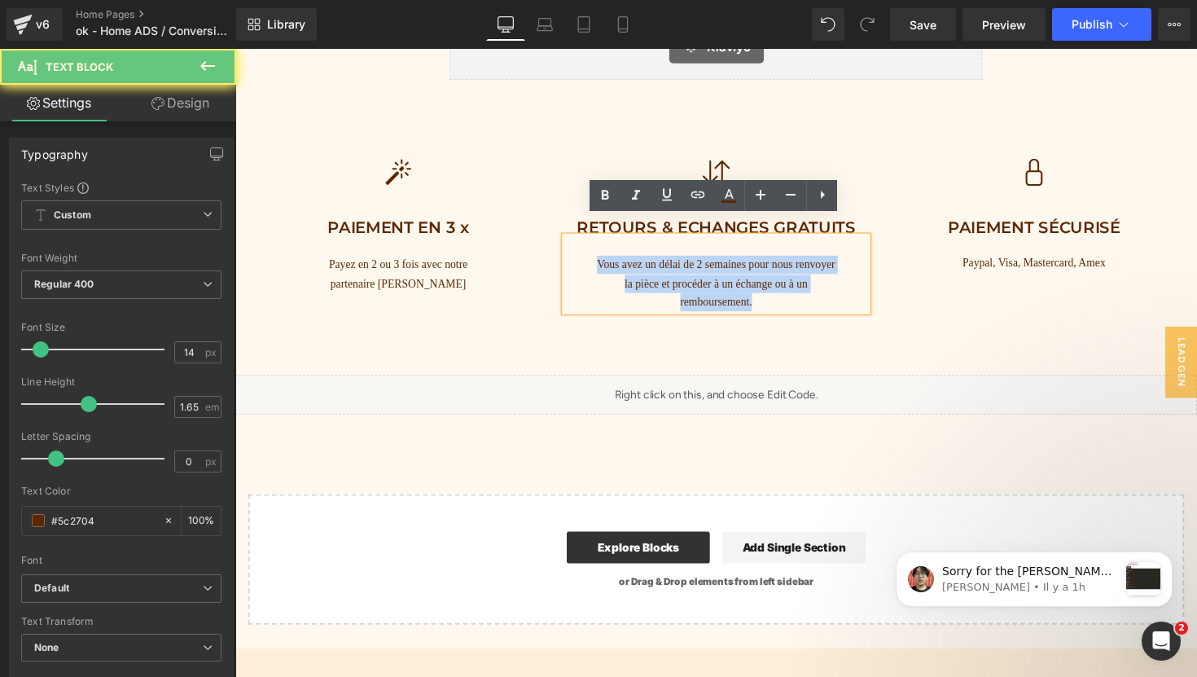
click at [789, 279] on p "Vous avez un délai de 2 semaines pour nous renvoyer la pièce et procéder à un é…" at bounding box center [728, 289] width 248 height 56
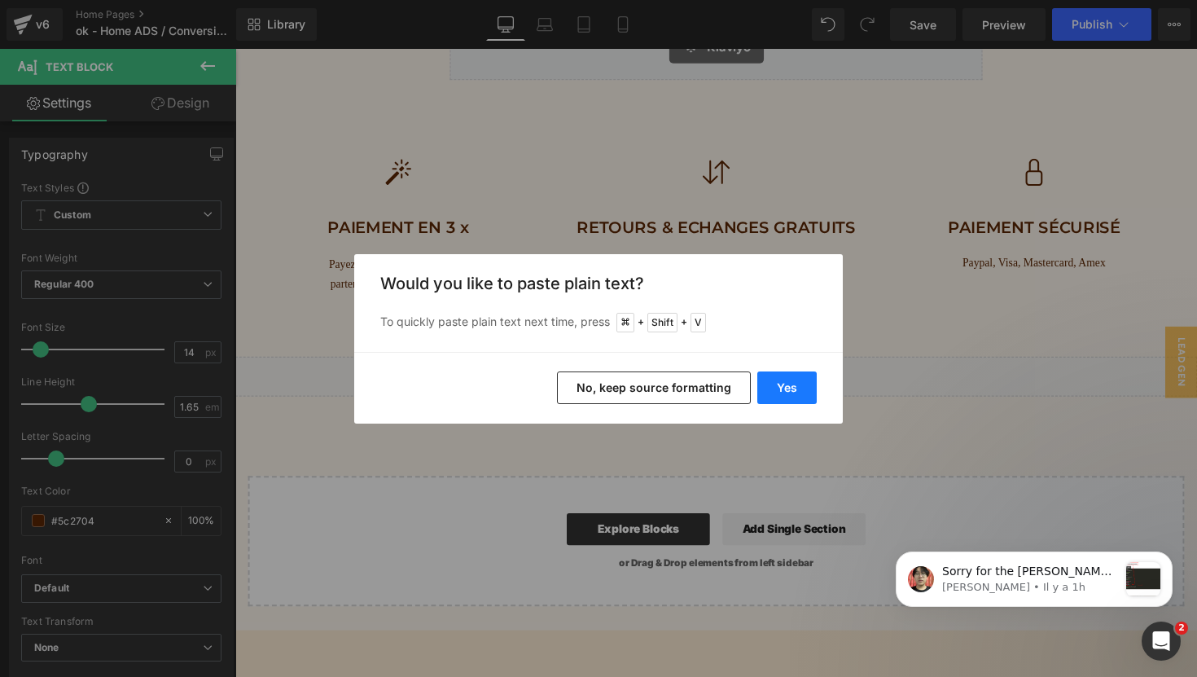
click at [804, 384] on button "Yes" at bounding box center [786, 387] width 59 height 33
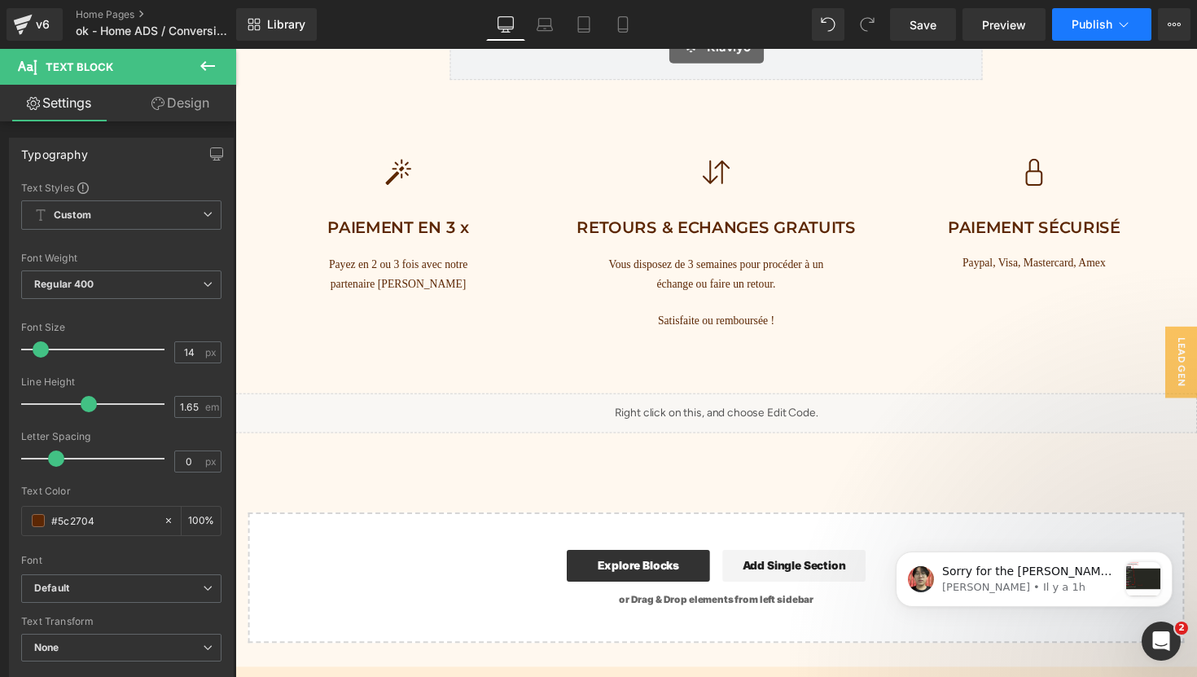
click at [1119, 27] on icon at bounding box center [1123, 24] width 16 height 16
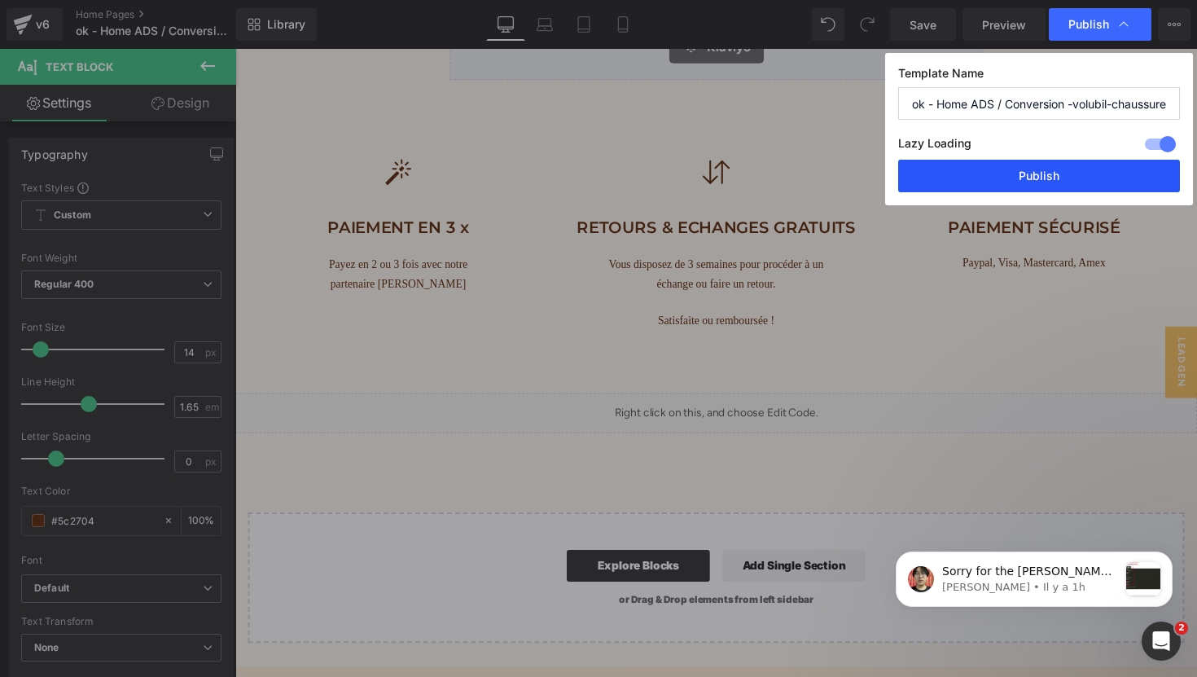
click at [1054, 168] on button "Publish" at bounding box center [1039, 176] width 282 height 33
